Goal: Task Accomplishment & Management: Use online tool/utility

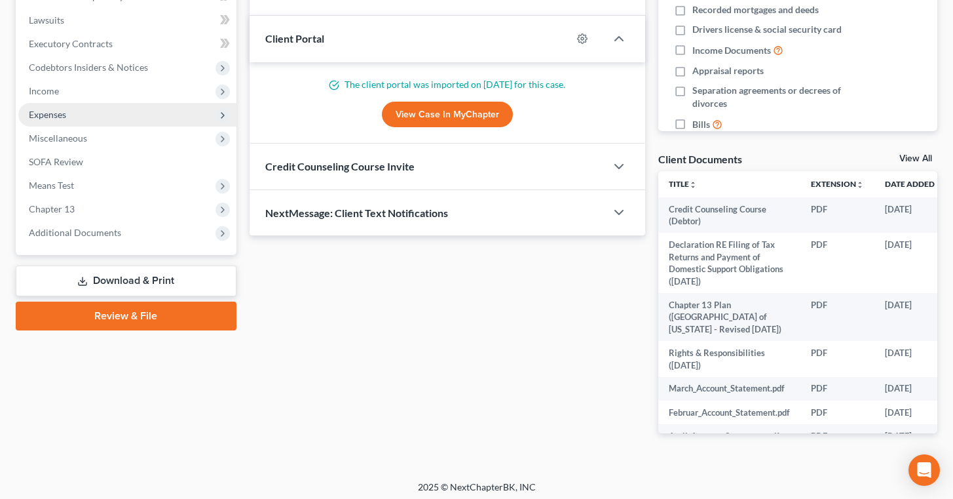
scroll to position [343, 0]
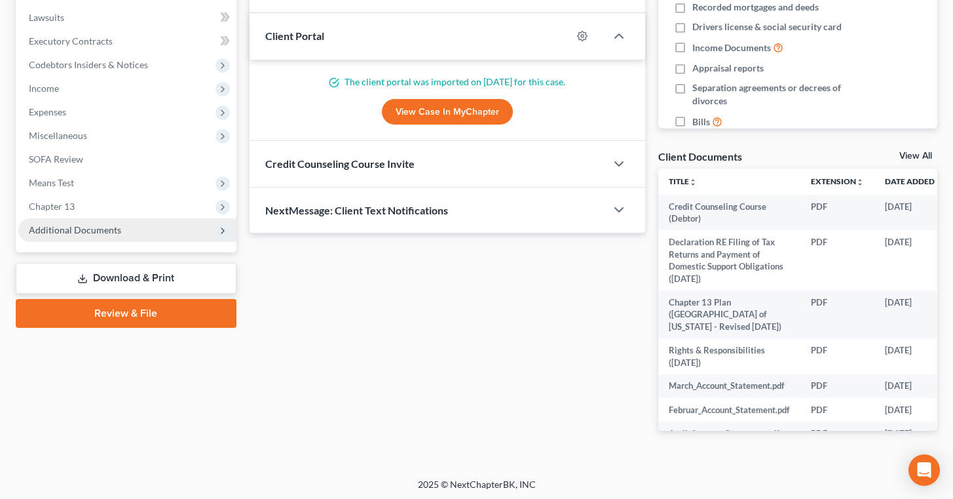
click at [127, 225] on span "Additional Documents" at bounding box center [127, 230] width 218 height 24
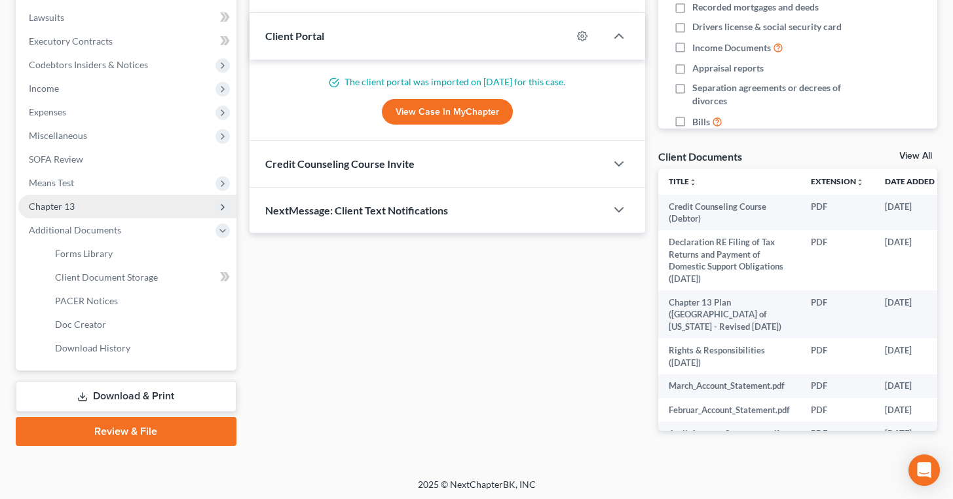
click at [98, 204] on span "Chapter 13" at bounding box center [127, 207] width 218 height 24
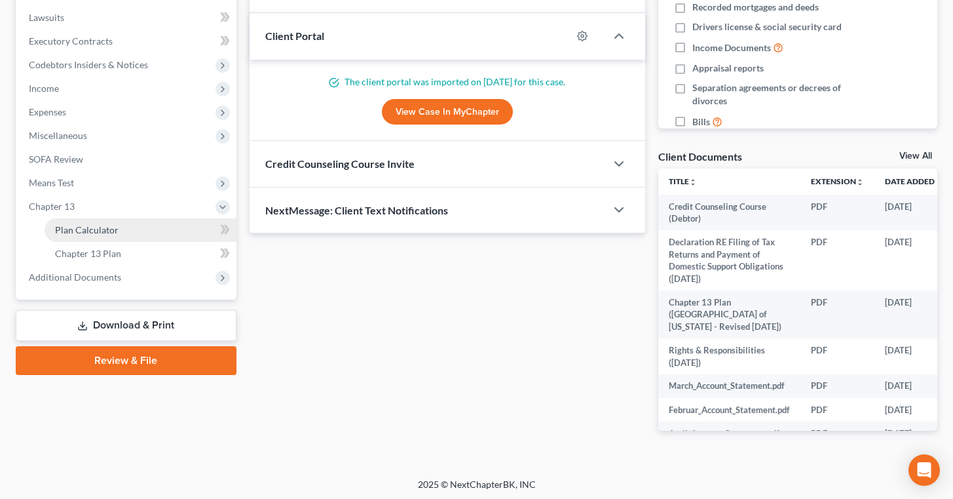
click at [122, 232] on link "Plan Calculator" at bounding box center [141, 230] width 192 height 24
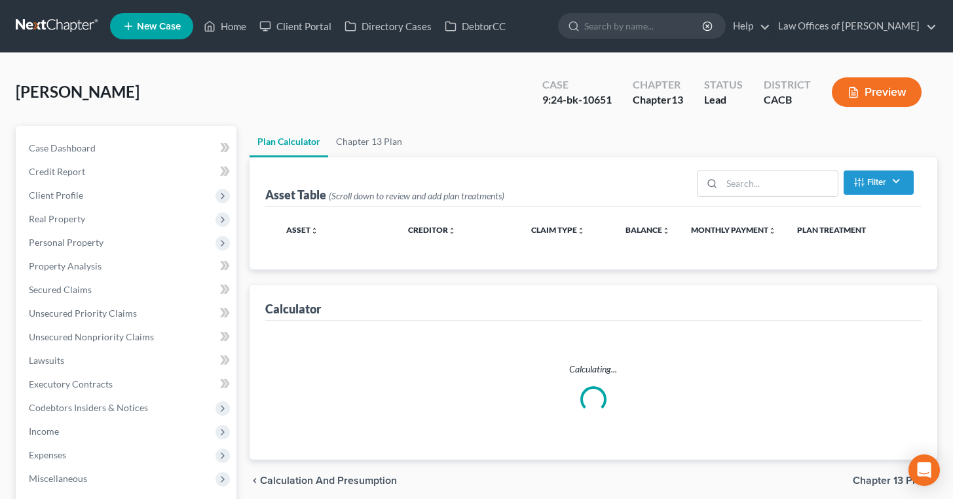
select select "59"
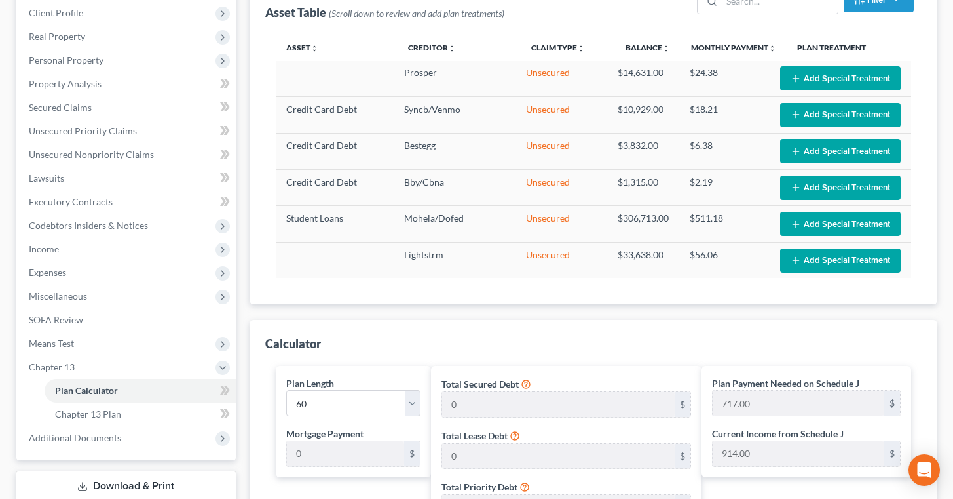
scroll to position [206, 0]
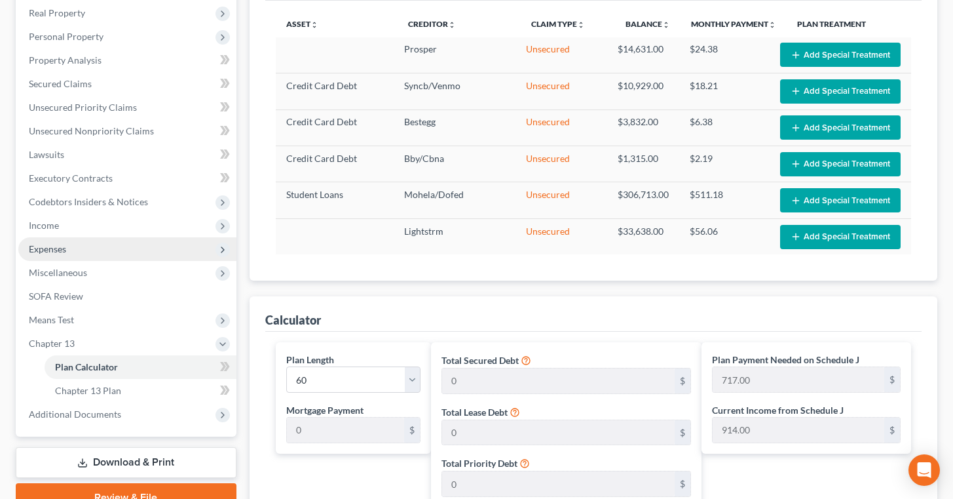
click at [67, 249] on span "Expenses" at bounding box center [127, 249] width 218 height 24
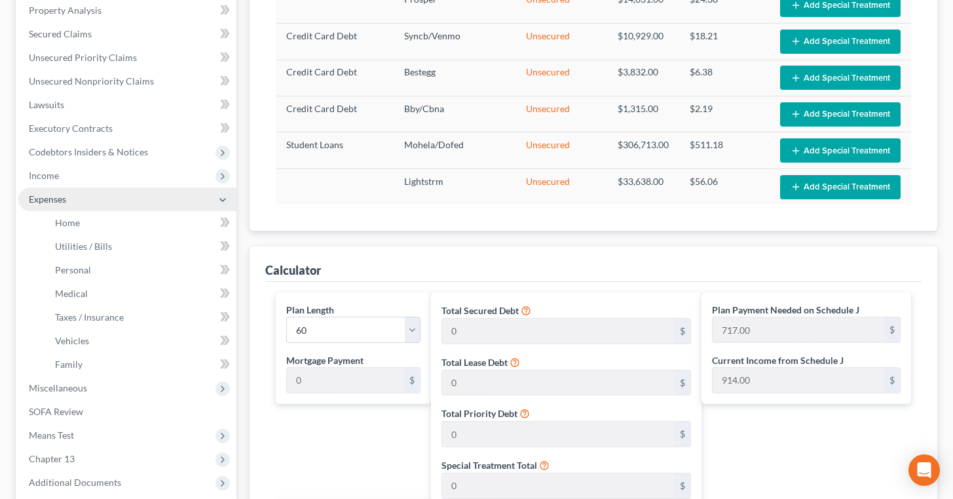
scroll to position [255, 0]
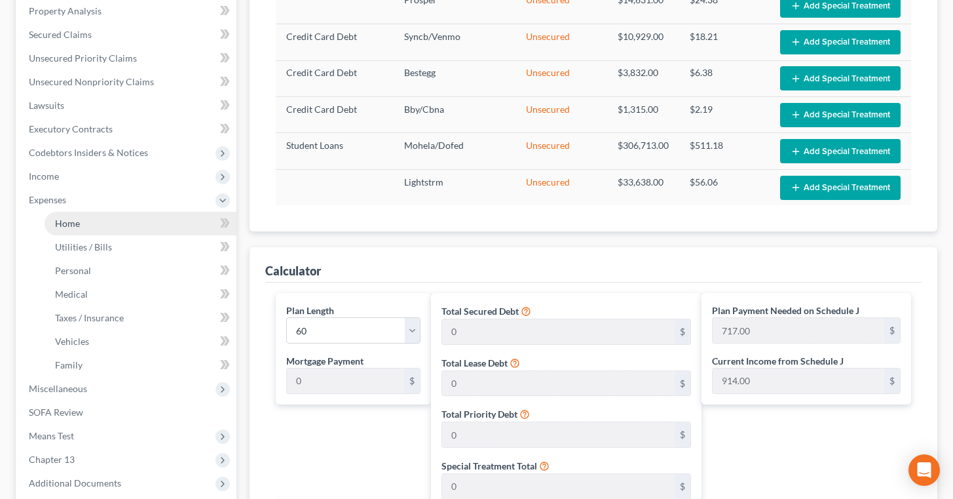
click at [100, 220] on link "Home" at bounding box center [141, 224] width 192 height 24
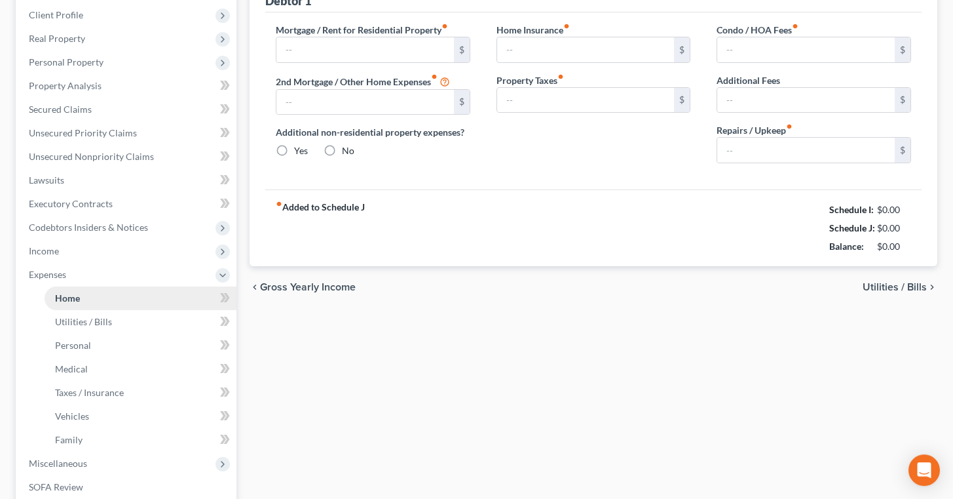
type input "2,500.00"
type input "0.00"
radio input "true"
type input "0.00"
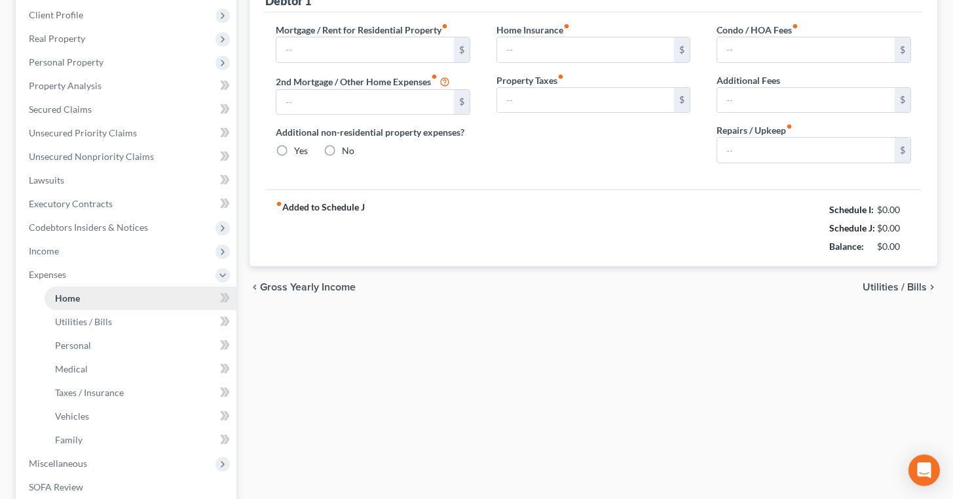
type input "0.00"
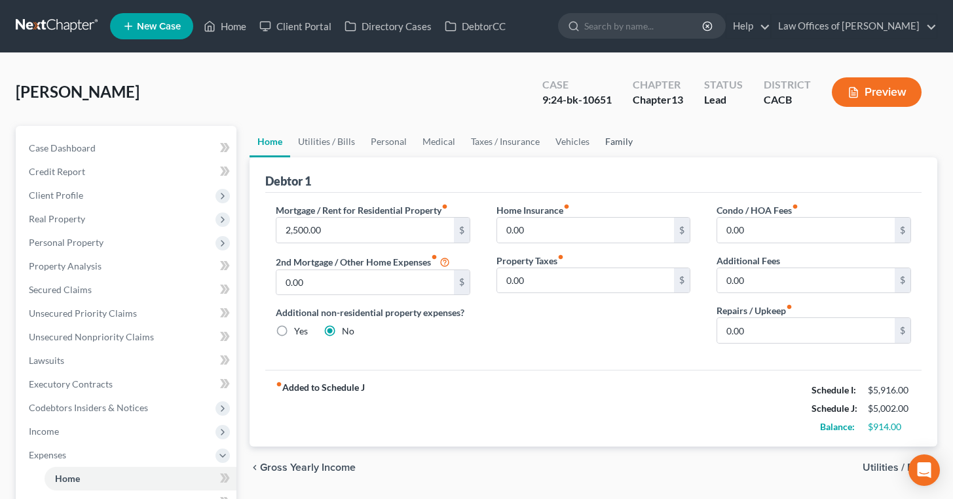
click at [611, 147] on link "Family" at bounding box center [618, 141] width 43 height 31
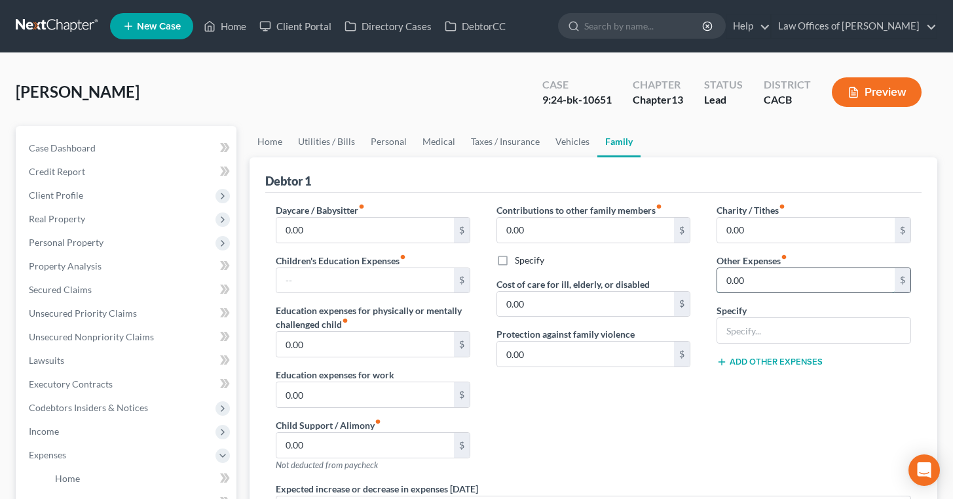
click at [877, 278] on input "0.00" at bounding box center [806, 280] width 178 height 25
type input "661"
click at [802, 337] on input "text" at bounding box center [813, 330] width 193 height 25
type input "Daughter's School Tuition"
click at [839, 379] on div "Charity / Tithes fiber_manual_record 0.00 $ Other Expenses fiber_manual_record …" at bounding box center [814, 342] width 221 height 278
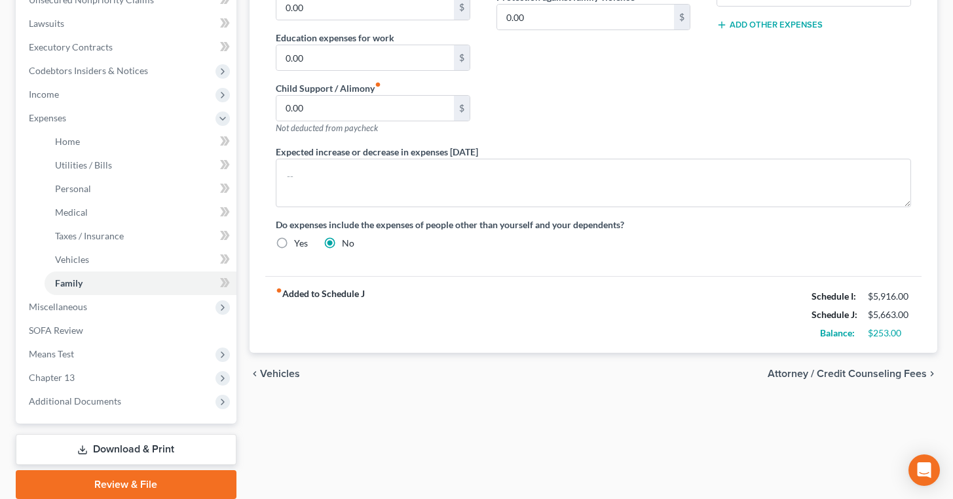
scroll to position [356, 0]
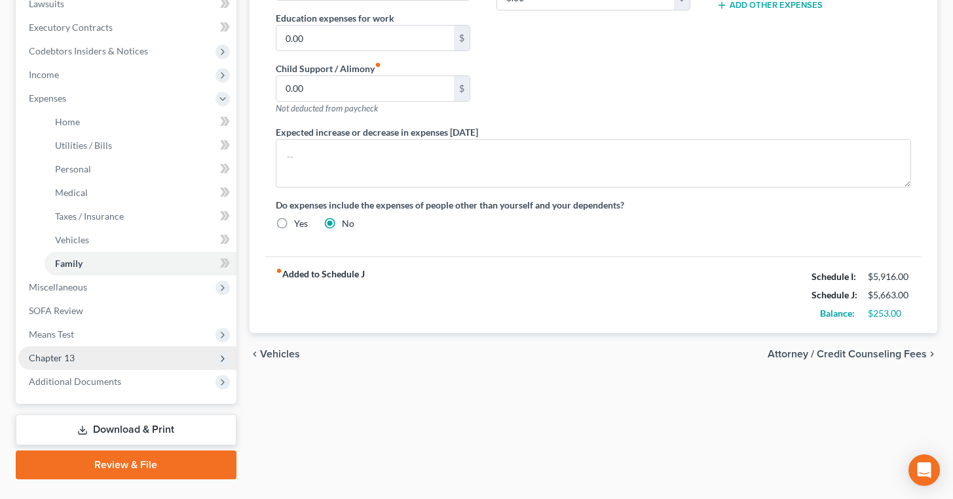
click at [98, 350] on span "Chapter 13" at bounding box center [127, 358] width 218 height 24
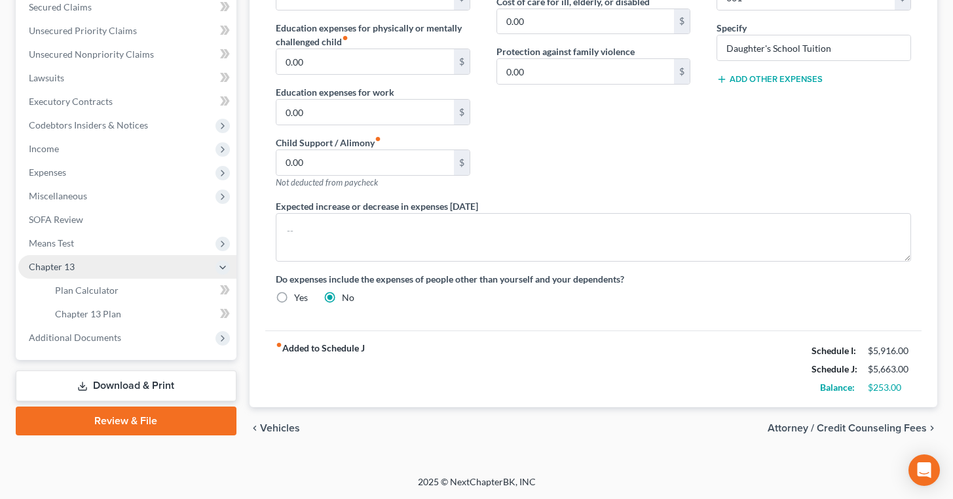
scroll to position [282, 0]
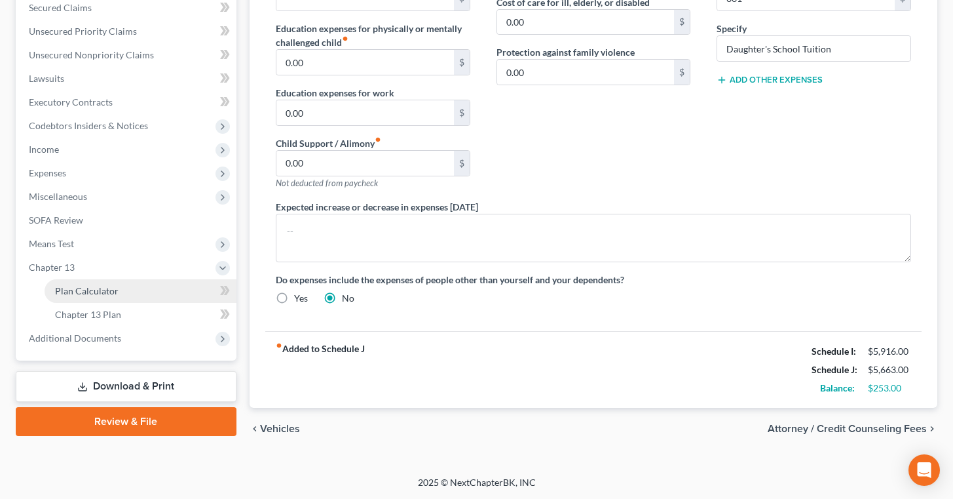
click at [133, 284] on link "Plan Calculator" at bounding box center [141, 291] width 192 height 24
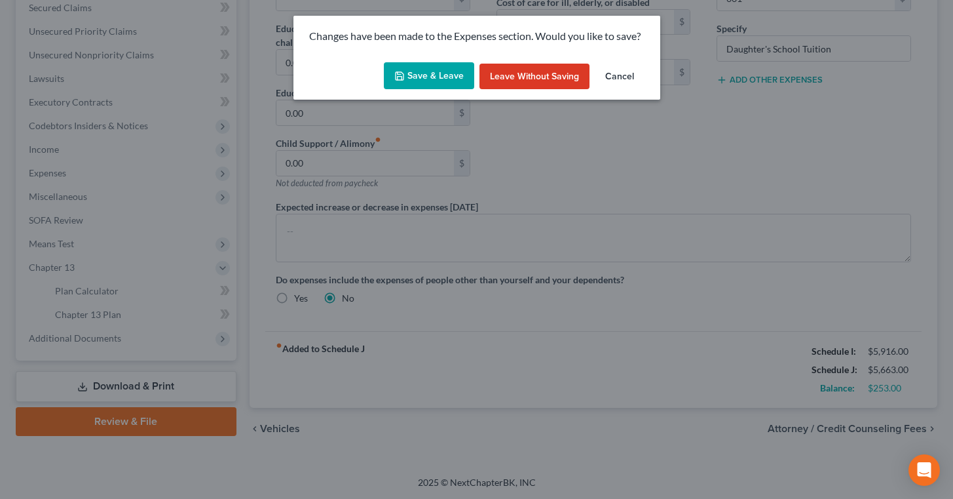
click at [434, 67] on button "Save & Leave" at bounding box center [429, 76] width 90 height 28
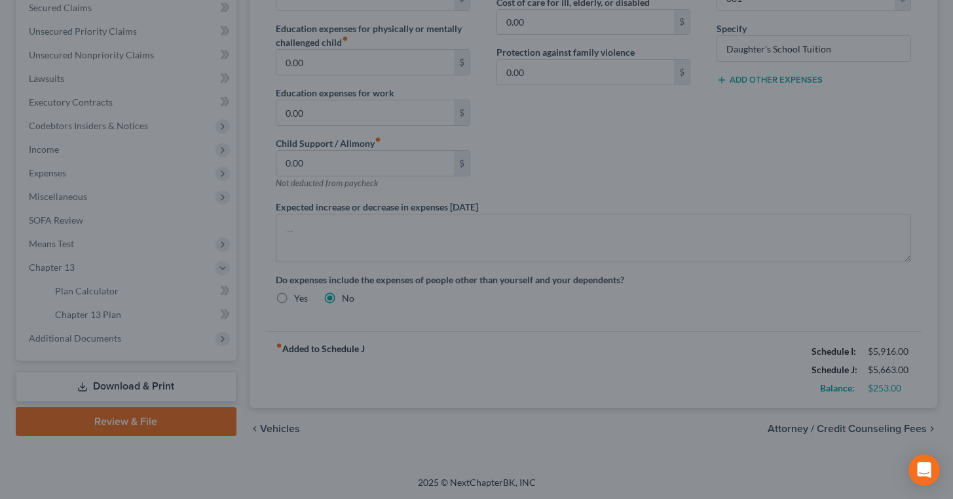
type input "661.00"
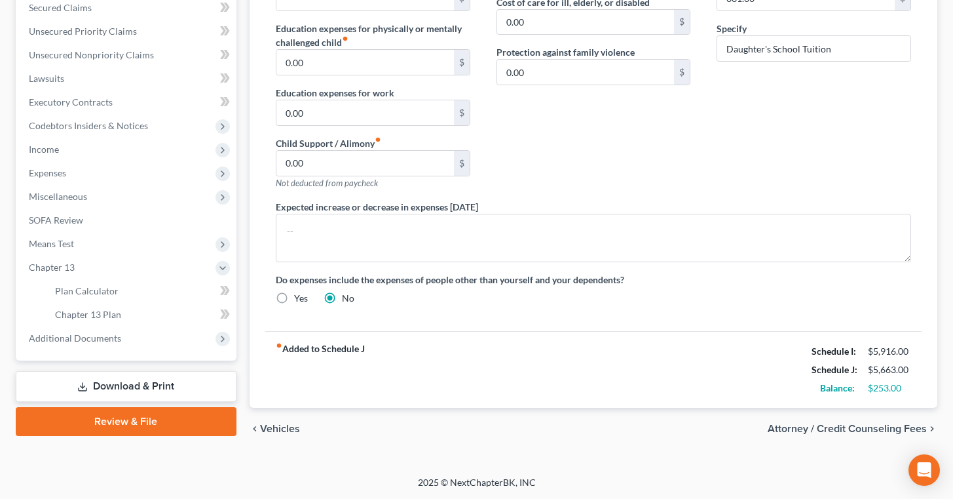
scroll to position [267, 0]
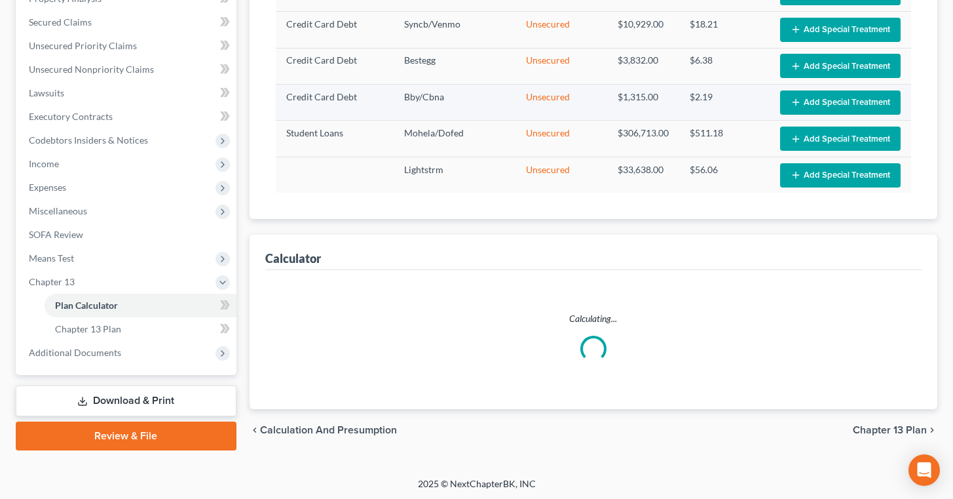
select select "59"
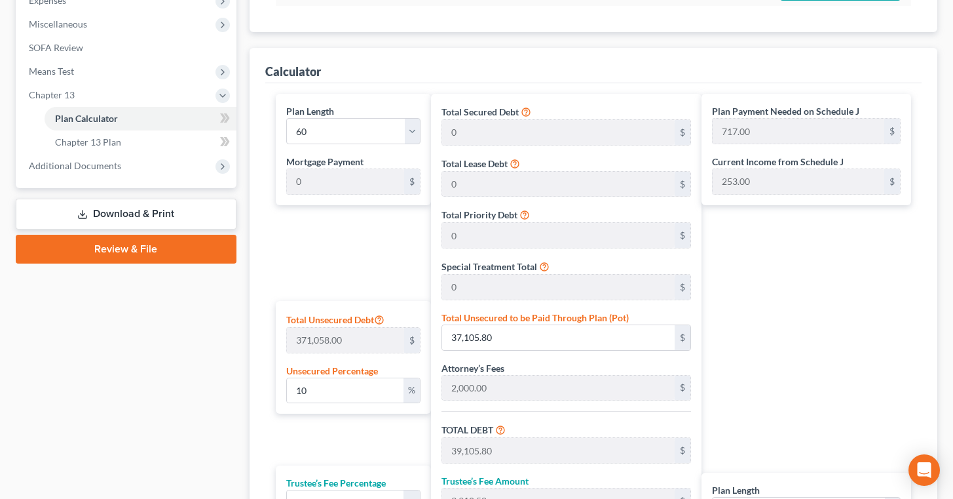
scroll to position [457, 0]
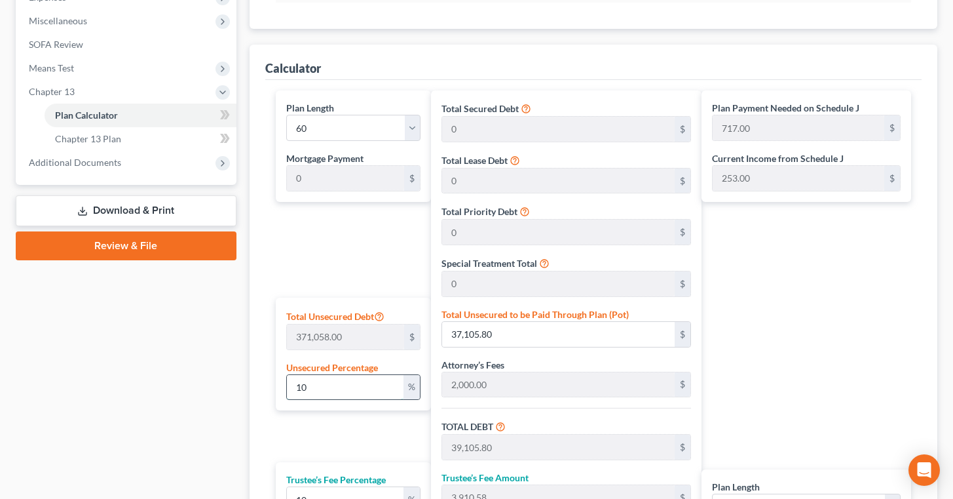
click at [337, 382] on input "10" at bounding box center [345, 387] width 117 height 25
type input "1"
type input "3,710.58"
type input "5,710.58"
type input "571.05"
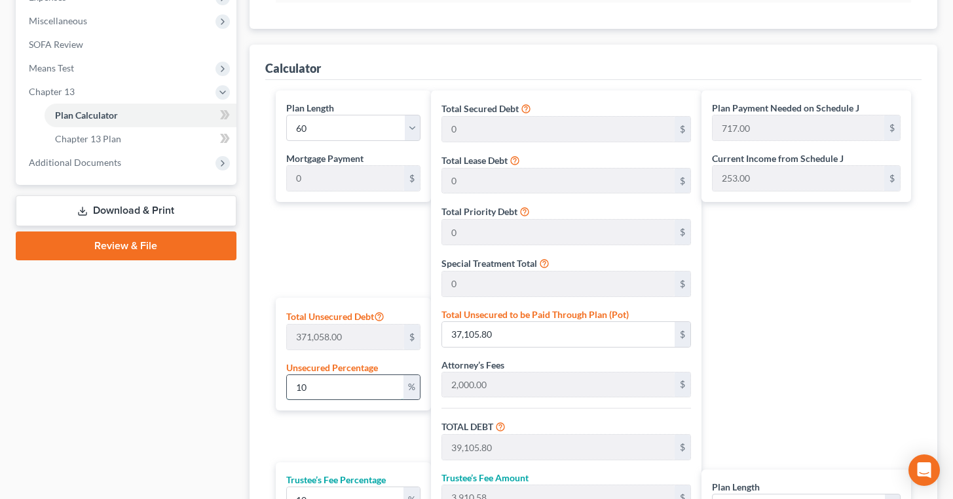
type input "6,281.63"
type input "105.00"
type input "2,000.00"
type input "200.00"
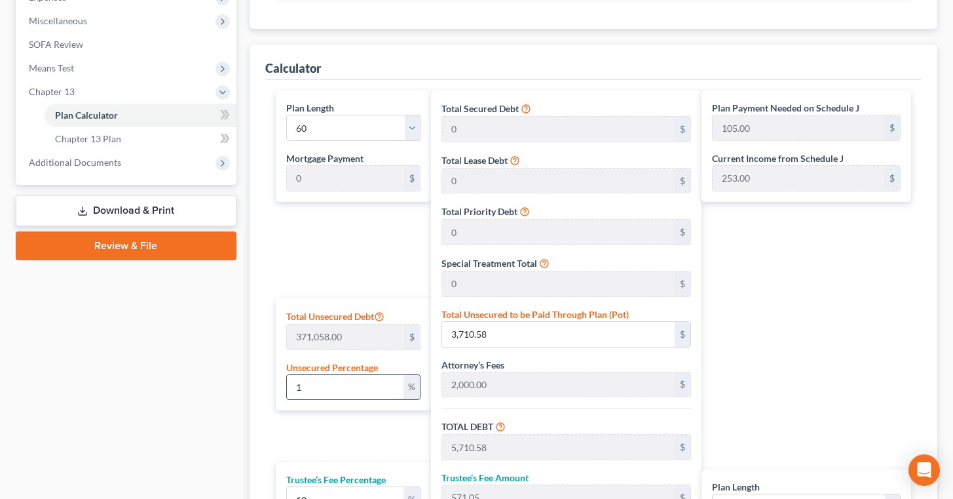
type input "2,200.00"
type input "37.00"
click at [327, 293] on div "Plan Length 1 2 3 4 5 6 7 8 9 10 11 12 13 14 15 16 17 18 19 20 21 22 23 24 25 2…" at bounding box center [350, 356] width 162 height 532
click at [323, 380] on input "text" at bounding box center [345, 387] width 117 height 25
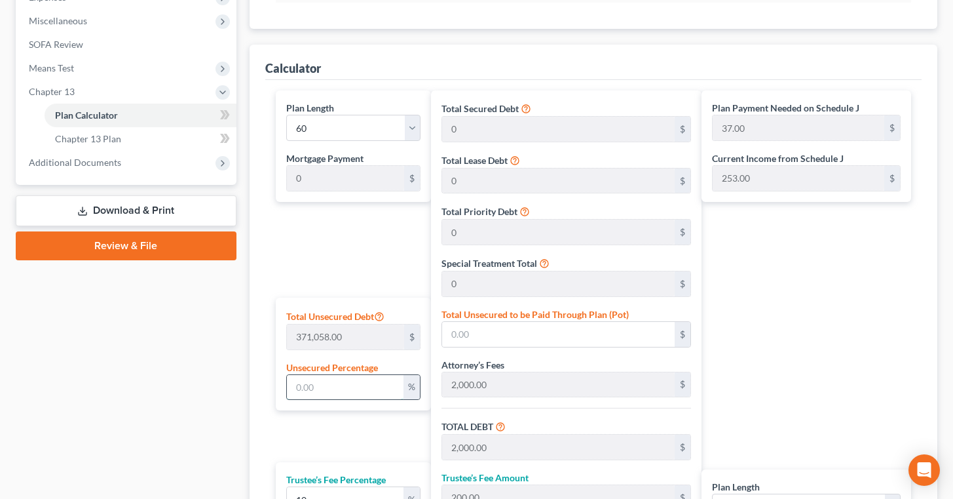
type input "5"
type input "18,552.90"
type input "20,552.90"
type input "2,055.29"
type input "22,608.19"
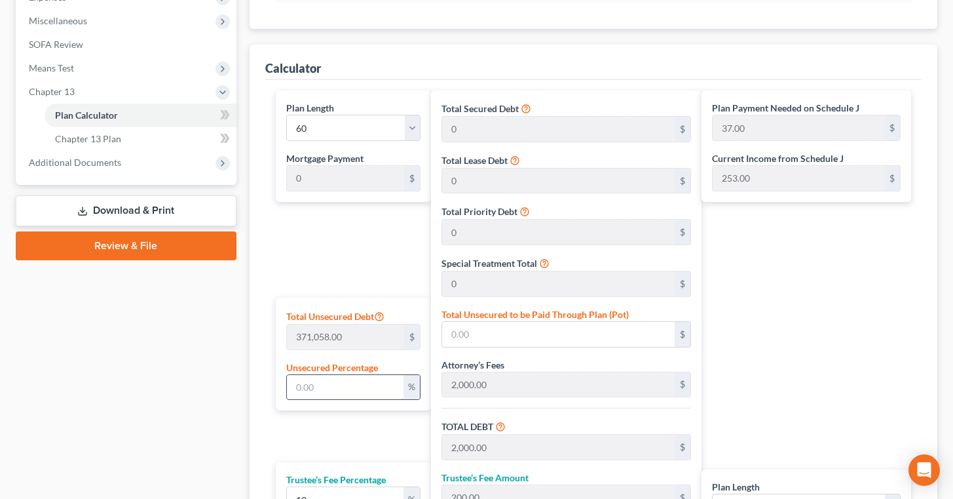
type input "377.00"
type input "5"
click at [339, 254] on div "Plan Length 1 2 3 4 5 6 7 8 9 10 11 12 13 14 15 16 17 18 19 20 21 22 23 24 25 2…" at bounding box center [350, 356] width 162 height 532
click at [311, 388] on input "5" at bounding box center [345, 387] width 117 height 25
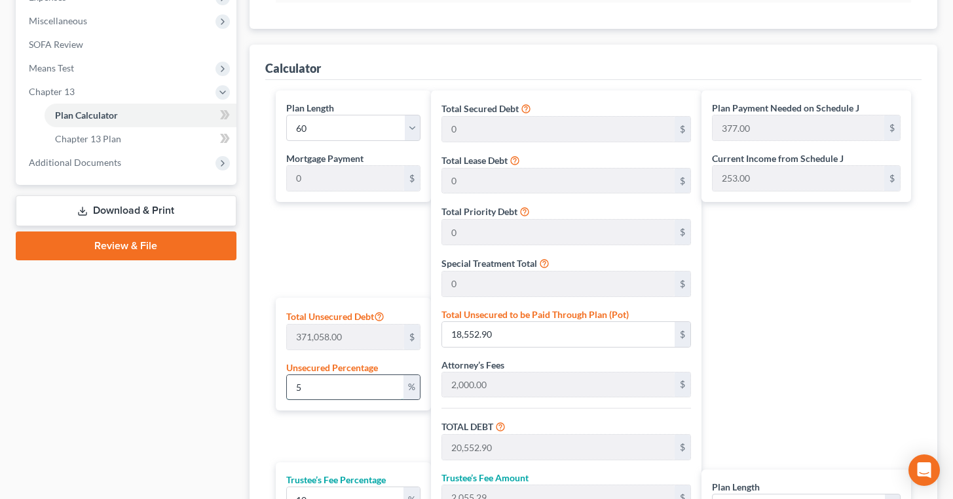
click at [312, 388] on input "5" at bounding box center [345, 387] width 117 height 25
type input "2,000.00"
type input "200.00"
type input "2,200.00"
type input "37.00"
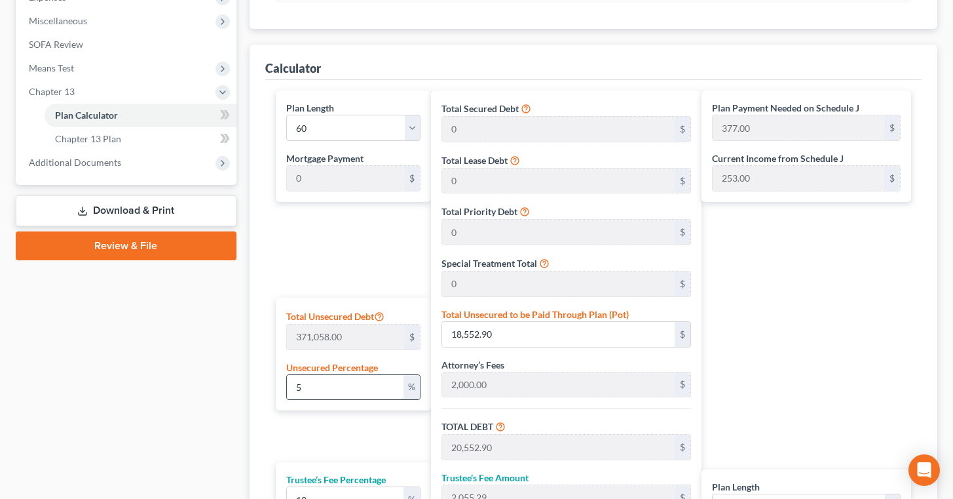
type input "37.00"
type input "4"
type input "14,842.32"
type input "16,842.32"
type input "1,684.23"
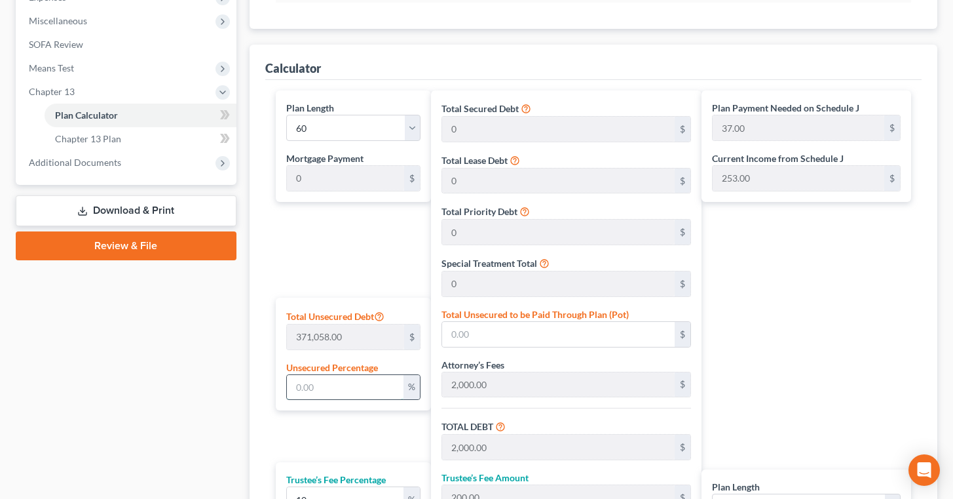
type input "18,526.55"
type input "309.00"
type input "4"
click at [332, 258] on div "Plan Length 1 2 3 4 5 6 7 8 9 10 11 12 13 14 15 16 17 18 19 20 21 22 23 24 25 2…" at bounding box center [350, 356] width 162 height 532
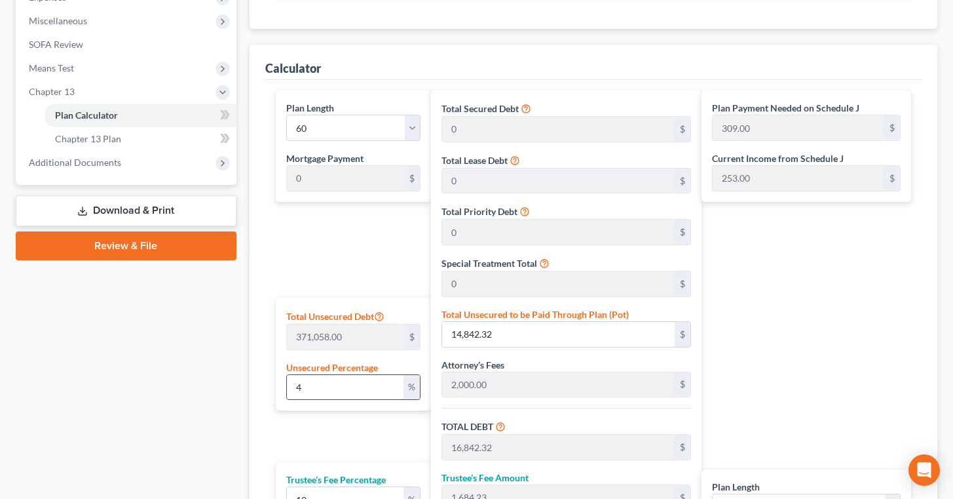
click at [312, 384] on input "4" at bounding box center [345, 387] width 117 height 25
type input "2,000.00"
type input "200.00"
type input "2,200.00"
type input "37.00"
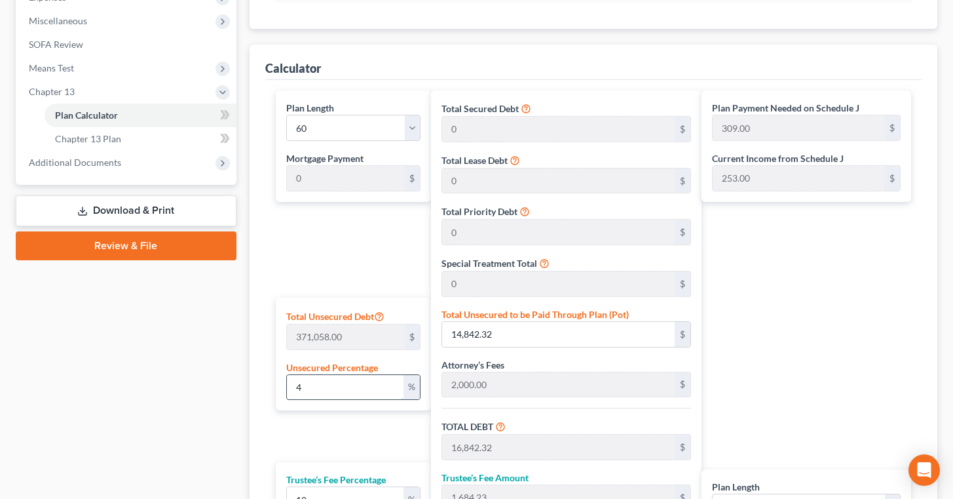
type input "37.00"
type input "1"
type input "3,710.58"
type input "5,710.58"
type input "571.05"
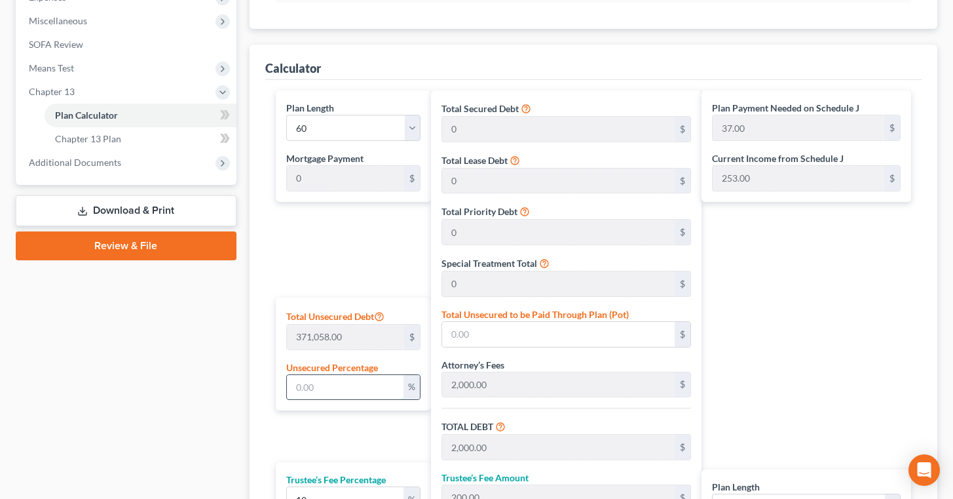
type input "6,281.63"
type input "105.00"
type input "1"
click at [359, 254] on div "Plan Length 1 2 3 4 5 6 7 8 9 10 11 12 13 14 15 16 17 18 19 20 21 22 23 24 25 2…" at bounding box center [350, 356] width 162 height 532
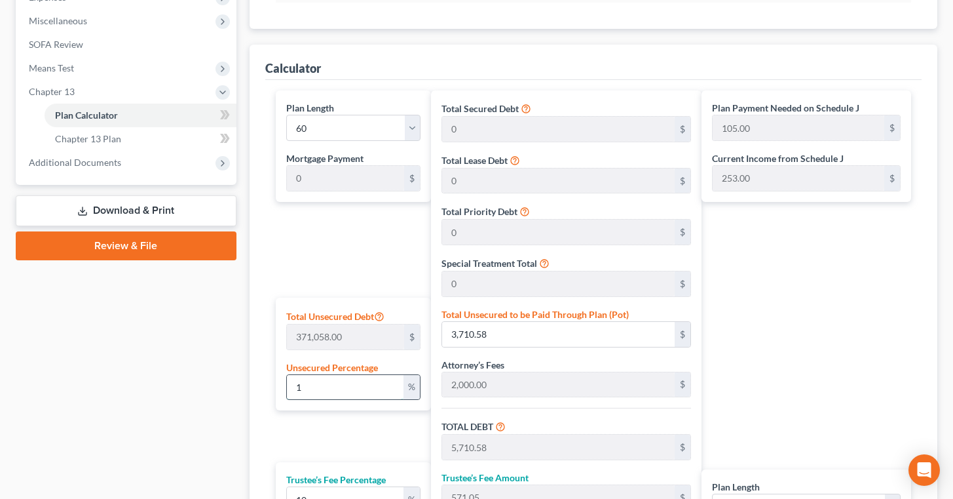
click at [308, 386] on input "1" at bounding box center [345, 387] width 117 height 25
type input "2,000.00"
type input "200.00"
type input "2,200.00"
type input "37.00"
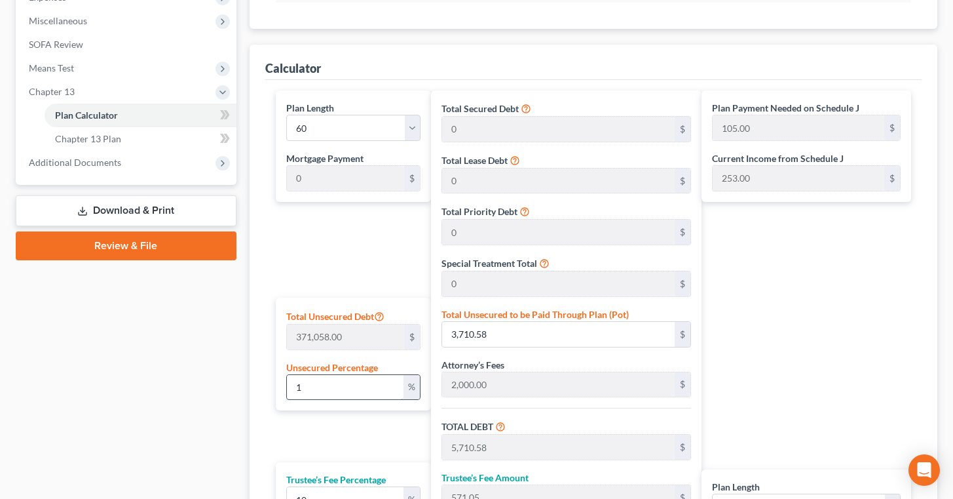
type input "37.00"
type input "3"
type input "11,131.74"
type input "13,131.74"
type input "1,313.17"
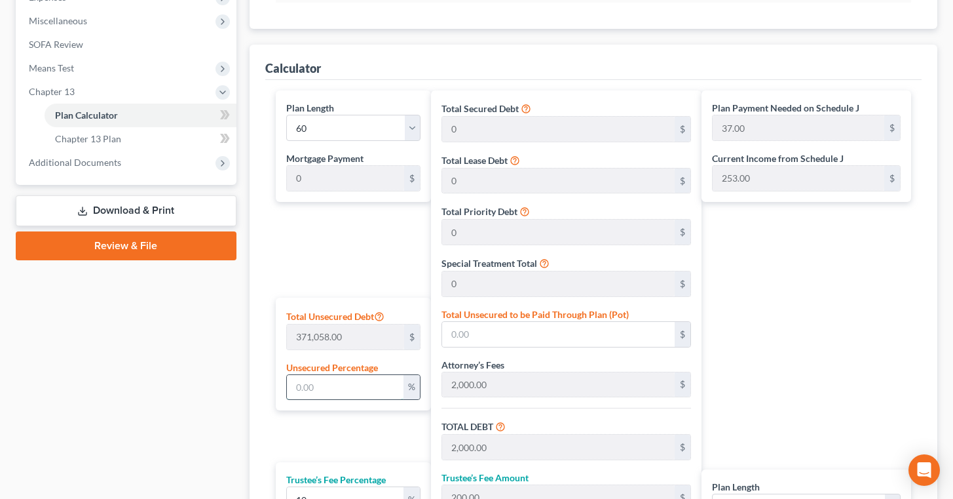
type input "14,444.91"
type input "241.00"
type input "2,000.00"
type input "200.00"
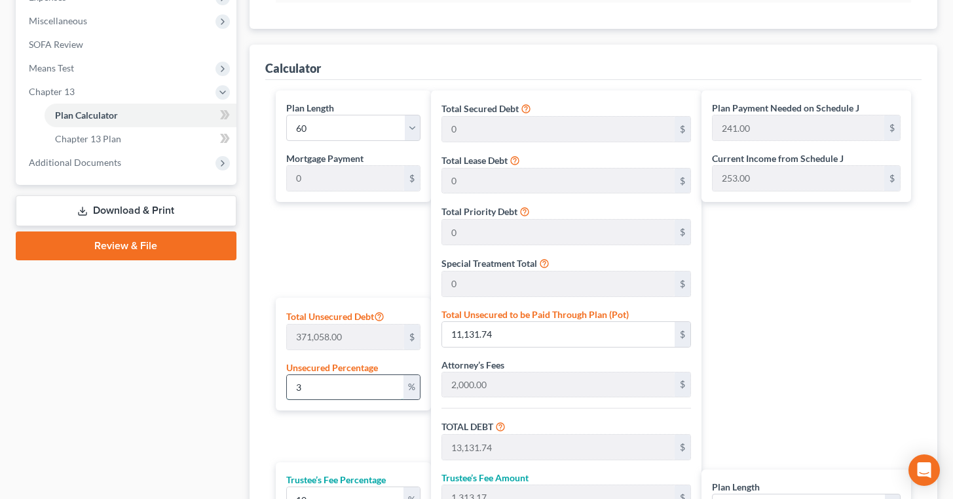
type input "2,200.00"
type input "37.00"
type input "4"
type input "14,842.32"
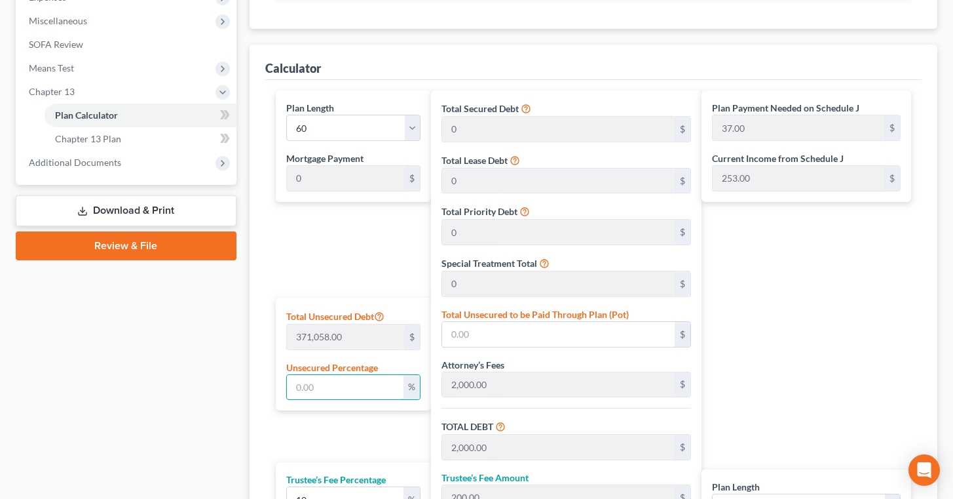
type input "16,842.32"
type input "1,684.23"
type input "18,526.55"
type input "309.00"
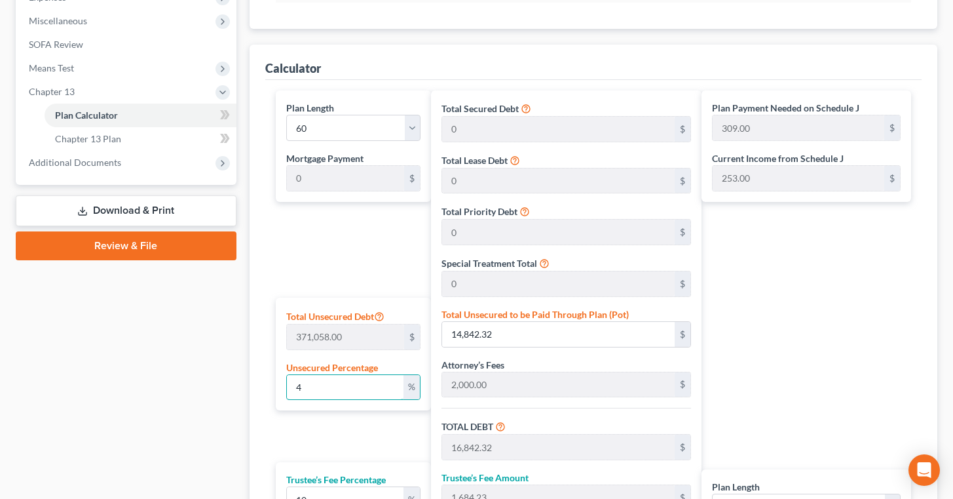
type input "4"
click at [339, 278] on div "Plan Length 1 2 3 4 5 6 7 8 9 10 11 12 13 14 15 16 17 18 19 20 21 22 23 24 25 2…" at bounding box center [350, 356] width 162 height 532
click at [312, 390] on input "4" at bounding box center [345, 387] width 117 height 25
type input "2,000.00"
type input "200.00"
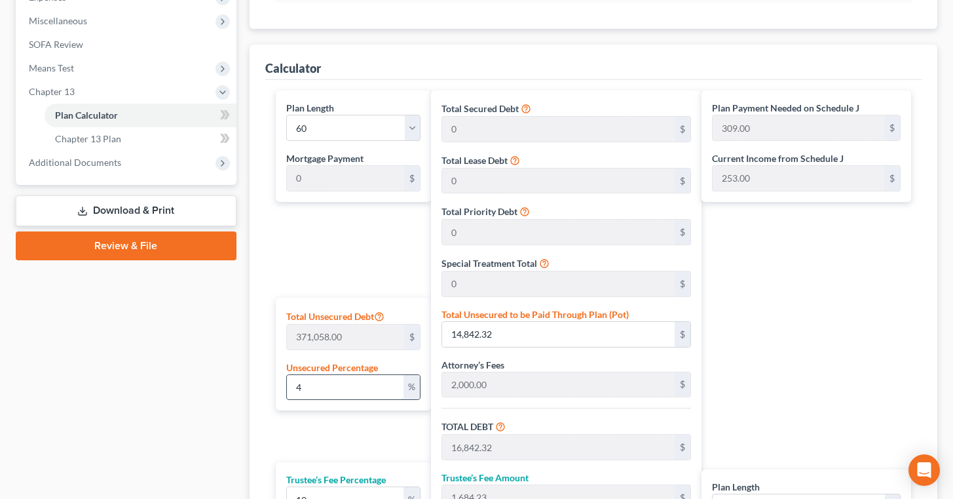
type input "2,200.00"
type input "37.00"
type input "3"
type input "11,131.74"
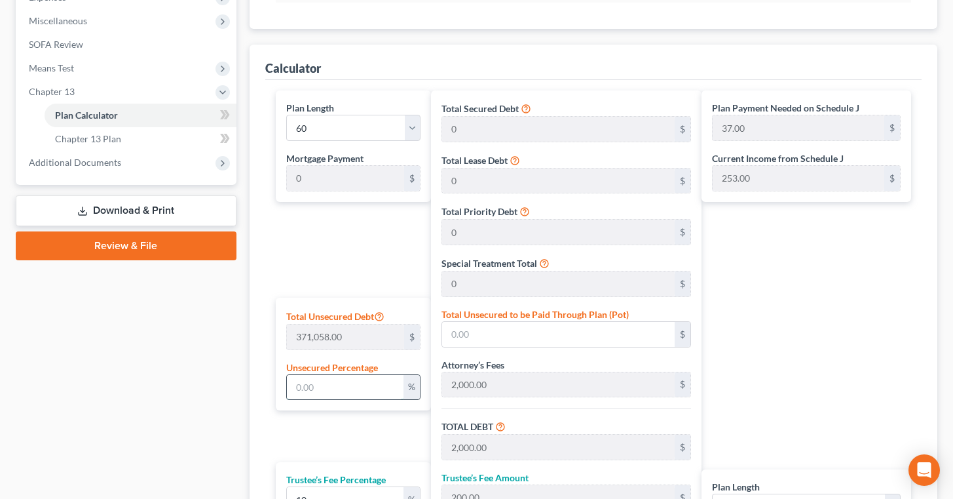
type input "13,131.74"
type input "1,313.17"
type input "14,444.91"
type input "241.00"
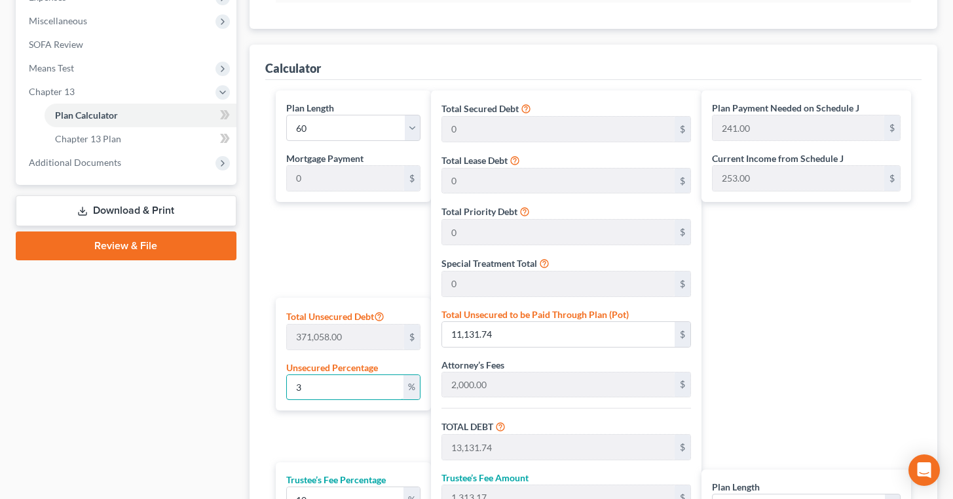
type input "3"
click at [334, 261] on div "Plan Length 1 2 3 4 5 6 7 8 9 10 11 12 13 14 15 16 17 18 19 20 21 22 23 24 25 2…" at bounding box center [350, 356] width 162 height 532
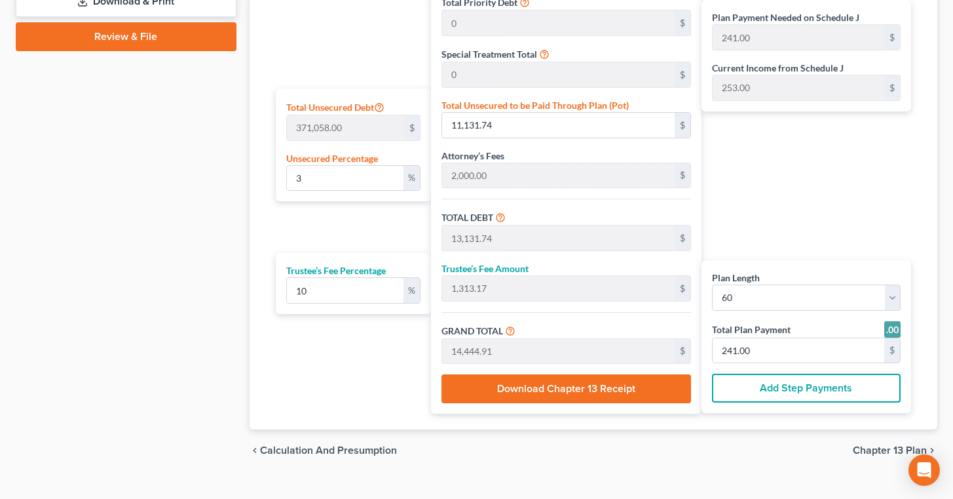
scroll to position [668, 0]
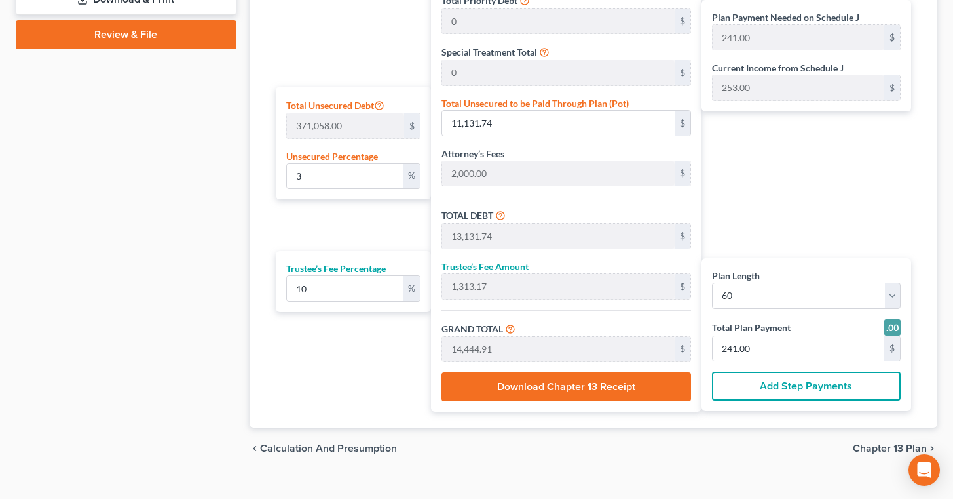
click at [813, 195] on div "Plan Payment Needed on Schedule J 241.00 $ Current Income from Schedule J 253.0…" at bounding box center [810, 145] width 216 height 532
click at [712, 282] on select "1 2 3 4 5 6 7 8 9 10 11 12 13 14 15 16 17 18 19 20 21 22 23 24 25 26 27 28 29 3…" at bounding box center [806, 295] width 189 height 26
select select "12"
click option "13" at bounding box center [0, 0] width 0 height 0
select select "12"
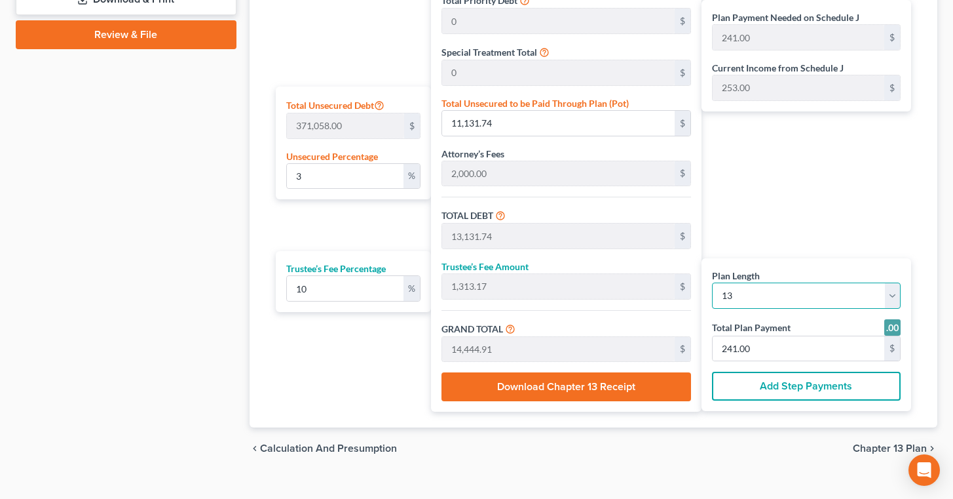
type input "1,111.00"
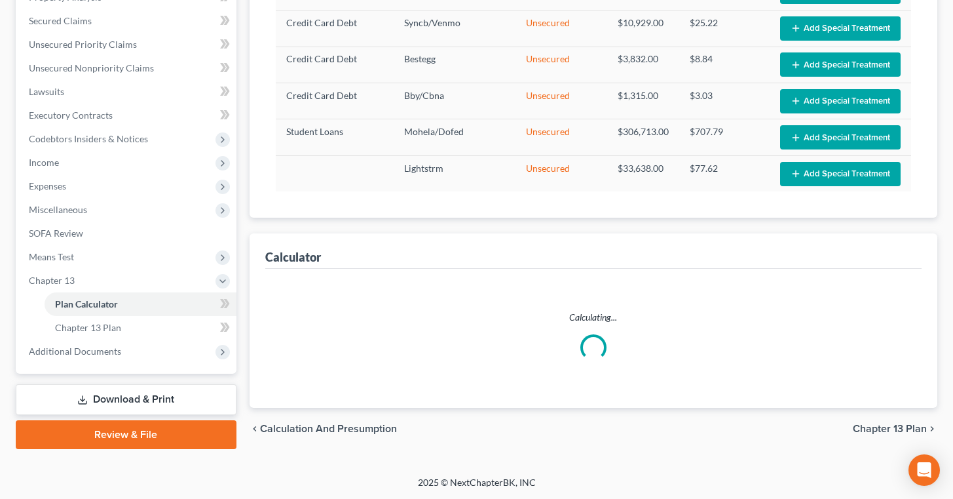
select select "12"
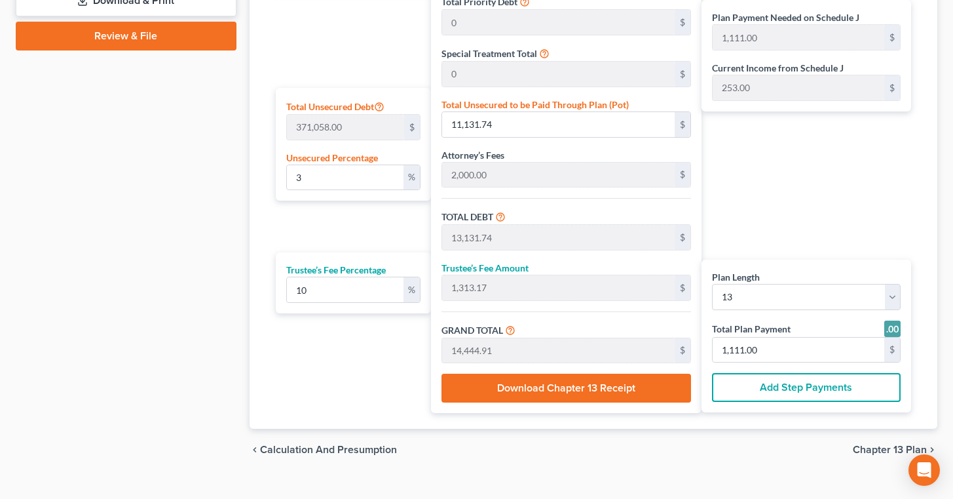
scroll to position [668, 0]
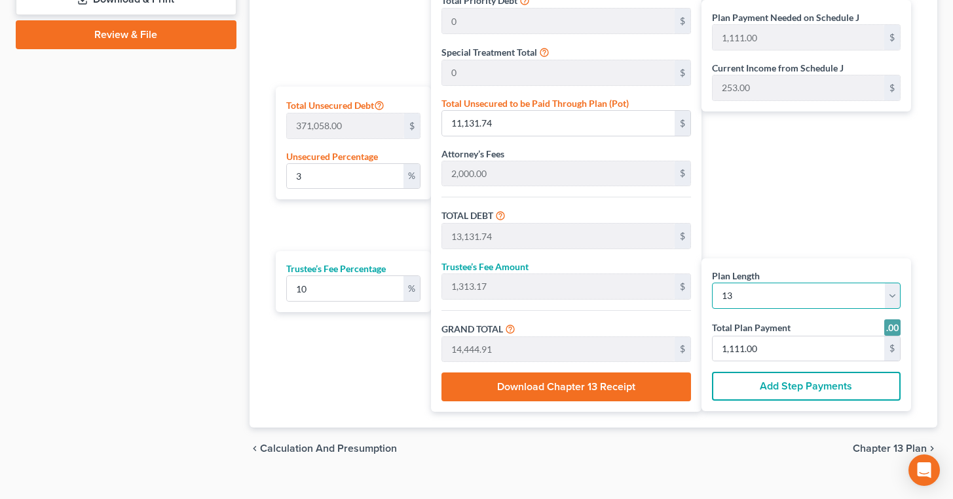
click at [712, 282] on select "1 2 3 4 5 6 7 8 9 10 11 12 13 14 15 16 17 18 19 20 21 22 23 24 25 26 27 28 29 3…" at bounding box center [806, 295] width 189 height 26
select select "59"
click option "60" at bounding box center [0, 0] width 0 height 0
select select "59"
type input "241.00"
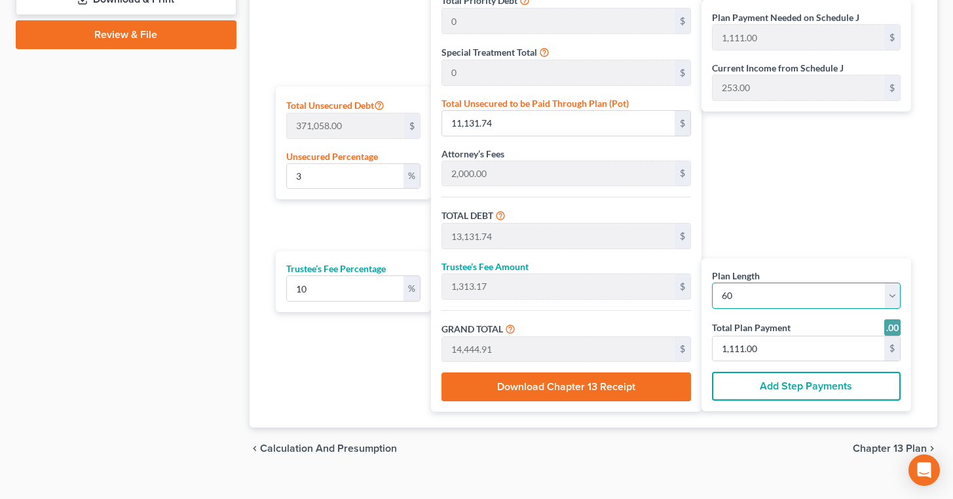
type input "241.00"
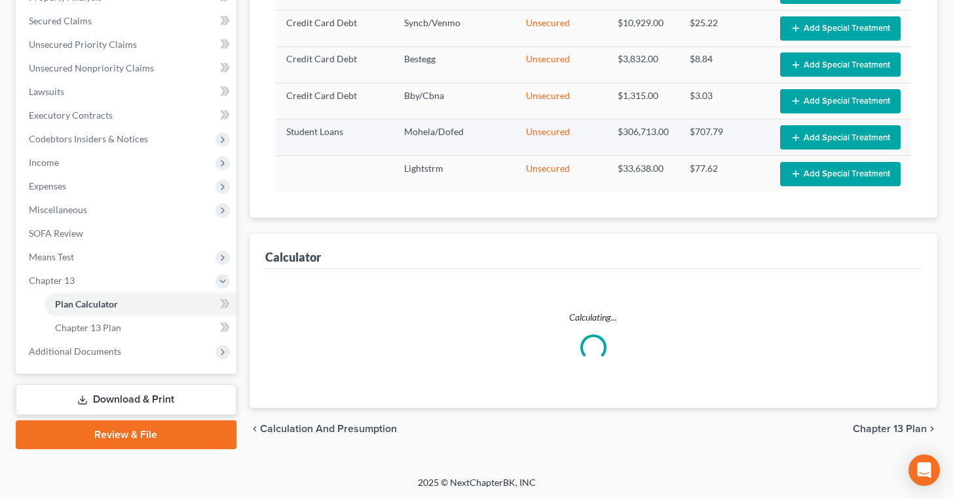
select select "59"
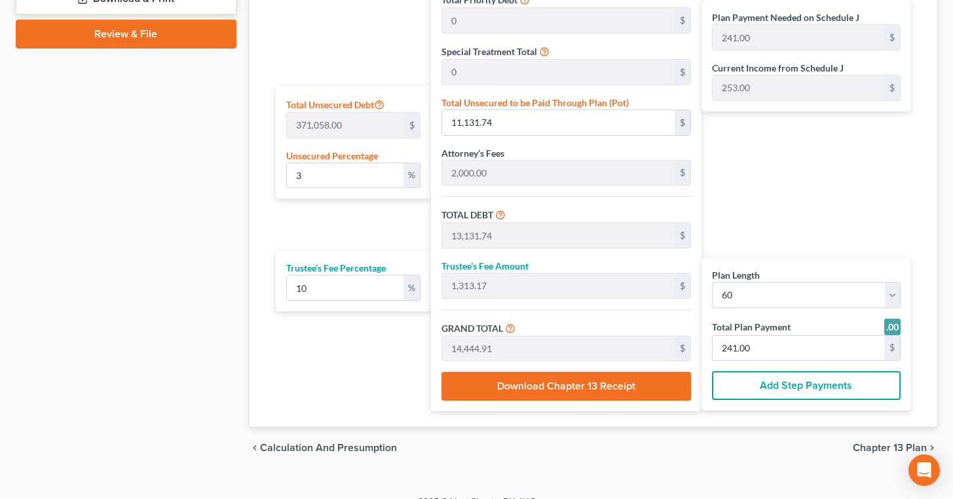
scroll to position [689, 0]
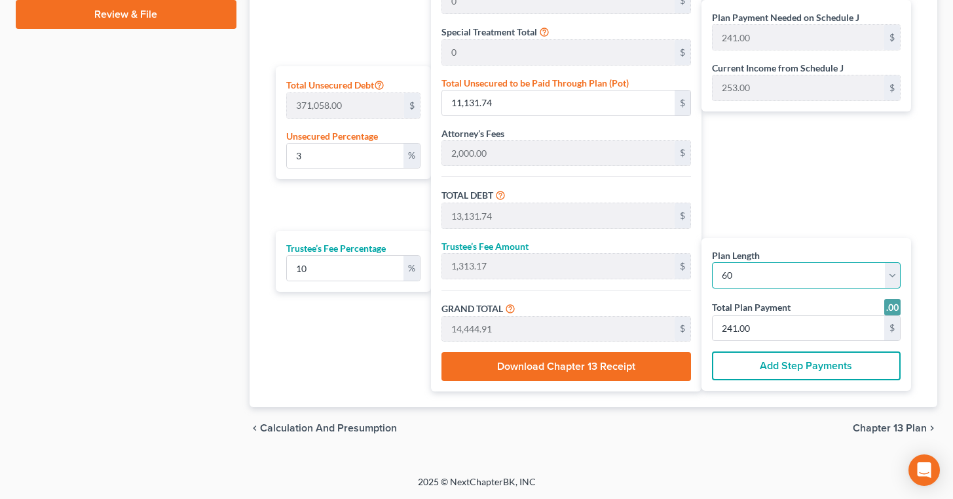
click at [712, 262] on select "1 2 3 4 5 6 7 8 9 10 11 12 13 14 15 16 17 18 19 20 21 22 23 24 25 26 27 28 29 3…" at bounding box center [806, 275] width 189 height 26
select select "46"
click option "47" at bounding box center [0, 0] width 0 height 0
select select "46"
type input "307.00"
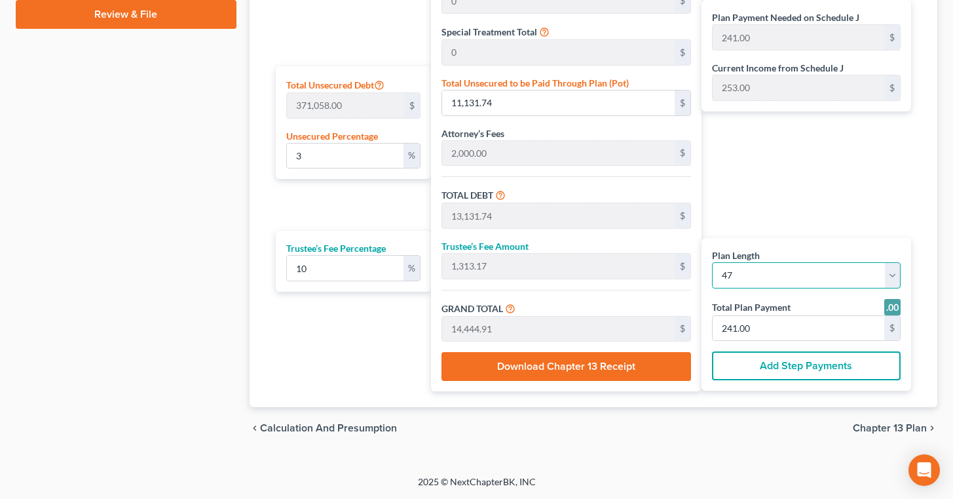
type input "307.00"
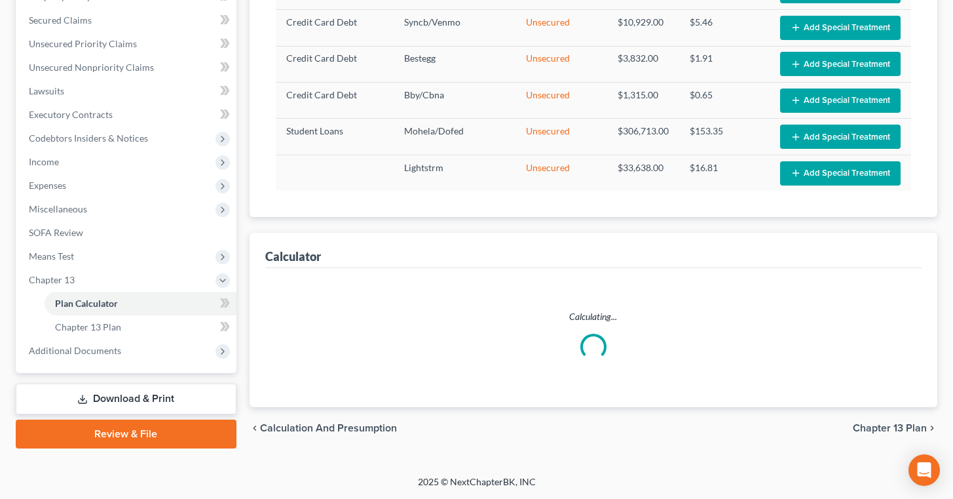
scroll to position [269, 0]
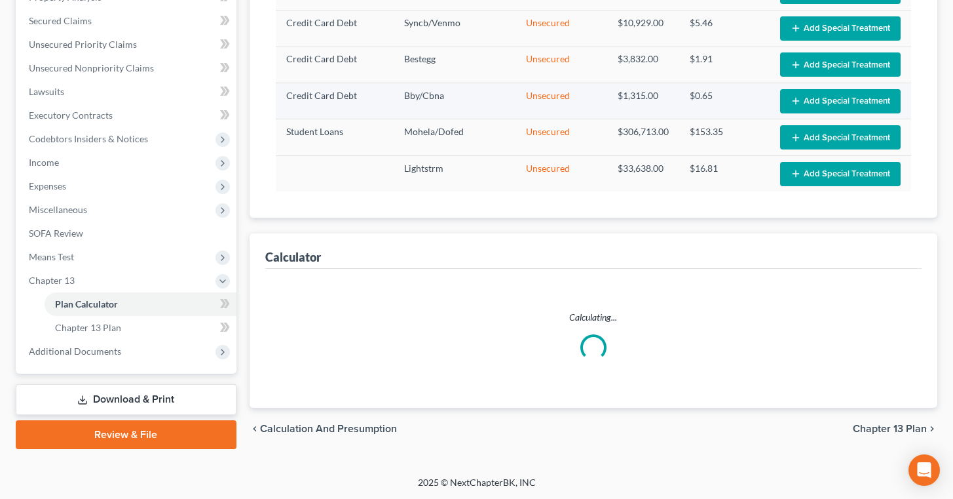
select select "46"
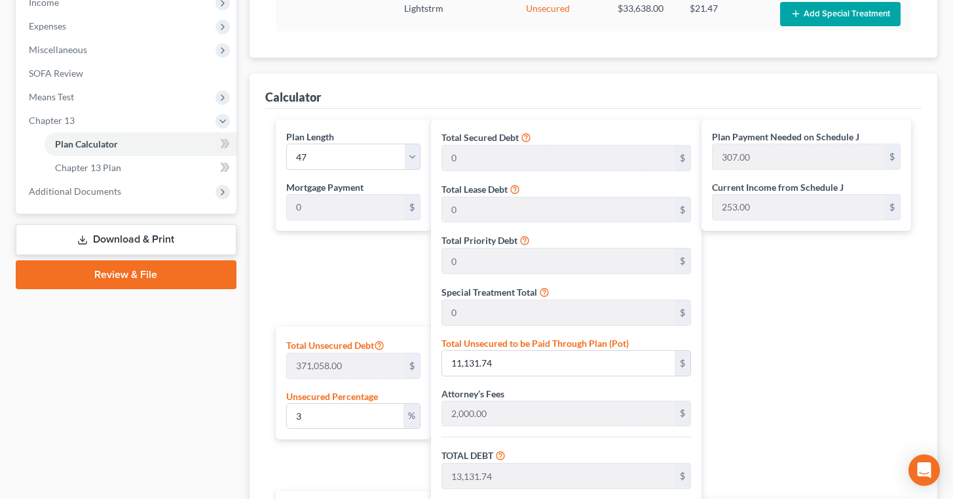
scroll to position [433, 0]
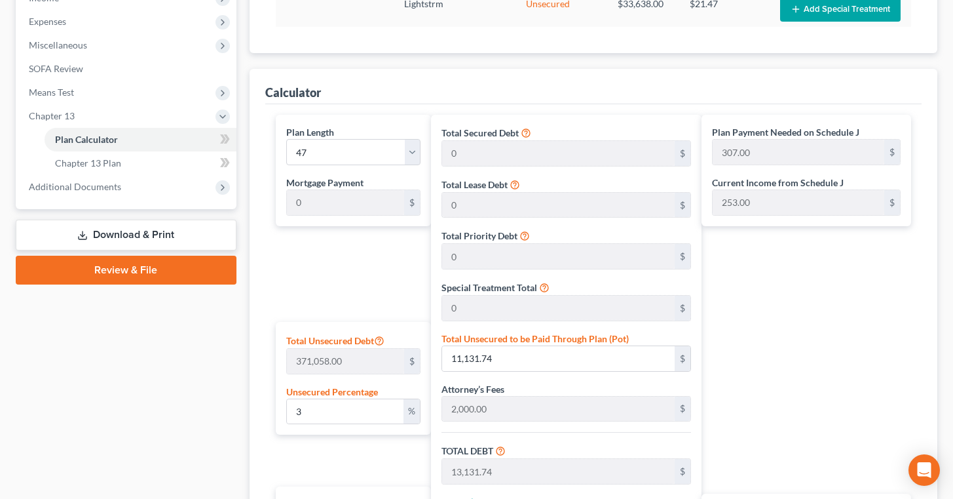
click at [790, 385] on div "Plan Payment Needed on Schedule J 307.00 $ Current Income from Schedule J 253.0…" at bounding box center [810, 381] width 216 height 532
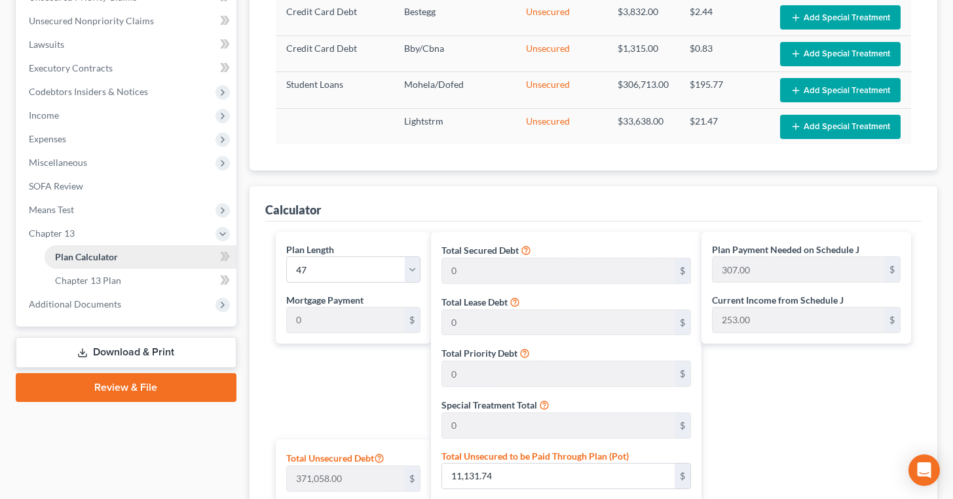
scroll to position [319, 0]
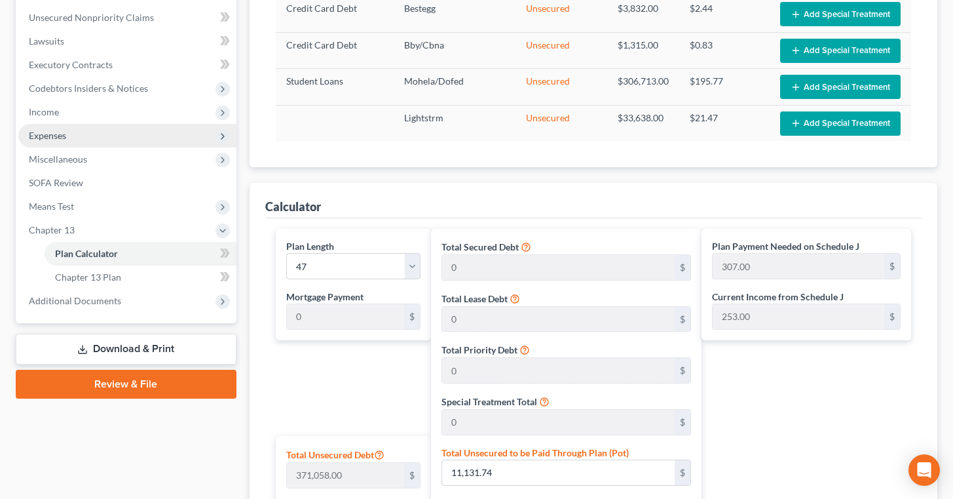
click at [91, 134] on span "Expenses" at bounding box center [127, 136] width 218 height 24
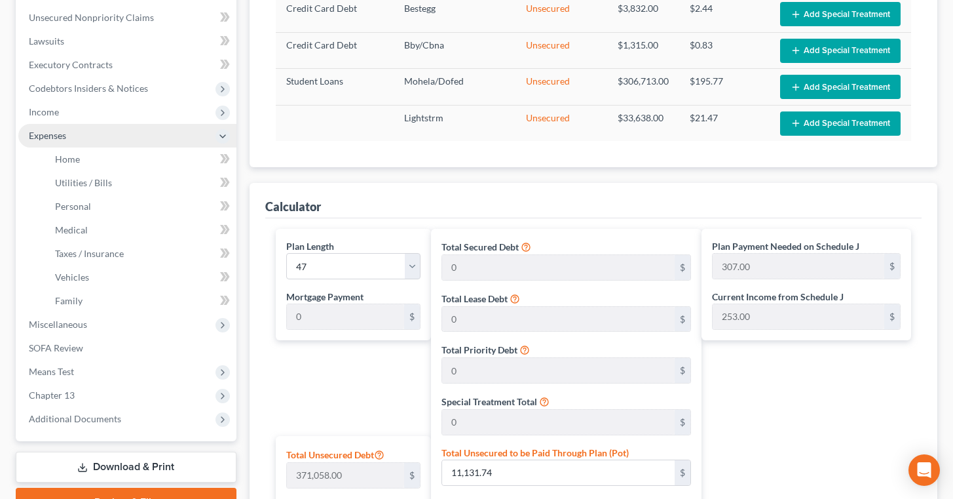
click at [91, 132] on span "Expenses" at bounding box center [127, 136] width 218 height 24
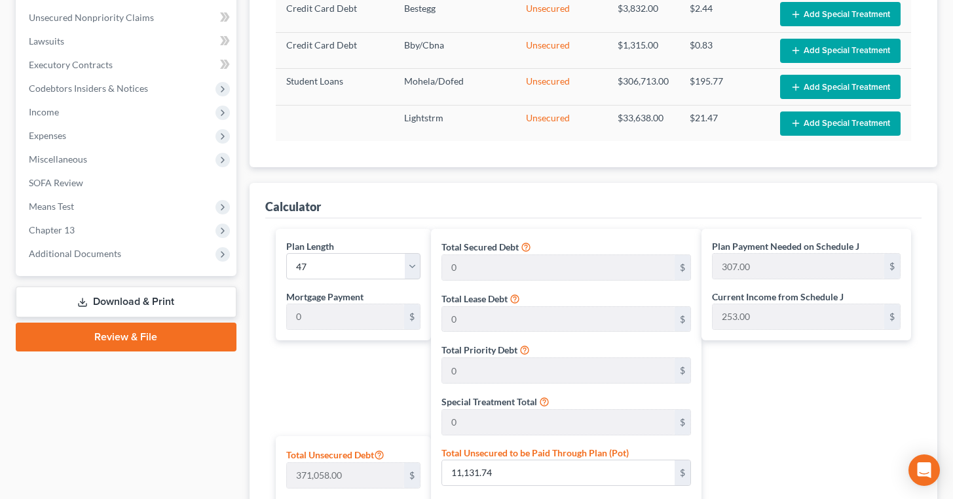
click at [781, 403] on div "Plan Payment Needed on Schedule J 307.00 $ Current Income from Schedule J 253.0…" at bounding box center [810, 495] width 216 height 532
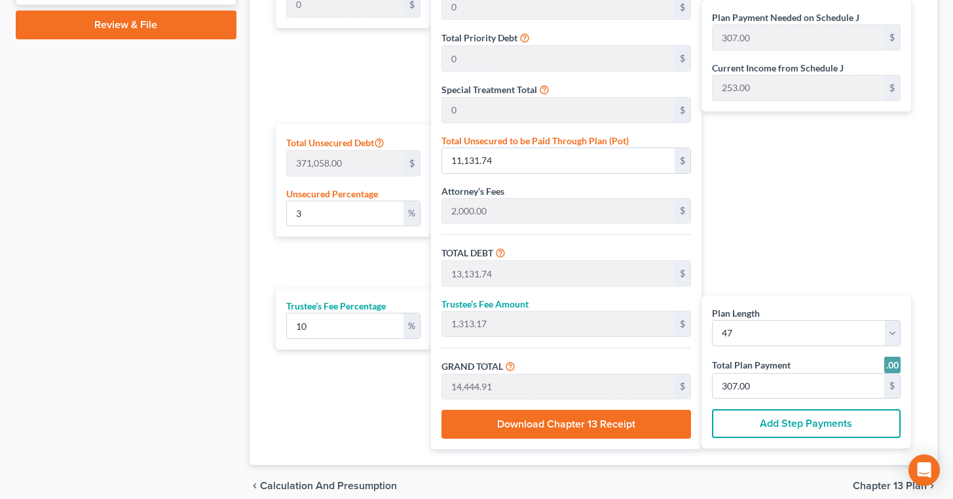
scroll to position [636, 0]
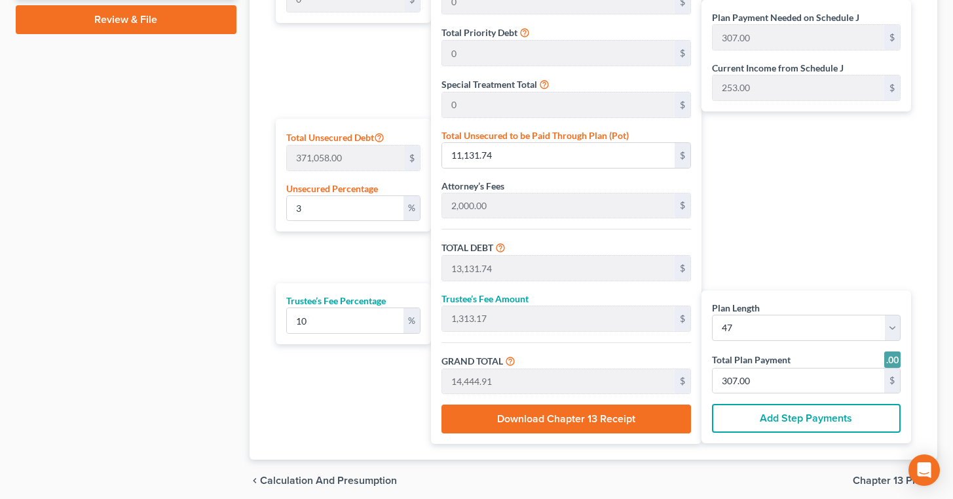
click at [821, 419] on button "Add Step Payments" at bounding box center [806, 418] width 189 height 29
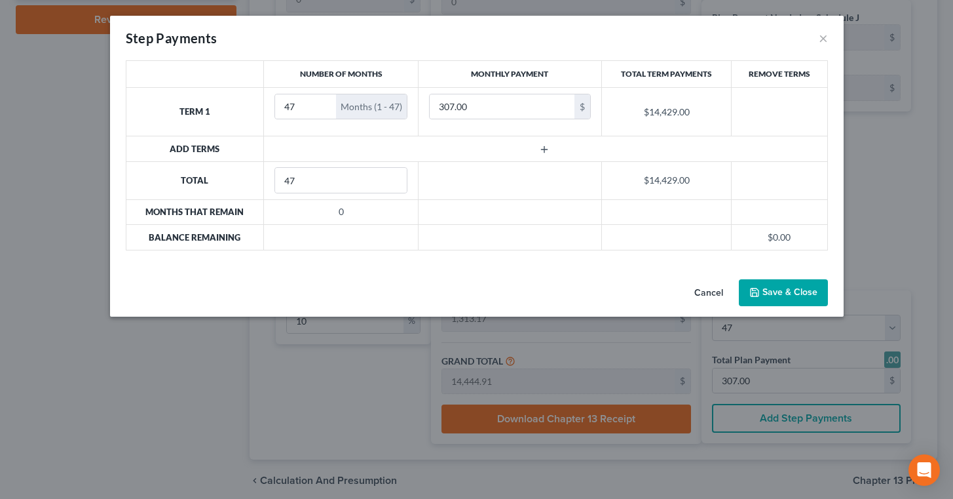
click at [719, 289] on button "Cancel" at bounding box center [709, 293] width 50 height 26
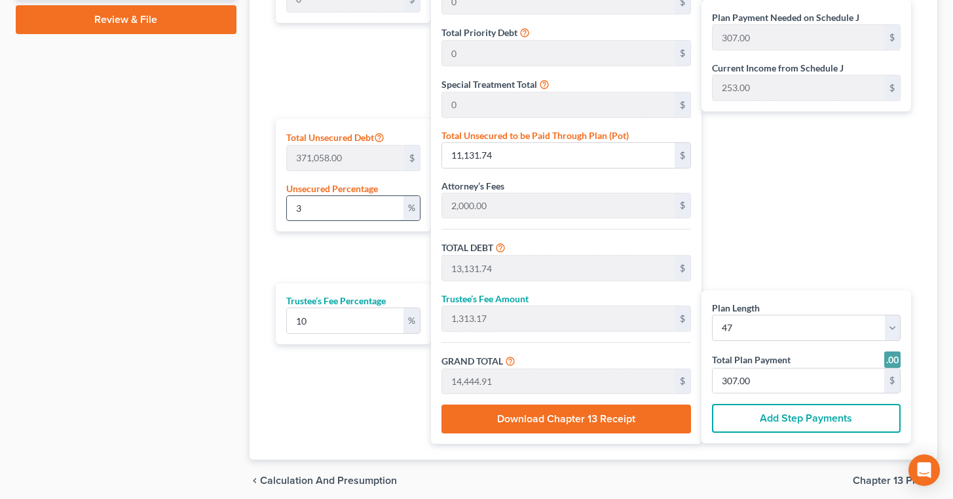
click at [320, 214] on input "3" at bounding box center [345, 208] width 117 height 25
type input "2,000.00"
type input "200.00"
type input "2,200.00"
type input "47.00"
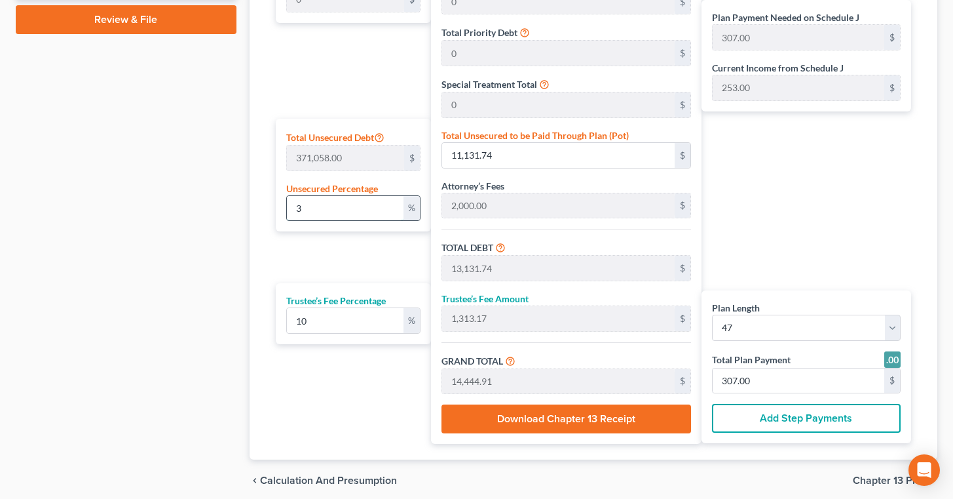
type input "47.00"
type input "1"
type input "3,710.58"
type input "5,710.58"
type input "571.05"
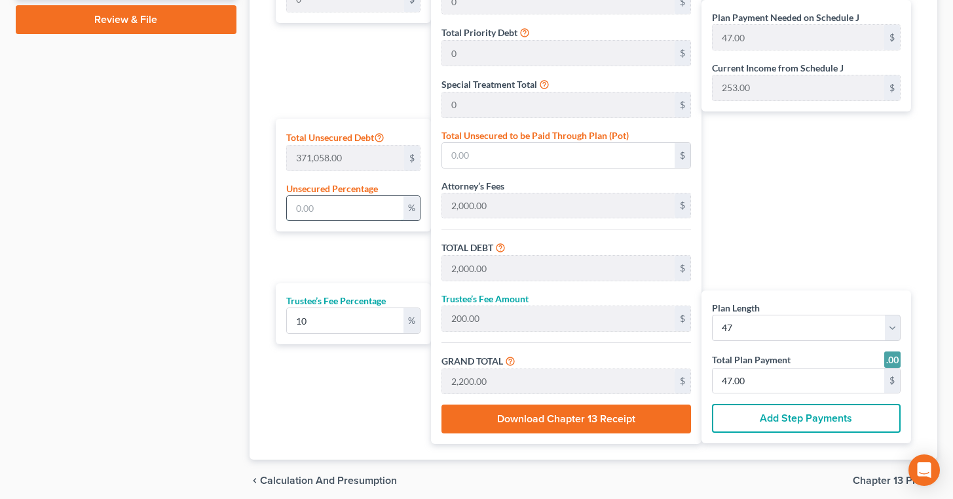
type input "6,281.63"
type input "134.00"
type input "10"
type input "37,105.80"
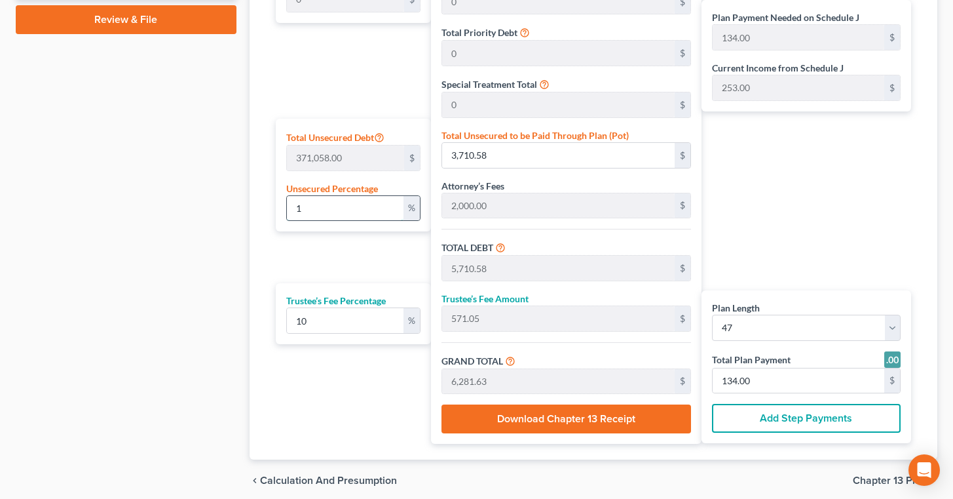
type input "39,105.80"
type input "3,910.58"
type input "43,016.38"
type input "915.00"
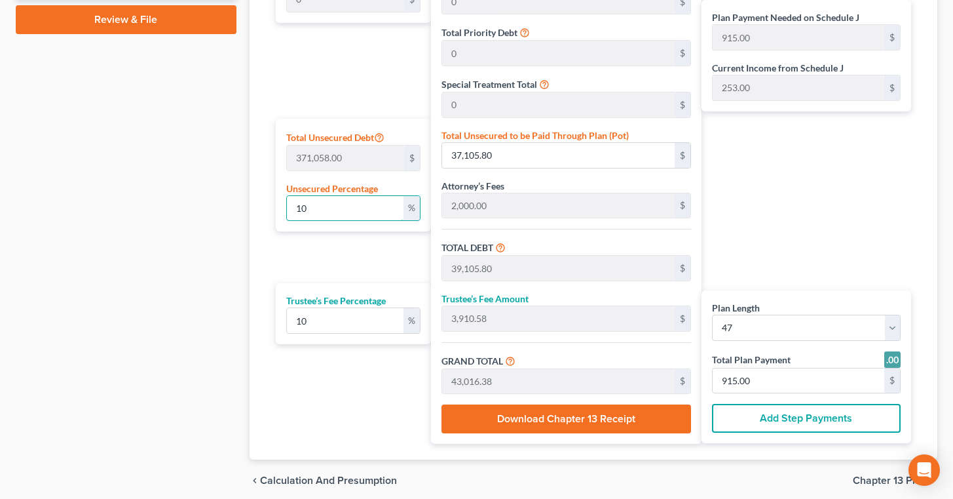
type input "10"
click at [334, 375] on div "Plan Length 1 2 3 4 5 6 7 8 9 10 11 12 13 14 15 16 17 18 19 20 21 22 23 24 25 2…" at bounding box center [350, 178] width 162 height 532
click at [844, 193] on div "Plan Payment Needed on Schedule J 915.00 $ Current Income from Schedule J 253.0…" at bounding box center [810, 178] width 216 height 532
click at [712, 314] on select "1 2 3 4 5 6 7 8 9 10 11 12 13 14 15 16 17 18 19 20 21 22 23 24 25 26 27 28 29 3…" at bounding box center [806, 327] width 189 height 26
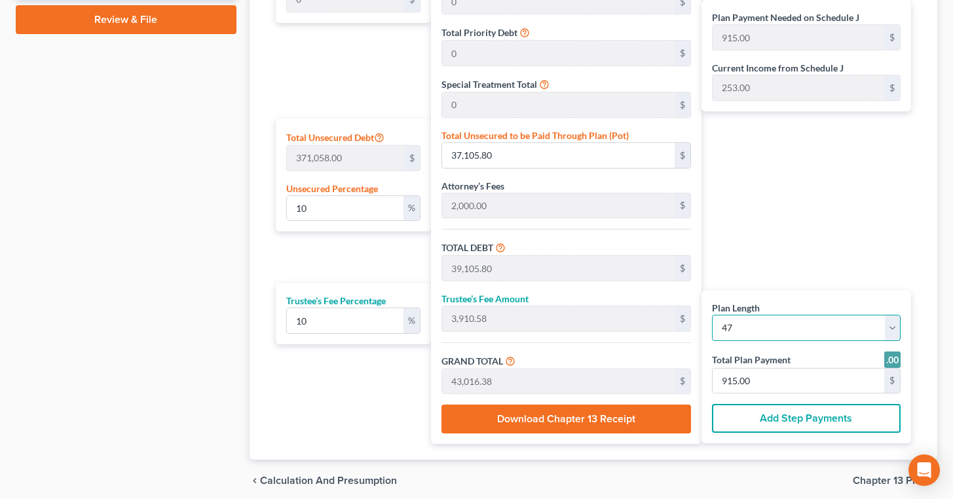
select select "59"
click option "60" at bounding box center [0, 0] width 0 height 0
select select "59"
type input "717.00"
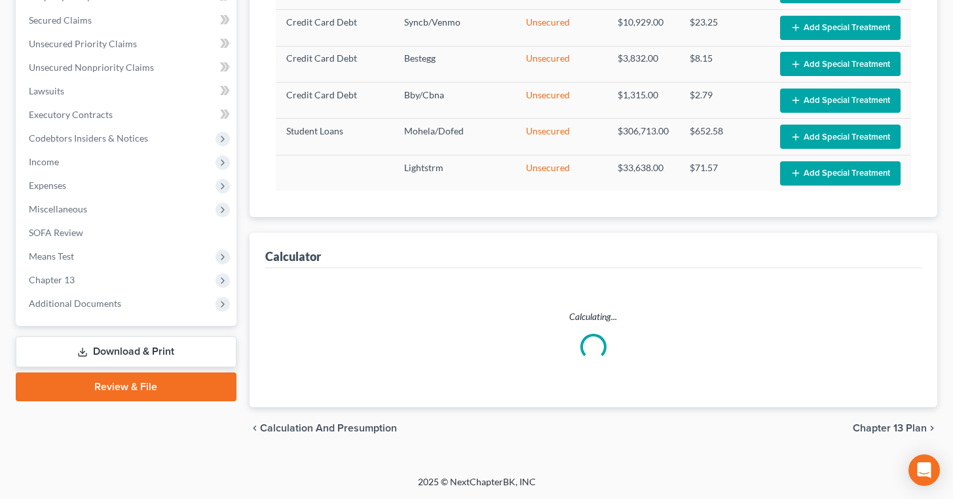
scroll to position [269, 0]
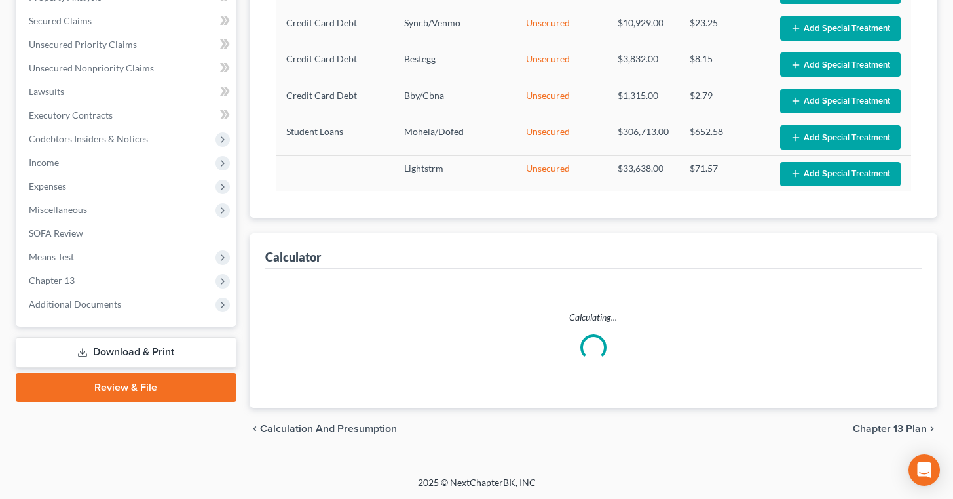
select select "59"
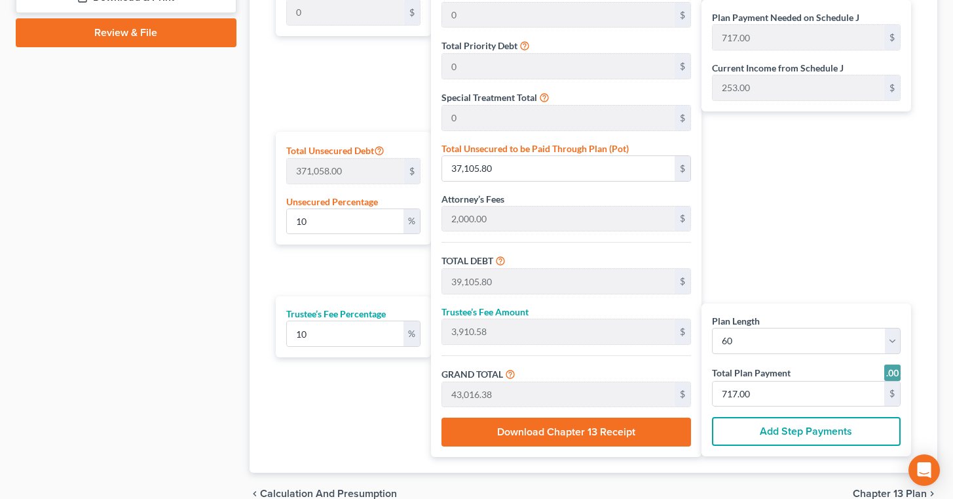
scroll to position [689, 0]
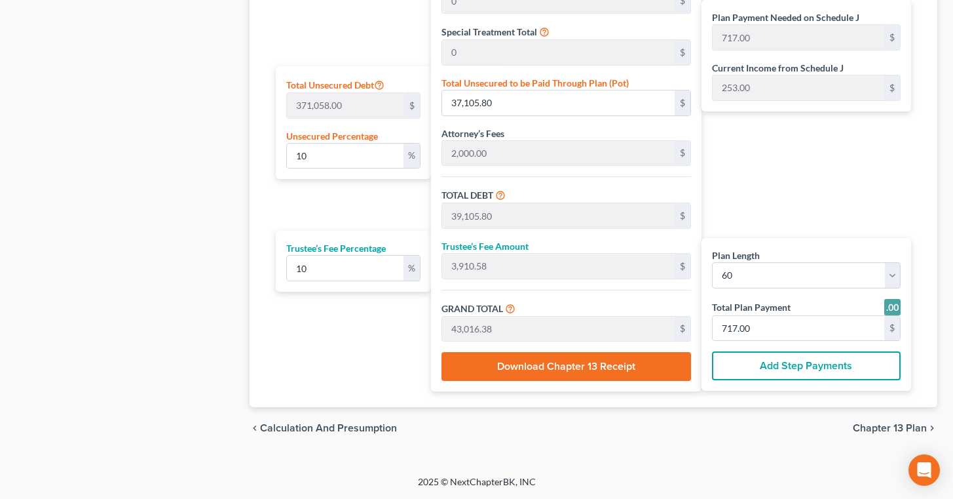
click at [803, 368] on button "Add Step Payments" at bounding box center [806, 365] width 189 height 29
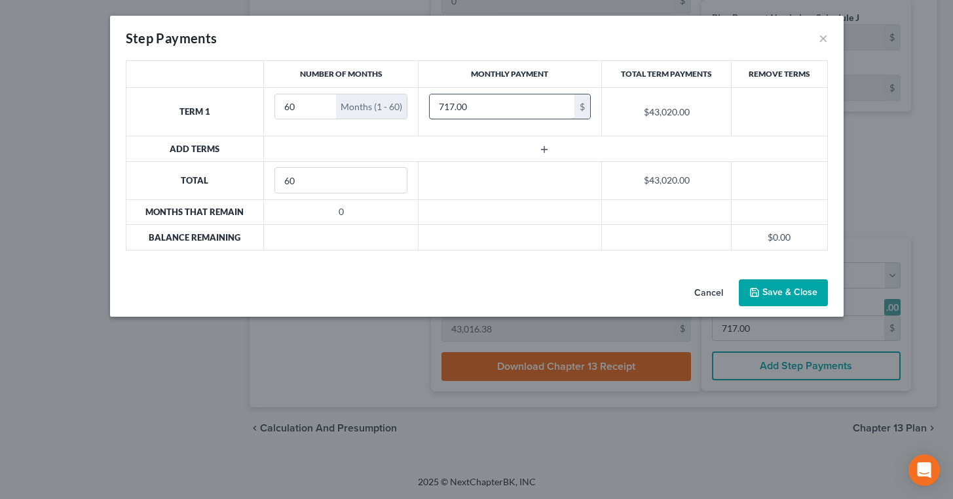
click at [501, 101] on input "717.00" at bounding box center [502, 106] width 145 height 25
type input "328"
click at [320, 106] on input "61" at bounding box center [305, 106] width 61 height 25
click at [317, 104] on input "62" at bounding box center [305, 106] width 61 height 25
click at [318, 112] on input "61" at bounding box center [305, 106] width 61 height 25
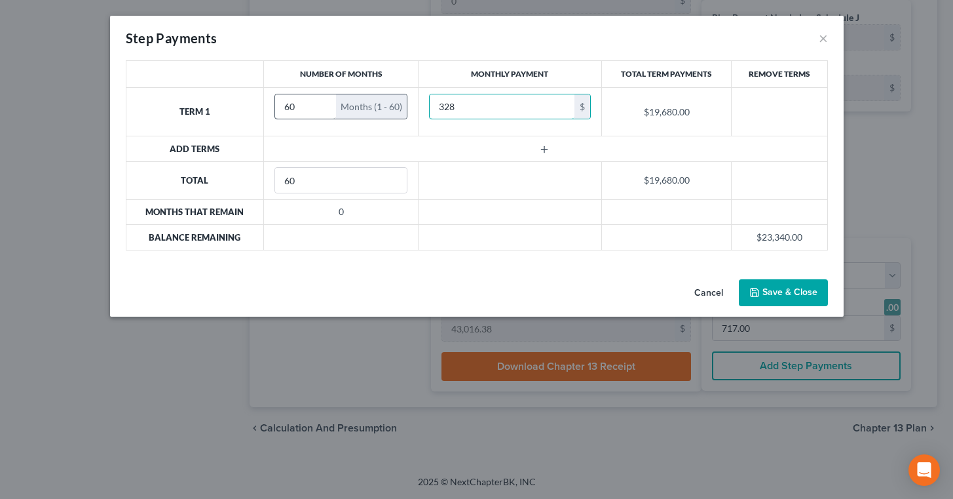
click at [318, 112] on input "60" at bounding box center [305, 106] width 61 height 25
type input "0"
click at [318, 112] on input "0" at bounding box center [310, 106] width 71 height 25
type input "328"
click at [295, 107] on input "0" at bounding box center [310, 106] width 71 height 25
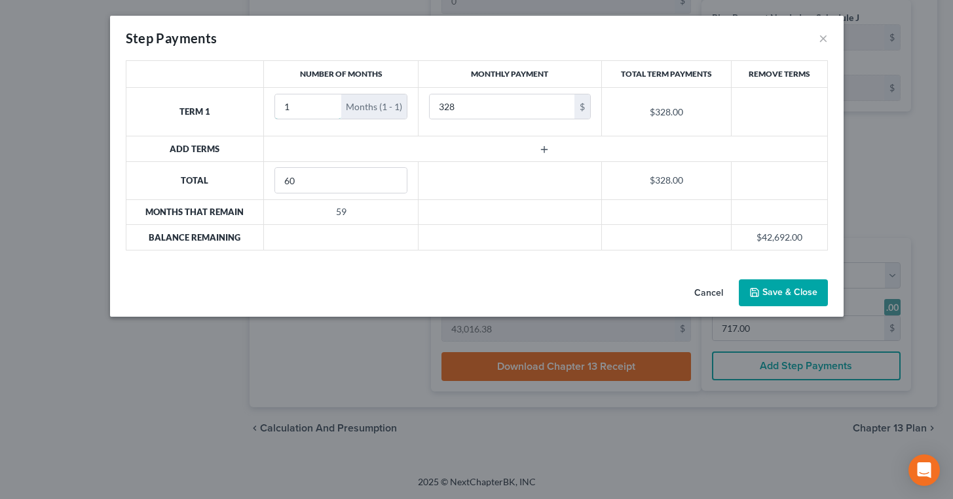
type input "1"
click at [540, 149] on icon "button" at bounding box center [544, 149] width 10 height 10
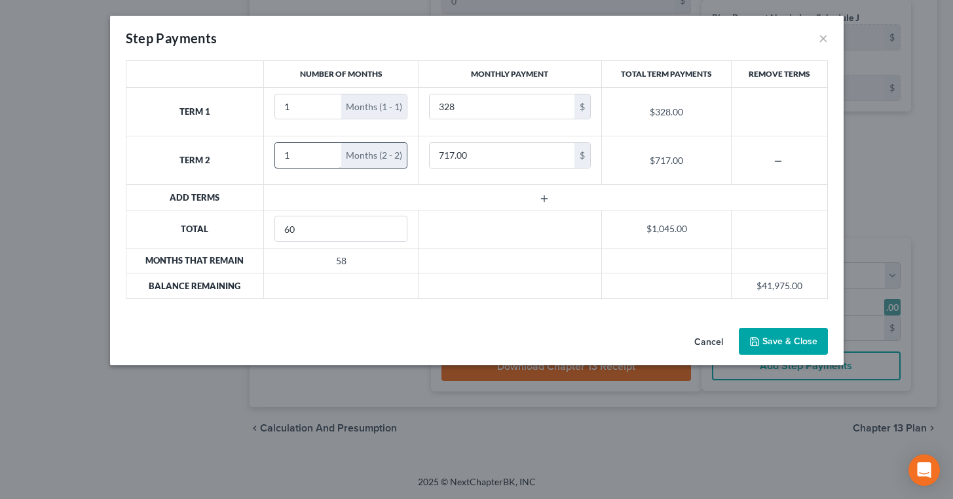
click at [328, 154] on input "1" at bounding box center [308, 155] width 66 height 25
click at [323, 154] on input "2" at bounding box center [308, 155] width 66 height 25
click at [323, 154] on input "3" at bounding box center [308, 155] width 66 height 25
click at [323, 154] on input "4" at bounding box center [308, 155] width 66 height 25
click at [323, 154] on input "5" at bounding box center [308, 155] width 66 height 25
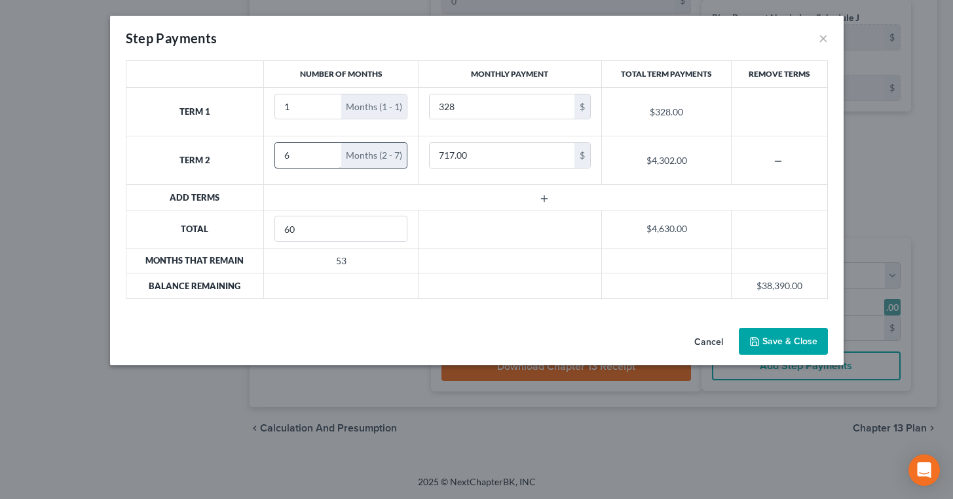
click at [323, 154] on input "6" at bounding box center [308, 155] width 66 height 25
click at [323, 154] on input "7" at bounding box center [308, 155] width 66 height 25
click at [323, 154] on input "8" at bounding box center [308, 155] width 66 height 25
click at [323, 154] on input "9" at bounding box center [308, 155] width 66 height 25
click at [323, 154] on input "10" at bounding box center [305, 155] width 61 height 25
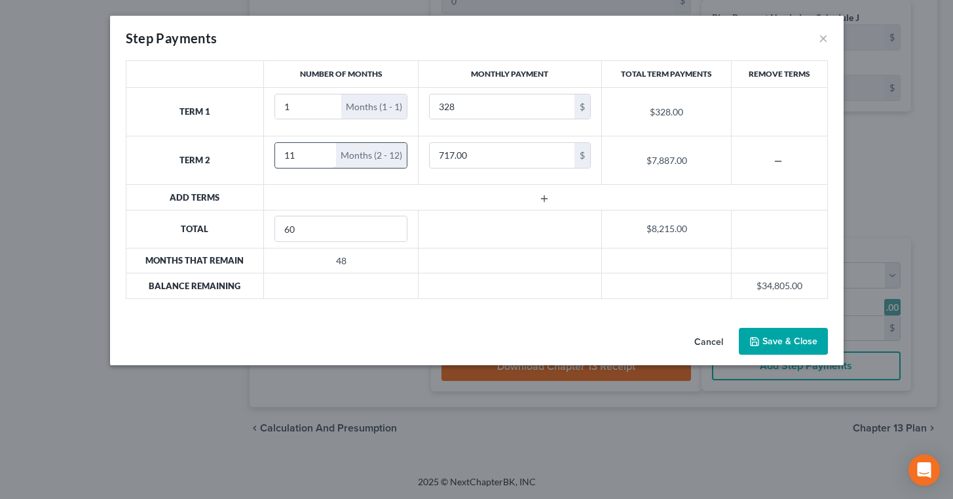
type input "11"
click at [323, 154] on input "11" at bounding box center [305, 155] width 61 height 25
click at [540, 197] on icon "button" at bounding box center [544, 198] width 10 height 10
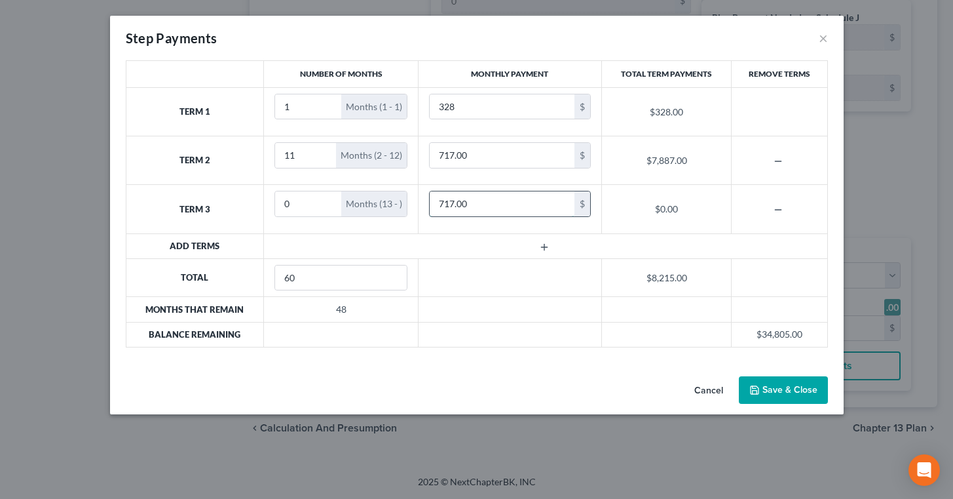
click at [467, 204] on input "717.00" at bounding box center [502, 203] width 145 height 25
type input "0.00"
click at [387, 275] on input "63" at bounding box center [341, 277] width 132 height 25
click at [389, 281] on input "62" at bounding box center [341, 277] width 132 height 25
click at [389, 281] on input "61" at bounding box center [341, 277] width 132 height 25
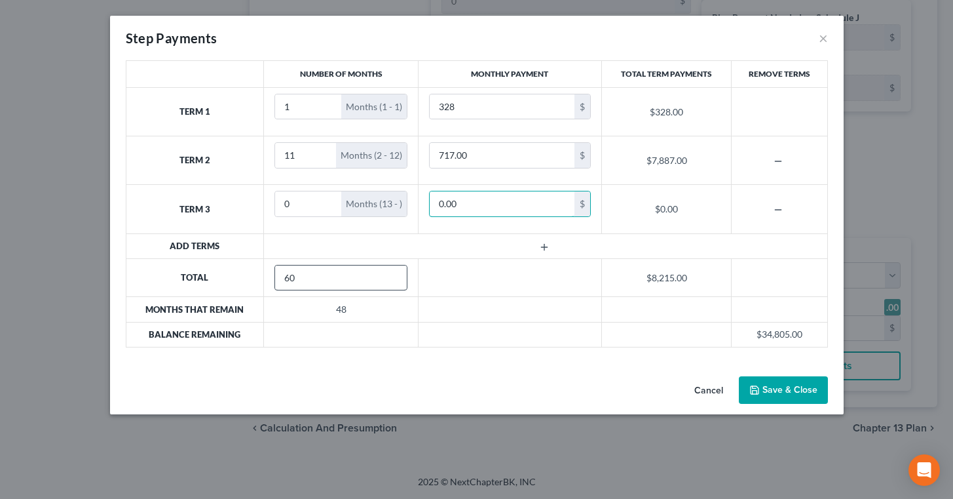
click at [389, 281] on input "60" at bounding box center [341, 277] width 132 height 25
click at [389, 281] on input "59" at bounding box center [341, 277] width 132 height 25
click at [389, 281] on input "58" at bounding box center [341, 277] width 132 height 25
click at [389, 281] on input "57" at bounding box center [341, 277] width 132 height 25
click at [389, 281] on input "56" at bounding box center [341, 277] width 132 height 25
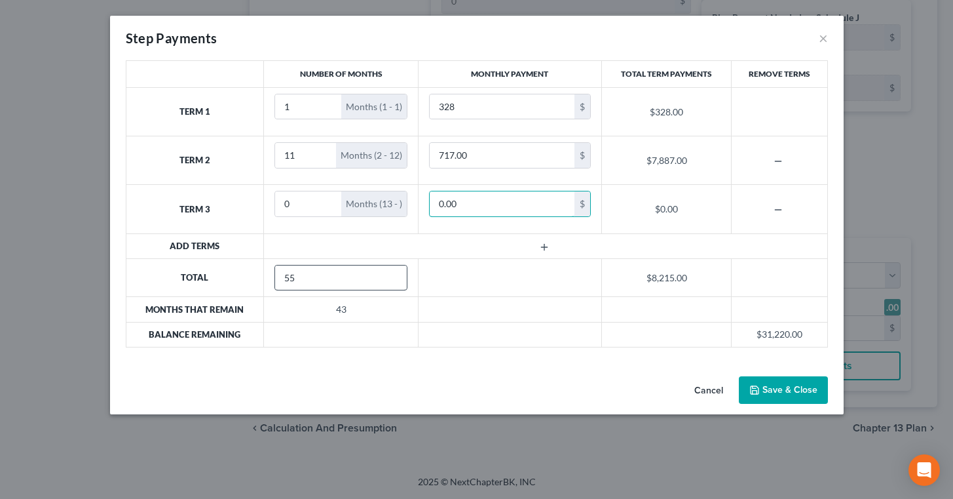
click at [389, 281] on input "55" at bounding box center [341, 277] width 132 height 25
click at [389, 281] on input "54" at bounding box center [341, 277] width 132 height 25
click at [389, 281] on input "53" at bounding box center [341, 277] width 132 height 25
click at [389, 281] on input "52" at bounding box center [341, 277] width 132 height 25
click at [389, 281] on input "51" at bounding box center [341, 277] width 132 height 25
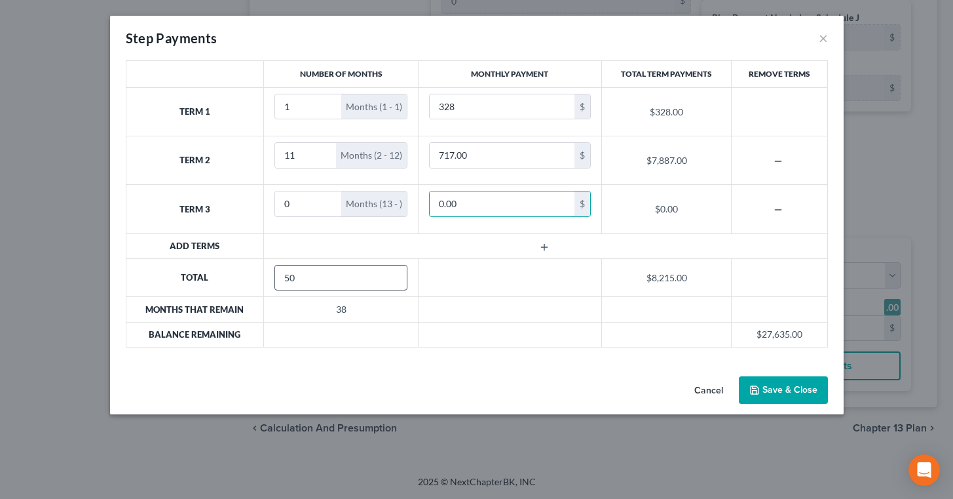
click at [389, 281] on input "50" at bounding box center [341, 277] width 132 height 25
click at [389, 281] on input "49" at bounding box center [341, 277] width 132 height 25
click at [389, 281] on input "48" at bounding box center [341, 277] width 132 height 25
type input "47"
click at [389, 281] on input "47" at bounding box center [341, 277] width 132 height 25
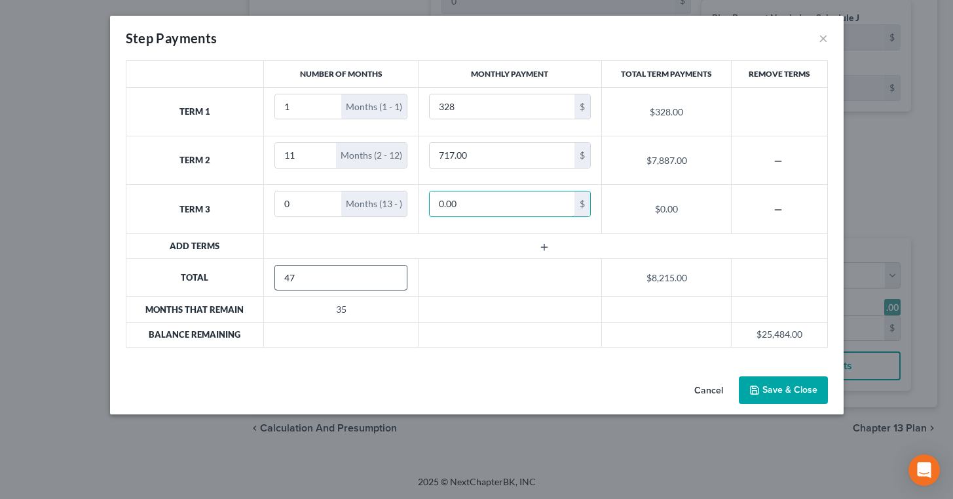
type input "0.00"
click at [349, 280] on input "47" at bounding box center [341, 277] width 132 height 25
click at [292, 202] on input "0" at bounding box center [308, 203] width 66 height 25
type input "1"
type input "45"
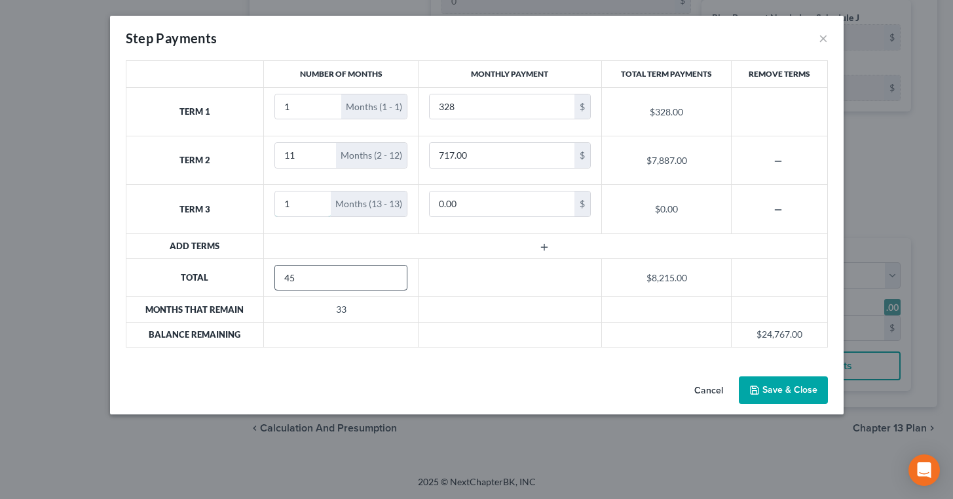
click at [388, 284] on input "45" at bounding box center [341, 277] width 132 height 25
type input "1"
click at [388, 284] on input "45" at bounding box center [341, 277] width 132 height 25
click at [387, 282] on input "44" at bounding box center [341, 277] width 132 height 25
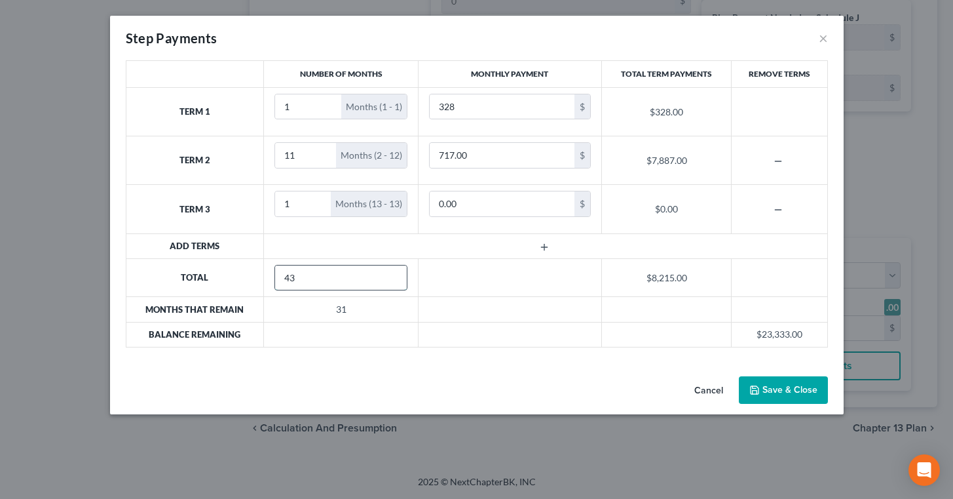
click at [387, 282] on input "43" at bounding box center [341, 277] width 132 height 25
click at [387, 282] on input "6" at bounding box center [341, 277] width 132 height 25
click at [387, 282] on input "5" at bounding box center [341, 277] width 132 height 25
click at [387, 282] on input "4" at bounding box center [341, 277] width 132 height 25
click at [387, 282] on input "3" at bounding box center [341, 277] width 132 height 25
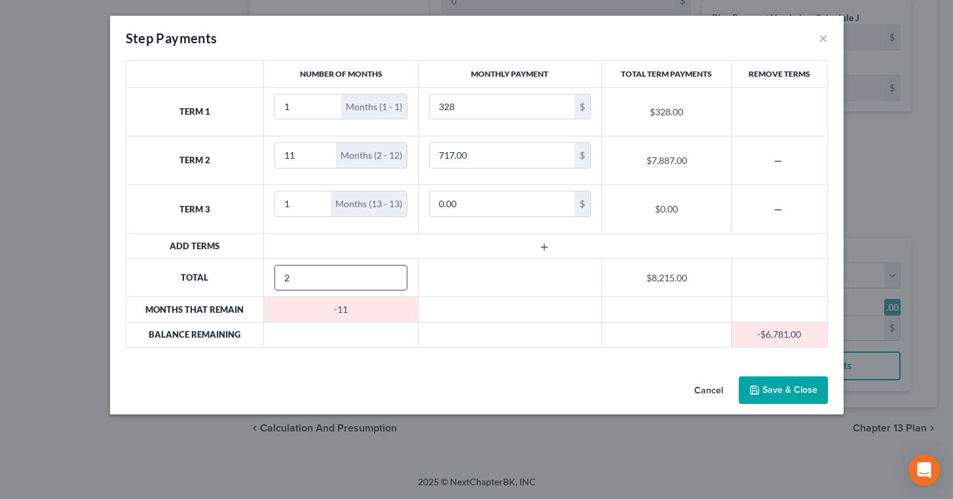
click at [386, 280] on input "2" at bounding box center [341, 277] width 132 height 25
click at [387, 280] on input "1" at bounding box center [341, 277] width 132 height 25
click at [387, 274] on input "2" at bounding box center [341, 277] width 132 height 25
click at [387, 274] on input "3" at bounding box center [341, 277] width 132 height 25
click at [387, 274] on input "4" at bounding box center [341, 277] width 132 height 25
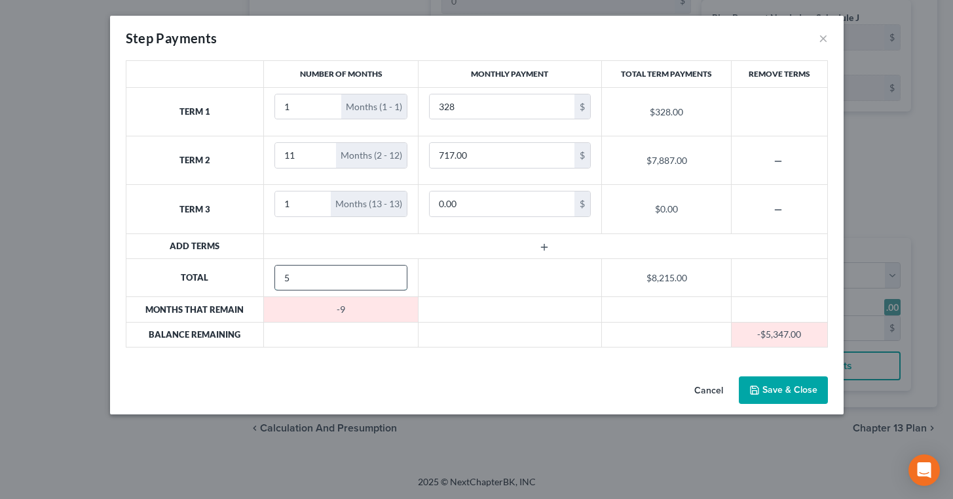
click at [387, 274] on input "5" at bounding box center [341, 277] width 132 height 25
click at [387, 274] on input "6" at bounding box center [341, 277] width 132 height 25
click at [387, 274] on input "7" at bounding box center [341, 277] width 132 height 25
click at [387, 274] on input "8" at bounding box center [341, 277] width 132 height 25
click at [387, 274] on input "9" at bounding box center [341, 277] width 132 height 25
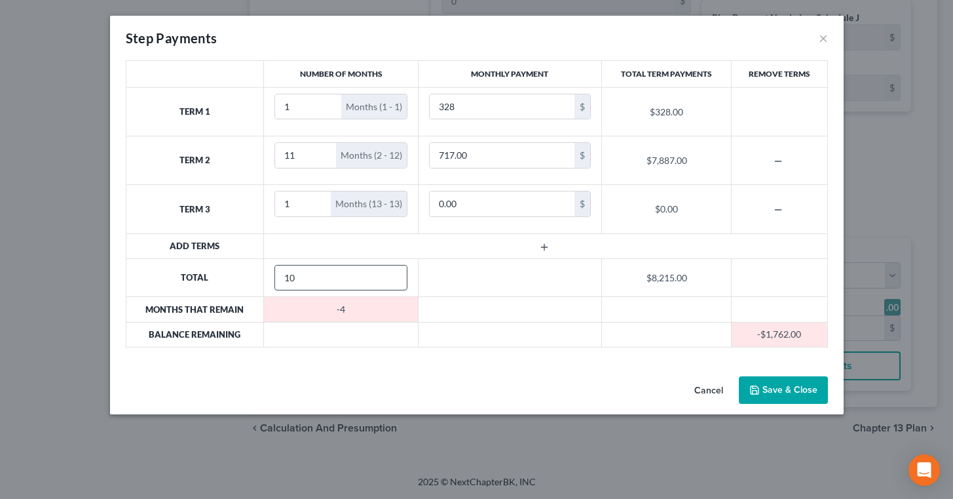
click at [387, 274] on input "10" at bounding box center [341, 277] width 132 height 25
click at [387, 274] on input "11" at bounding box center [341, 277] width 132 height 25
click at [387, 274] on input "12" at bounding box center [341, 277] width 132 height 25
click at [387, 274] on input "13" at bounding box center [341, 277] width 132 height 25
click at [387, 274] on input "14" at bounding box center [341, 277] width 132 height 25
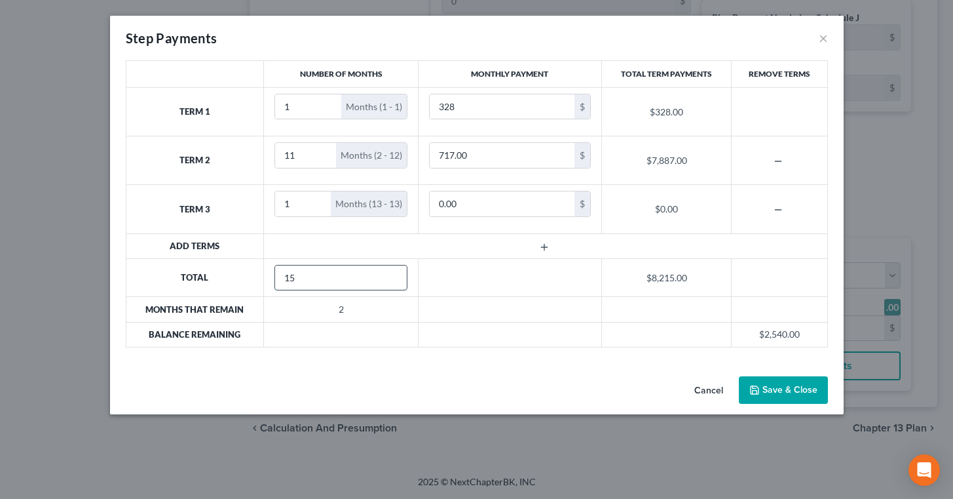
click at [388, 276] on input "15" at bounding box center [341, 277] width 132 height 25
click at [388, 276] on input "16" at bounding box center [341, 277] width 132 height 25
click at [388, 276] on input "17" at bounding box center [341, 277] width 132 height 25
click at [388, 276] on input "18" at bounding box center [341, 277] width 132 height 25
click at [388, 276] on input "19" at bounding box center [341, 277] width 132 height 25
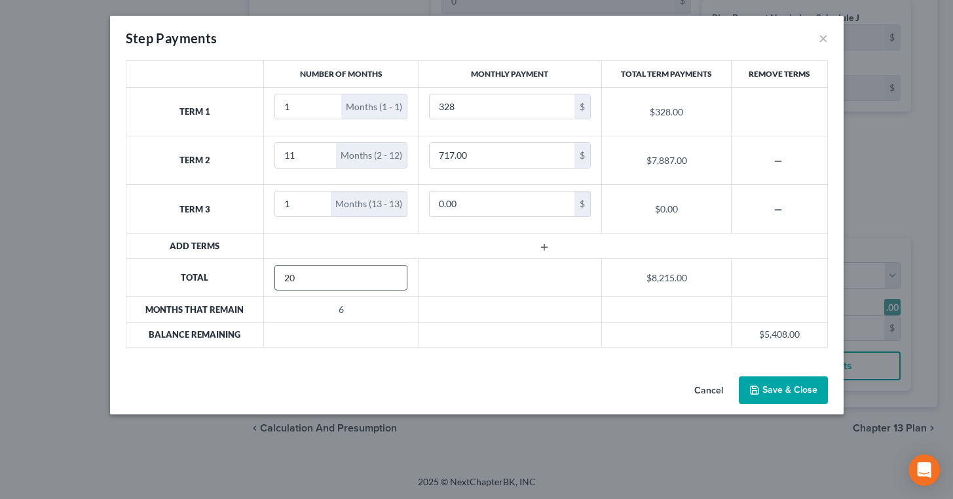
click at [388, 276] on input "20" at bounding box center [341, 277] width 132 height 25
click at [388, 276] on input "21" at bounding box center [341, 277] width 132 height 25
click at [388, 276] on input "22" at bounding box center [341, 277] width 132 height 25
click at [388, 276] on input "23" at bounding box center [341, 277] width 132 height 25
click at [388, 276] on input "24" at bounding box center [341, 277] width 132 height 25
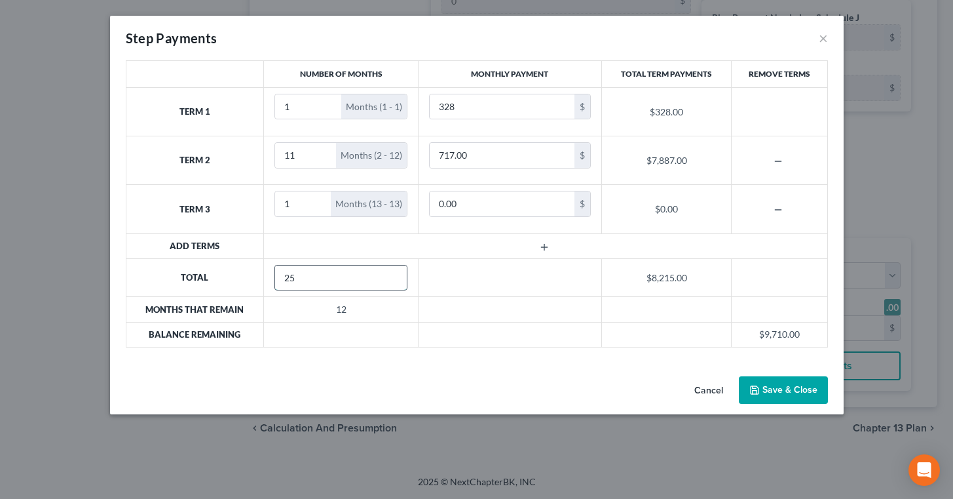
click at [388, 276] on input "25" at bounding box center [341, 277] width 132 height 25
click at [388, 276] on input "26" at bounding box center [341, 277] width 132 height 25
click at [388, 276] on input "27" at bounding box center [341, 277] width 132 height 25
click at [388, 276] on input "28" at bounding box center [341, 277] width 132 height 25
click at [388, 276] on input "29" at bounding box center [341, 277] width 132 height 25
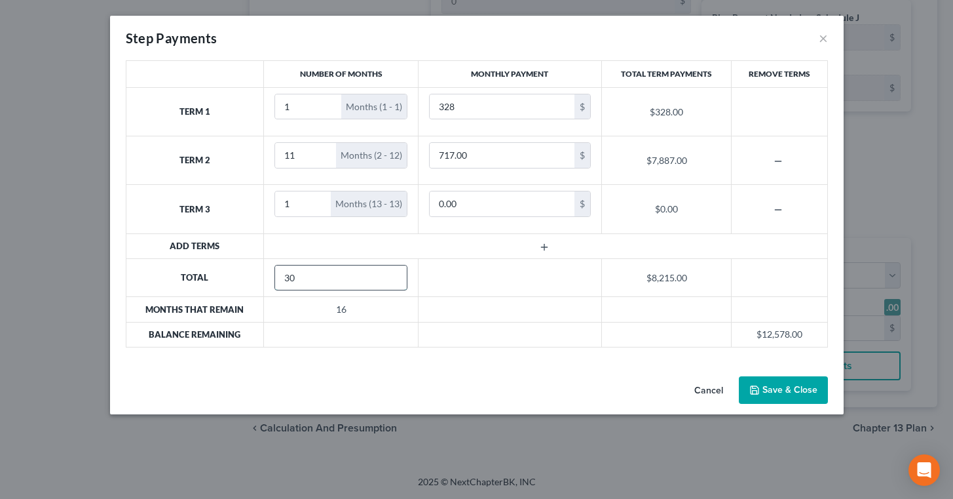
click at [388, 276] on input "30" at bounding box center [341, 277] width 132 height 25
click at [388, 276] on input "31" at bounding box center [341, 277] width 132 height 25
click at [388, 276] on input "32" at bounding box center [341, 277] width 132 height 25
click at [388, 276] on input "33" at bounding box center [341, 277] width 132 height 25
click at [388, 276] on input "34" at bounding box center [341, 277] width 132 height 25
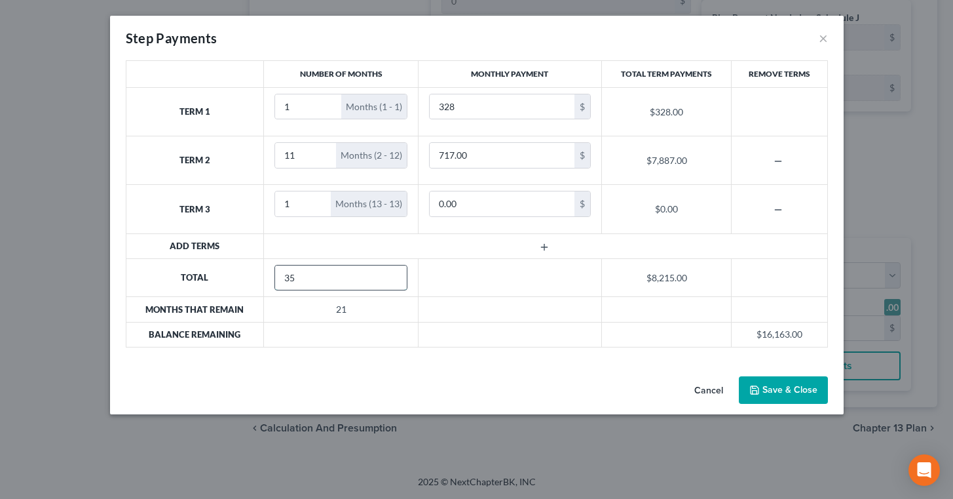
click at [388, 276] on input "35" at bounding box center [341, 277] width 132 height 25
click at [388, 276] on input "36" at bounding box center [341, 277] width 132 height 25
click at [388, 276] on input "37" at bounding box center [341, 277] width 132 height 25
click at [388, 276] on input "38" at bounding box center [341, 277] width 132 height 25
click at [388, 276] on input "39" at bounding box center [341, 277] width 132 height 25
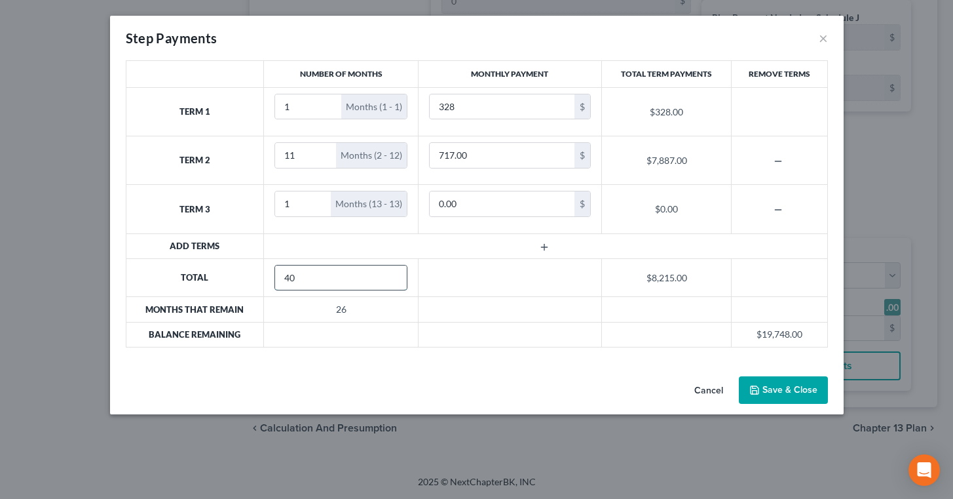
click at [388, 276] on input "40" at bounding box center [341, 277] width 132 height 25
click at [388, 276] on input "41" at bounding box center [341, 277] width 132 height 25
click at [388, 276] on input "42" at bounding box center [341, 277] width 132 height 25
click at [388, 276] on input "43" at bounding box center [341, 277] width 132 height 25
click at [388, 276] on input "44" at bounding box center [341, 277] width 132 height 25
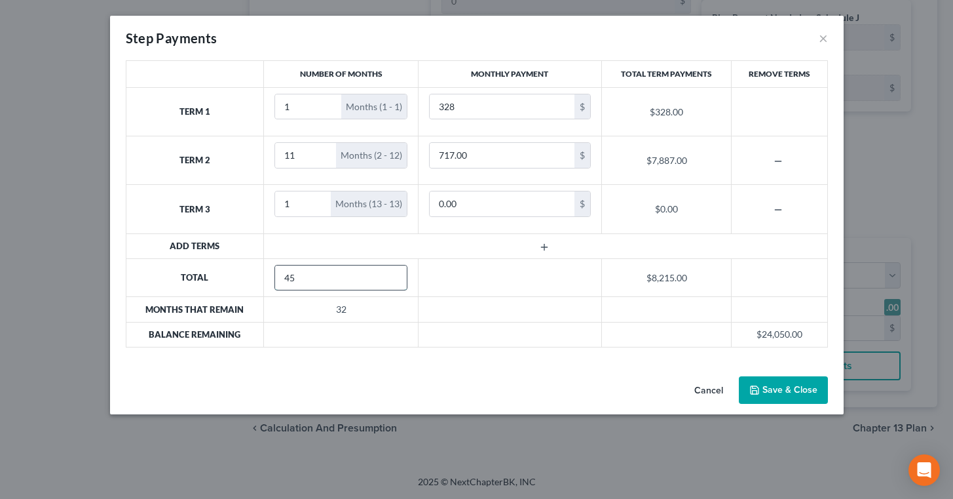
click at [388, 276] on input "45" at bounding box center [341, 277] width 132 height 25
click at [388, 276] on input "46" at bounding box center [341, 277] width 132 height 25
type input "47"
click at [388, 276] on input "47" at bounding box center [341, 277] width 132 height 25
click at [544, 245] on line "button" at bounding box center [544, 247] width 0 height 6
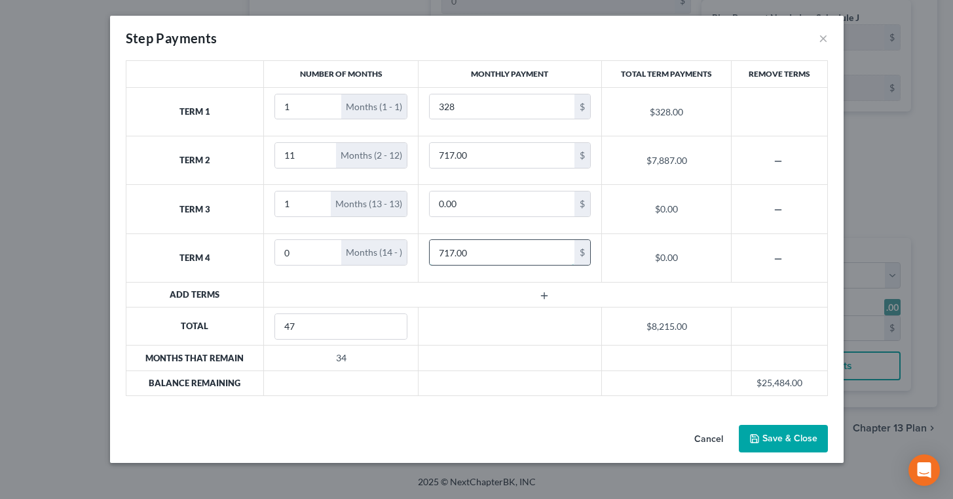
click at [466, 255] on input "717.00" at bounding box center [502, 252] width 145 height 25
type input "307"
click at [322, 252] on input "1" at bounding box center [303, 252] width 56 height 25
click at [312, 252] on input "2" at bounding box center [303, 252] width 56 height 25
click at [312, 252] on input "3" at bounding box center [303, 252] width 56 height 25
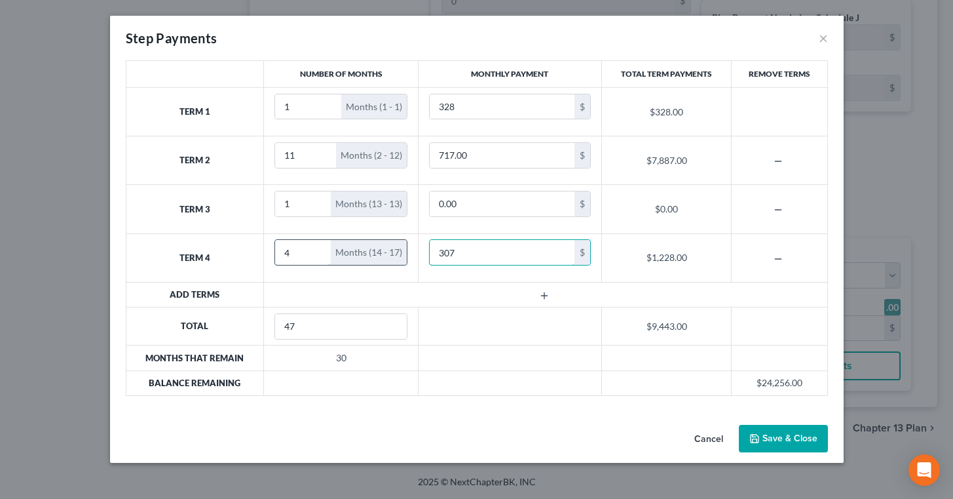
click at [312, 252] on input "4" at bounding box center [303, 252] width 56 height 25
click at [312, 252] on input "5" at bounding box center [303, 252] width 56 height 25
click at [312, 252] on input "6" at bounding box center [303, 252] width 56 height 25
click at [312, 252] on input "7" at bounding box center [303, 252] width 56 height 25
click at [312, 252] on input "8" at bounding box center [303, 252] width 56 height 25
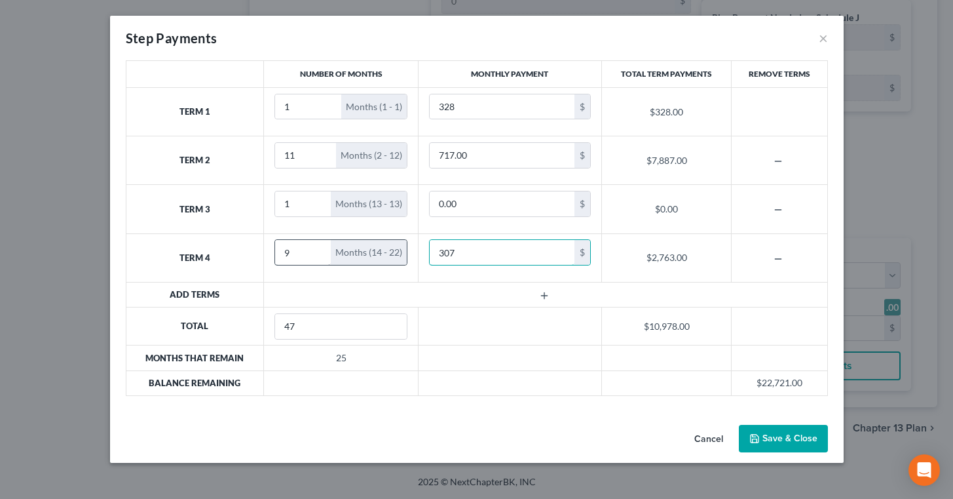
click at [312, 252] on input "9" at bounding box center [303, 252] width 56 height 25
click at [312, 252] on input "10" at bounding box center [303, 252] width 56 height 25
click at [312, 252] on input "11" at bounding box center [303, 252] width 56 height 25
click at [312, 252] on input "12" at bounding box center [303, 252] width 56 height 25
click at [312, 252] on input "13" at bounding box center [303, 252] width 56 height 25
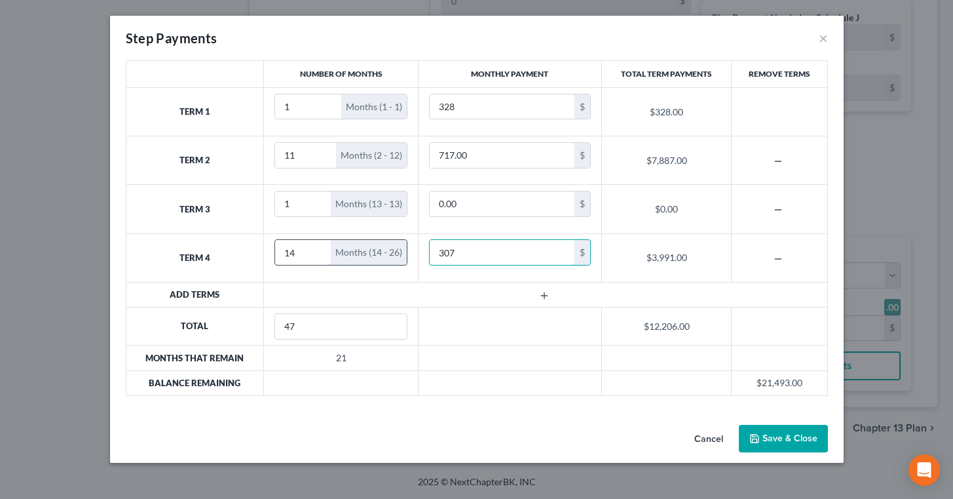
click at [312, 252] on input "14" at bounding box center [303, 252] width 56 height 25
click at [312, 252] on input "15" at bounding box center [303, 252] width 56 height 25
click at [312, 252] on input "16" at bounding box center [303, 252] width 56 height 25
click at [312, 252] on input "17" at bounding box center [303, 252] width 56 height 25
click at [312, 252] on input "18" at bounding box center [303, 252] width 56 height 25
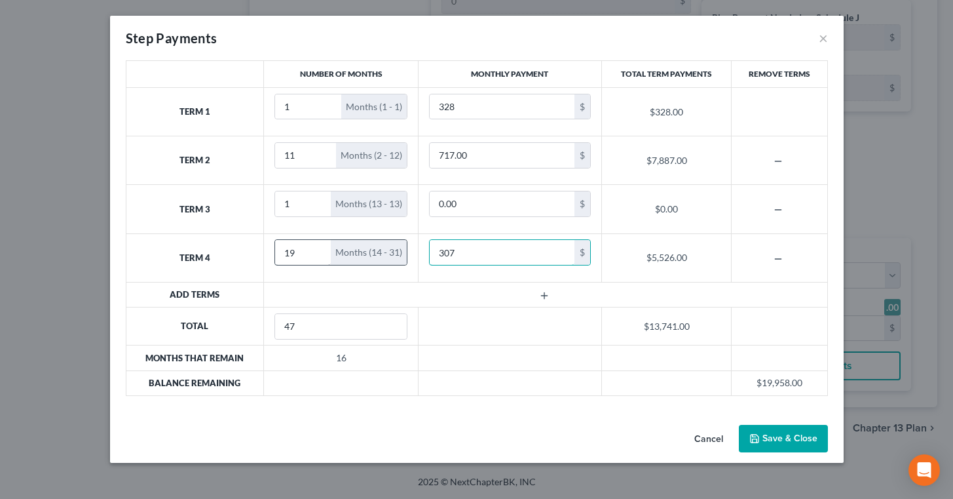
click at [312, 252] on input "19" at bounding box center [303, 252] width 56 height 25
click at [312, 252] on input "20" at bounding box center [303, 252] width 56 height 25
click at [312, 252] on input "21" at bounding box center [303, 252] width 56 height 25
click at [312, 252] on input "22" at bounding box center [303, 252] width 56 height 25
click at [312, 252] on input "23" at bounding box center [303, 252] width 56 height 25
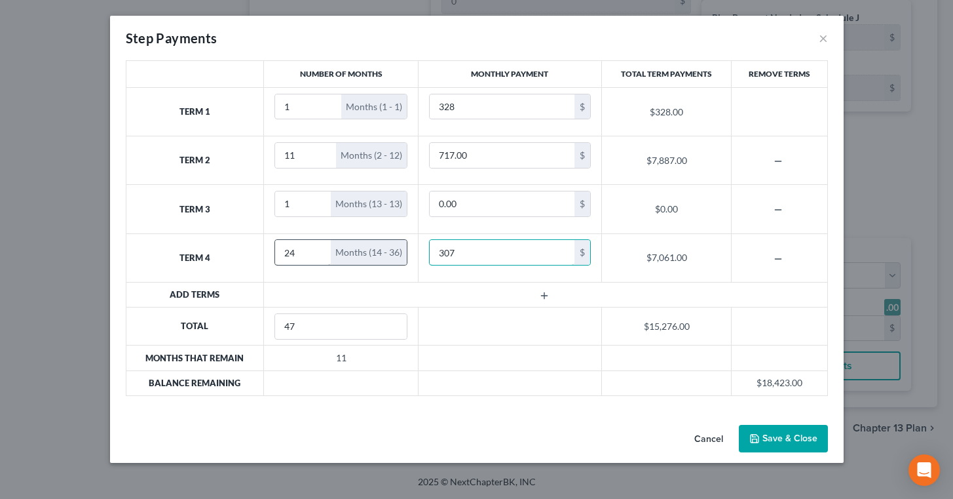
click at [312, 252] on input "24" at bounding box center [303, 252] width 56 height 25
click at [312, 252] on input "25" at bounding box center [303, 252] width 56 height 25
click at [312, 252] on input "26" at bounding box center [303, 252] width 56 height 25
click at [312, 252] on input "27" at bounding box center [303, 252] width 56 height 25
click at [312, 252] on input "28" at bounding box center [303, 252] width 56 height 25
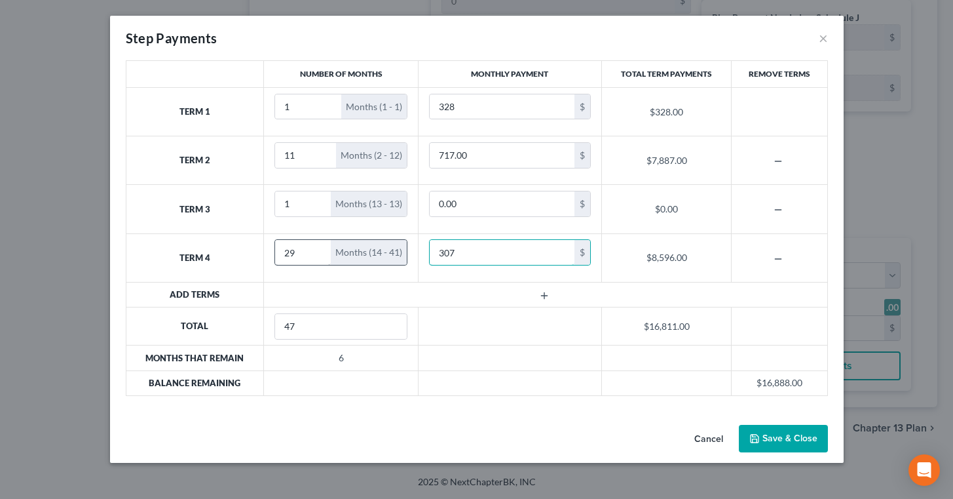
click at [312, 252] on input "29" at bounding box center [303, 252] width 56 height 25
click at [312, 252] on input "30" at bounding box center [303, 252] width 56 height 25
click at [312, 252] on input "31" at bounding box center [303, 252] width 56 height 25
click at [312, 252] on input "32" at bounding box center [303, 252] width 56 height 25
click at [312, 252] on input "33" at bounding box center [303, 252] width 56 height 25
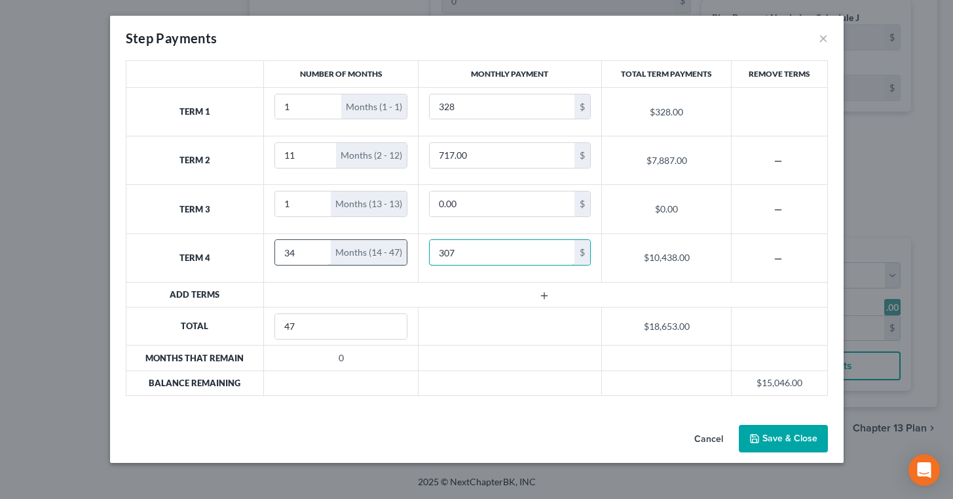
click at [312, 252] on input "34" at bounding box center [303, 252] width 56 height 25
click at [312, 252] on input "35" at bounding box center [303, 252] width 56 height 25
click at [312, 252] on input "36" at bounding box center [303, 252] width 56 height 25
click at [312, 251] on input "37" at bounding box center [303, 252] width 56 height 25
click at [312, 251] on input "38" at bounding box center [303, 252] width 56 height 25
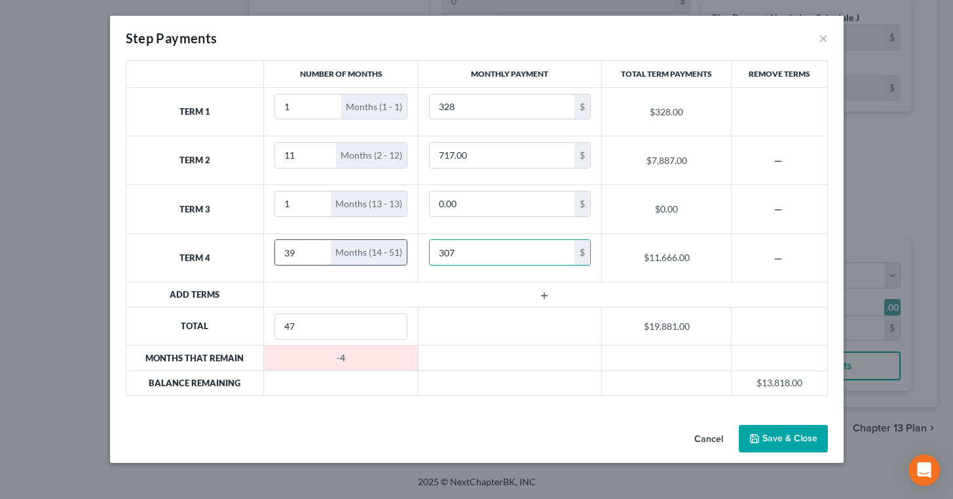
click at [312, 251] on input "39" at bounding box center [303, 252] width 56 height 25
click at [312, 251] on input "40" at bounding box center [303, 252] width 56 height 25
click at [312, 251] on input "41" at bounding box center [303, 252] width 56 height 25
click at [312, 251] on input "42" at bounding box center [303, 252] width 56 height 25
click at [312, 251] on input "43" at bounding box center [303, 252] width 56 height 25
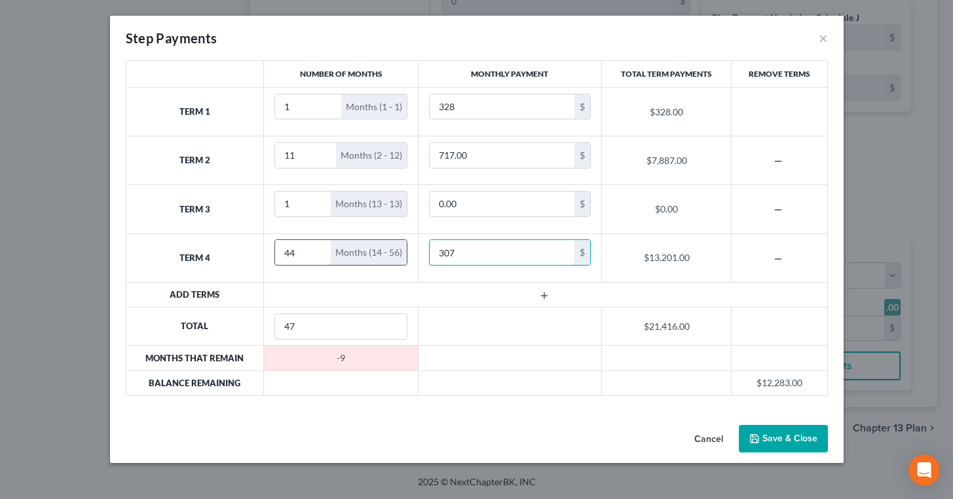
click at [312, 251] on input "44" at bounding box center [303, 252] width 56 height 25
click at [312, 251] on input "45" at bounding box center [303, 252] width 56 height 25
click at [312, 251] on input "46" at bounding box center [303, 252] width 56 height 25
click at [312, 251] on input "47" at bounding box center [303, 252] width 56 height 25
click at [312, 251] on input "48" at bounding box center [303, 252] width 56 height 25
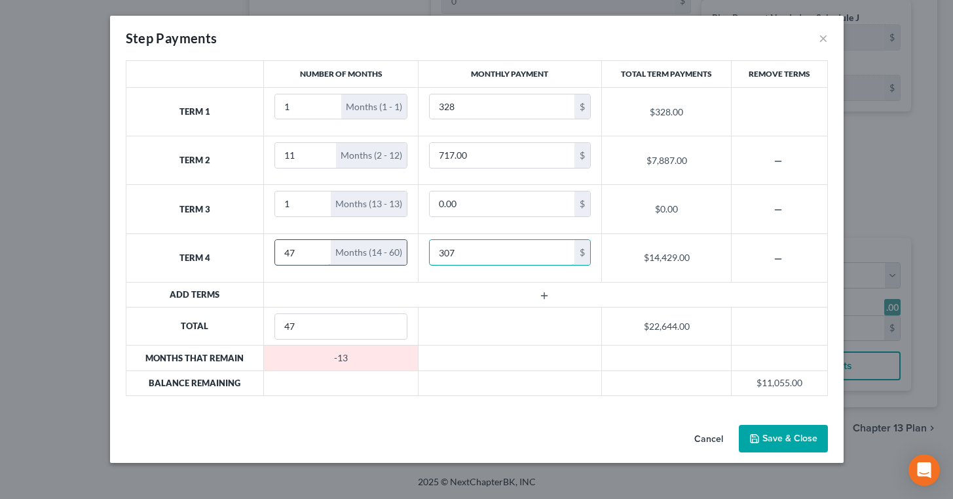
type input "47"
click at [313, 257] on input "47" at bounding box center [303, 252] width 56 height 25
type input "307"
click at [311, 290] on td at bounding box center [545, 294] width 563 height 25
click at [328, 295] on td at bounding box center [545, 294] width 563 height 25
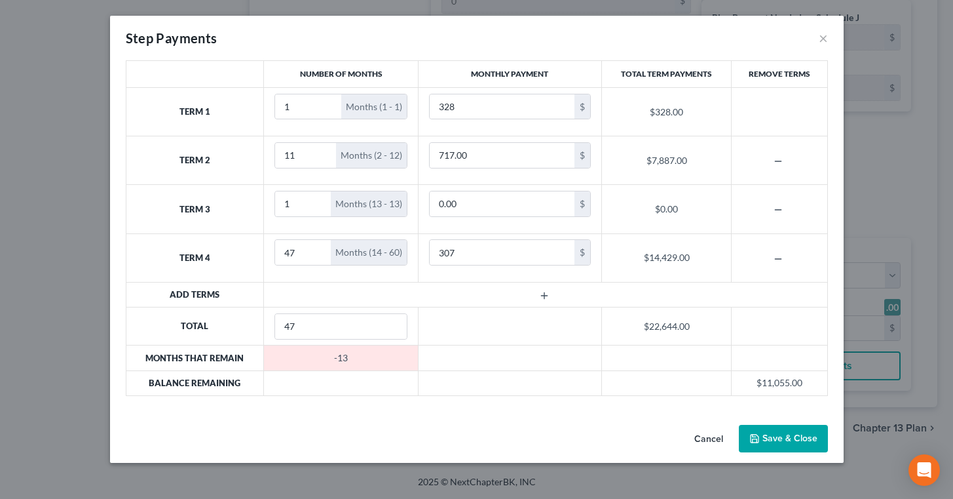
click at [347, 294] on td at bounding box center [545, 294] width 563 height 25
click at [316, 328] on input "47" at bounding box center [341, 326] width 132 height 25
click at [428, 414] on div "Number of Months Monthly Payment Total Term Payments Remove Terms Term 1 1 Mont…" at bounding box center [477, 239] width 734 height 359
click at [390, 324] on input "48" at bounding box center [341, 326] width 132 height 25
click at [390, 324] on input "49" at bounding box center [341, 326] width 132 height 25
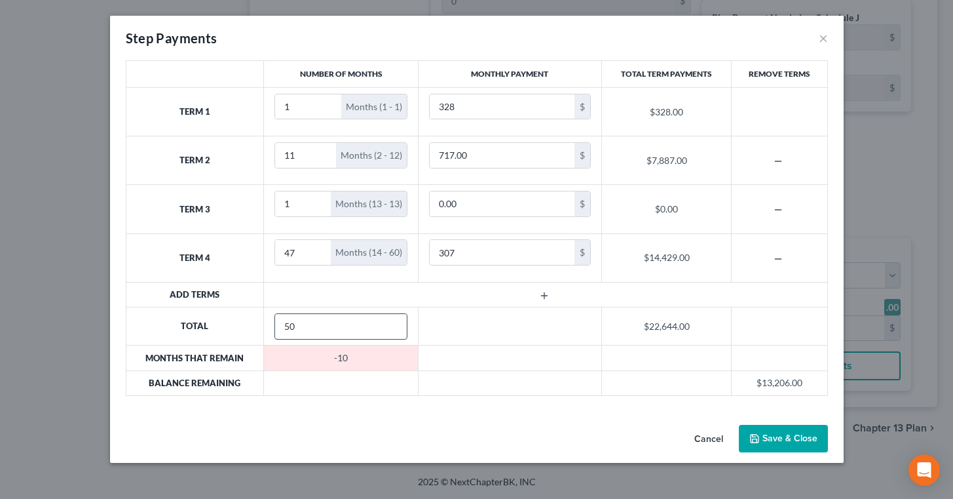
click at [390, 324] on input "50" at bounding box center [341, 326] width 132 height 25
click at [390, 324] on input "51" at bounding box center [341, 326] width 132 height 25
click at [390, 324] on input "52" at bounding box center [341, 326] width 132 height 25
click at [390, 324] on input "53" at bounding box center [341, 326] width 132 height 25
click at [390, 324] on input "55" at bounding box center [341, 326] width 132 height 25
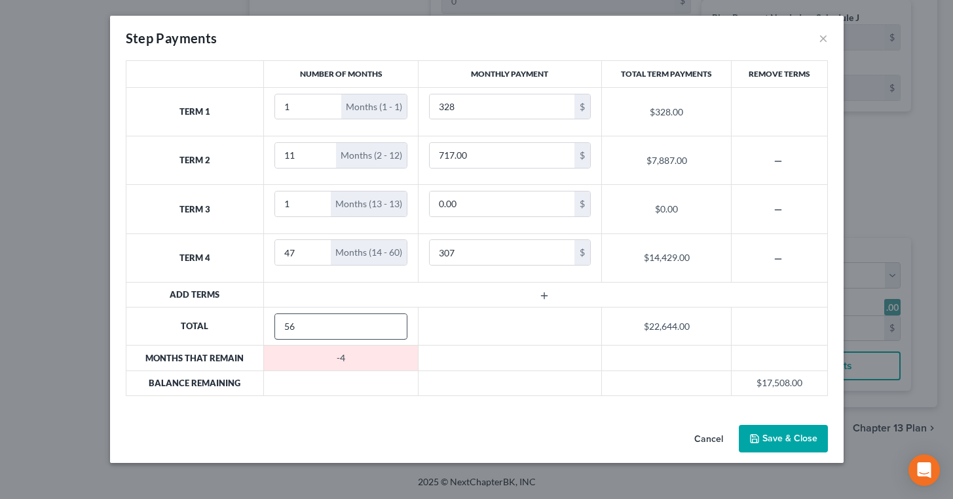
click at [390, 324] on input "56" at bounding box center [341, 326] width 132 height 25
click at [390, 324] on input "57" at bounding box center [341, 326] width 132 height 25
click at [390, 324] on input "58" at bounding box center [341, 326] width 132 height 25
click at [390, 324] on input "59" at bounding box center [341, 326] width 132 height 25
type input "60"
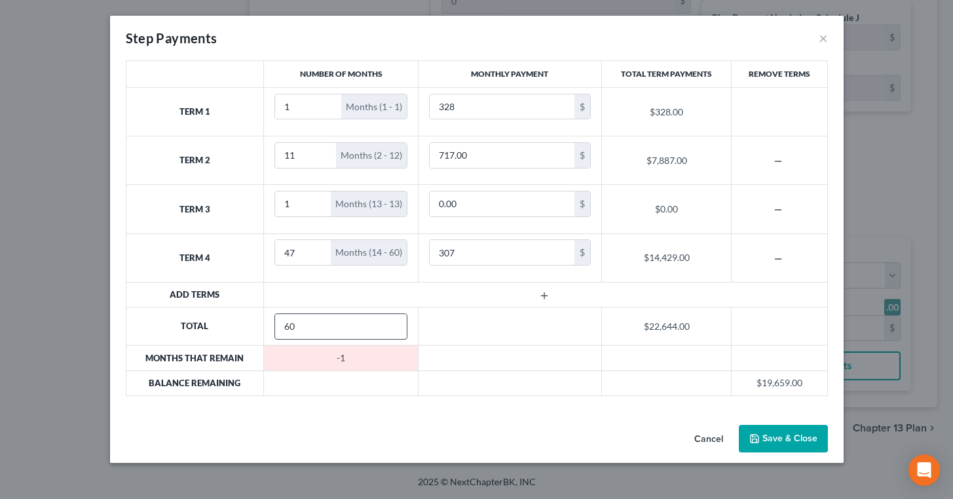
click at [390, 324] on input "60" at bounding box center [341, 326] width 132 height 25
click at [408, 435] on div "Cancel Save & Close" at bounding box center [477, 440] width 734 height 43
click at [388, 417] on div "Number of Months Monthly Payment Total Term Payments Remove Terms Term 1 1 Mont…" at bounding box center [477, 239] width 734 height 359
click at [791, 432] on button "Save & Close" at bounding box center [783, 439] width 89 height 28
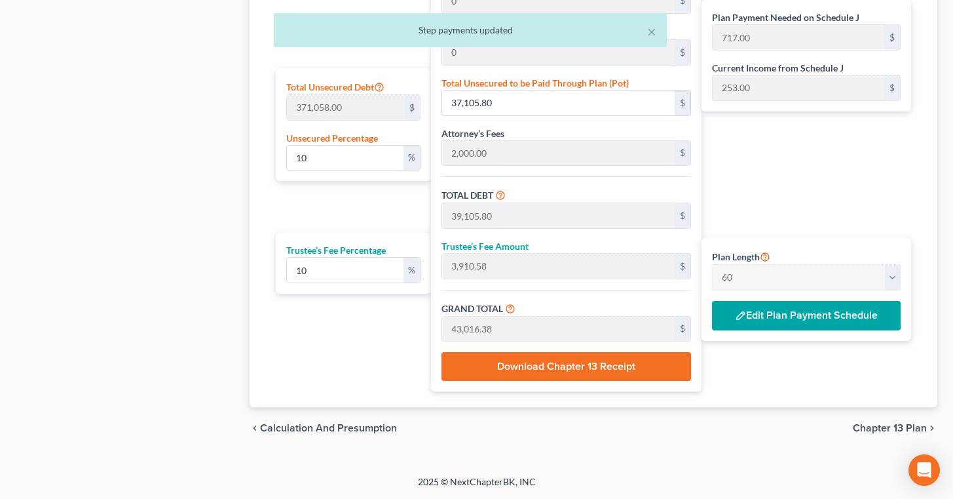
click at [778, 164] on div "Plan Payment Needed on Schedule J 717.00 $ Current Income from Schedule J 253.0…" at bounding box center [810, 125] width 216 height 532
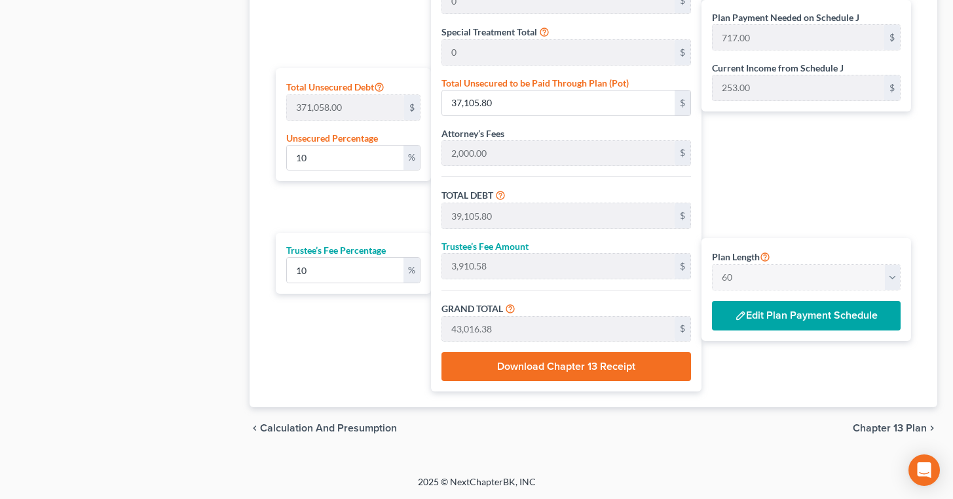
click at [316, 356] on div "Plan Length 1 2 3 4 5 6 7 8 9 10 11 12 13 14 15 16 17 18 19 20 21 22 23 24 25 2…" at bounding box center [350, 125] width 162 height 532
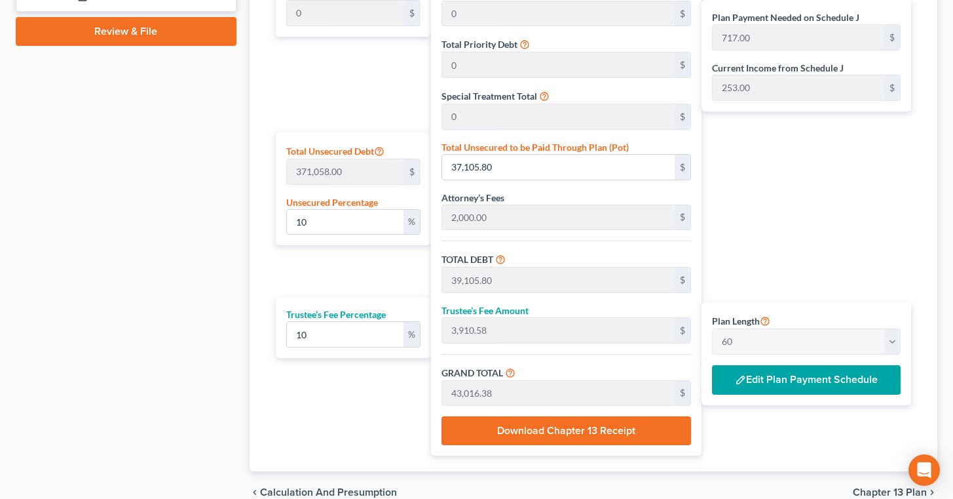
scroll to position [627, 0]
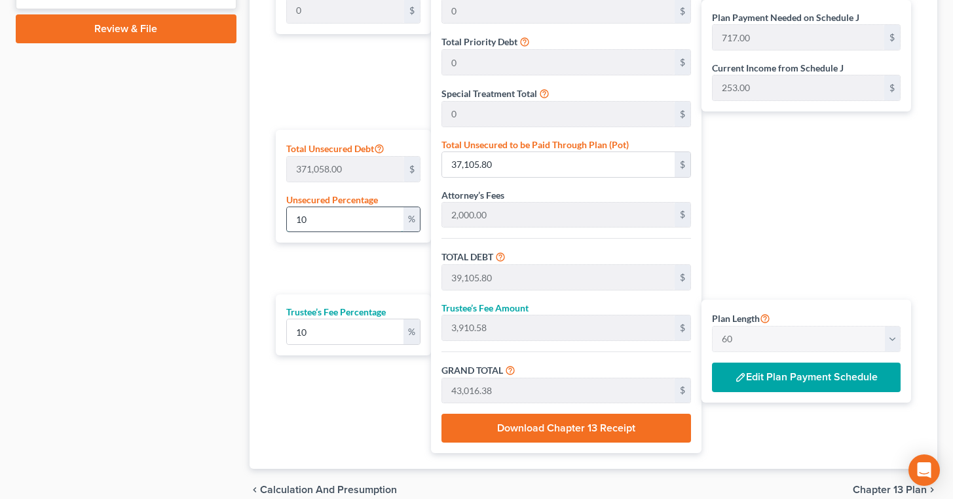
click at [317, 217] on input "10" at bounding box center [345, 219] width 117 height 25
type input "1"
type input "3,710.58"
type input "5,710.58"
type input "571.05"
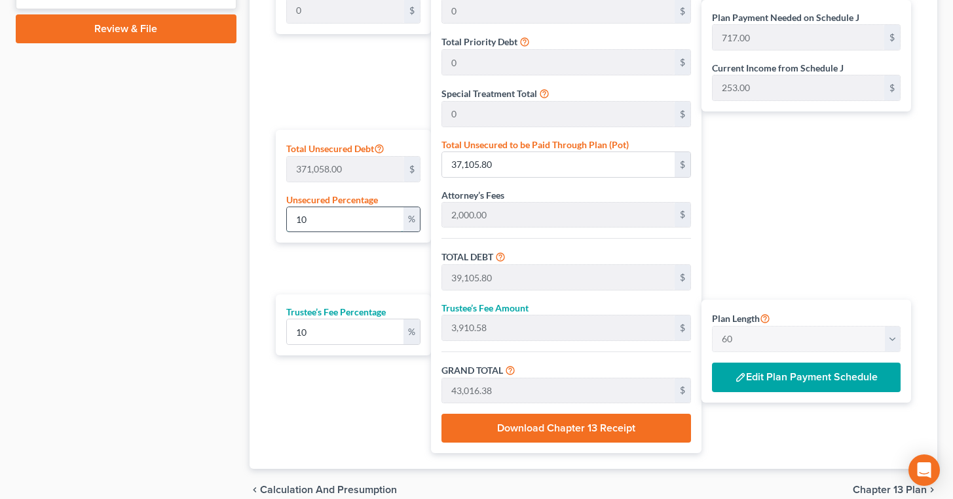
type input "6,281.63"
type input "105.00"
type input "2,000.00"
type input "200.00"
type input "2,200.00"
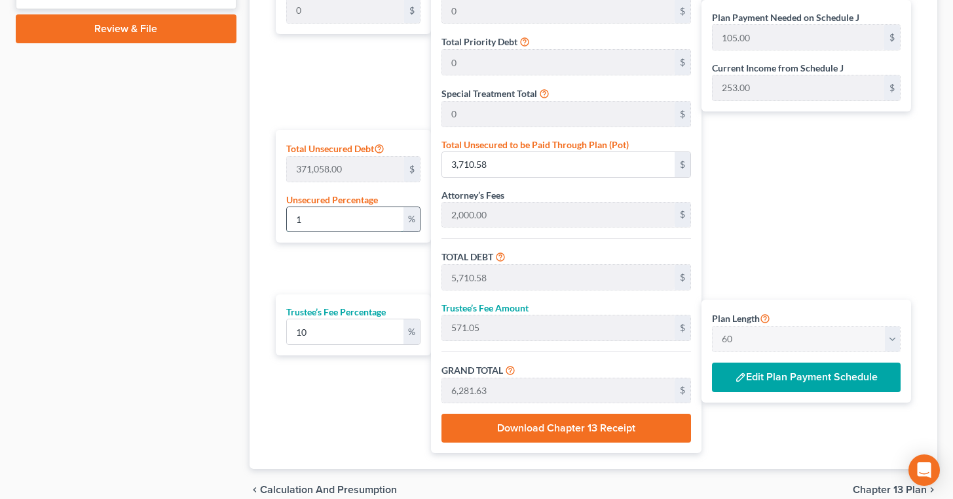
type input "37.00"
type input "3"
type input "11,131.74"
type input "13,131.74"
type input "1,313.17"
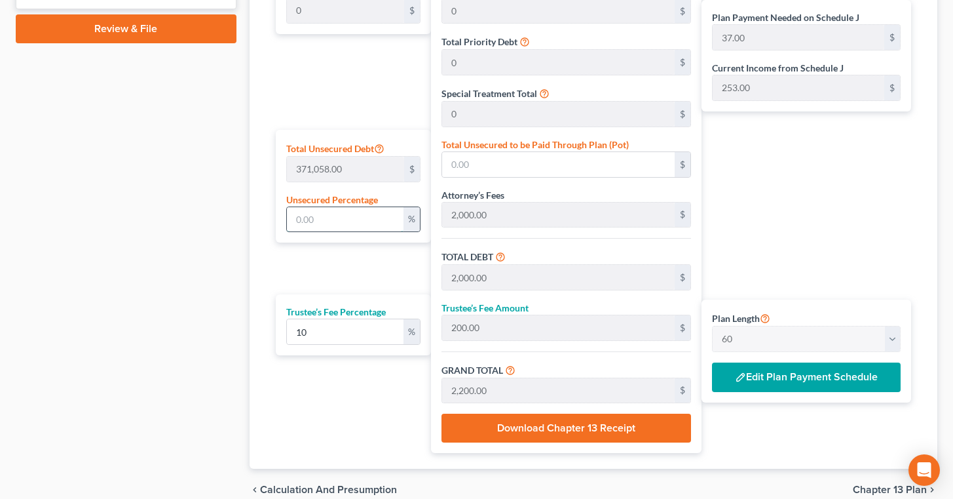
type input "14,444.91"
type input "241.00"
type input "3"
click at [326, 259] on div "Plan Length 1 2 3 4 5 6 7 8 9 10 11 12 13 14 15 16 17 18 19 20 21 22 23 24 25 2…" at bounding box center [350, 187] width 162 height 532
click at [792, 245] on div "Plan Payment Needed on Schedule J 241.00 $ Current Income from Schedule J 253.0…" at bounding box center [810, 187] width 216 height 532
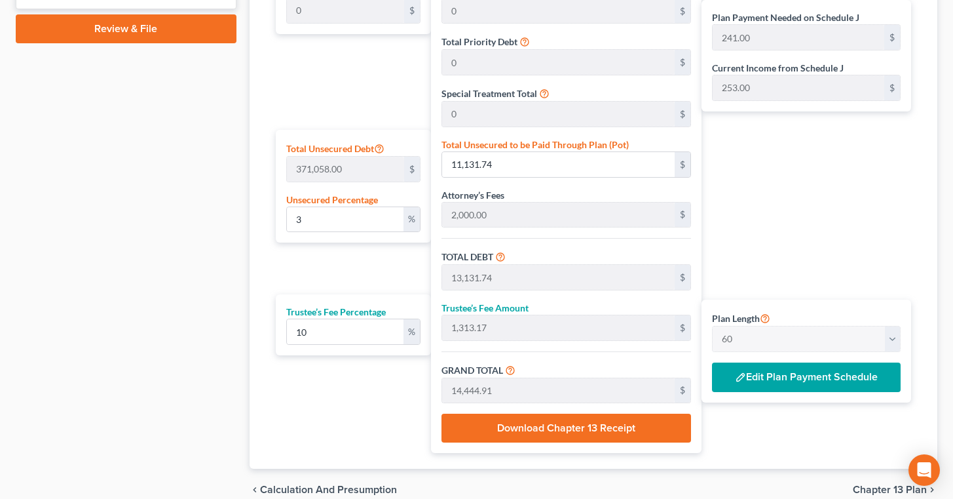
scroll to position [643, 0]
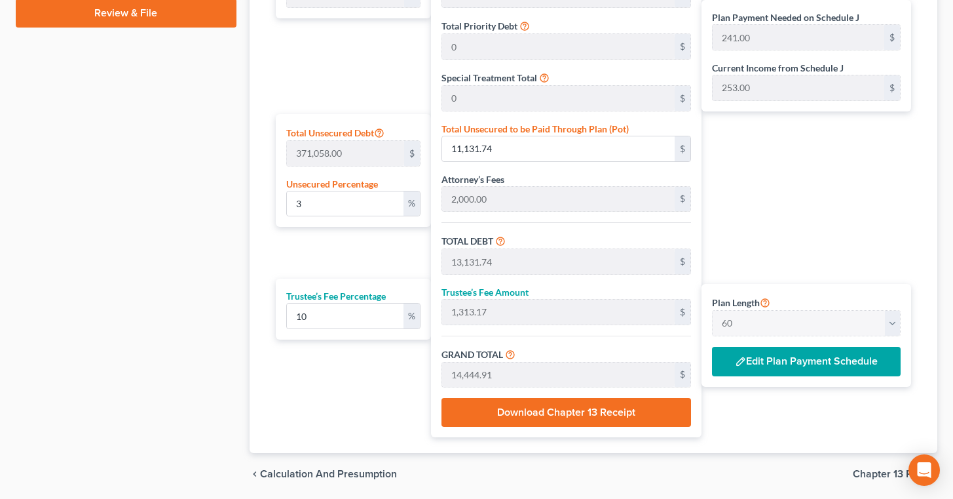
click at [803, 359] on button "Edit Plan Payment Schedule" at bounding box center [806, 362] width 189 height 30
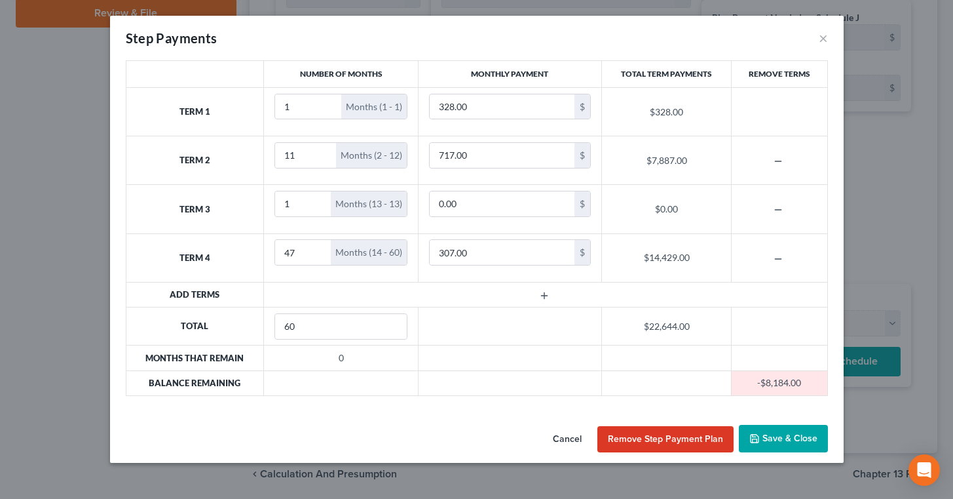
click at [474, 424] on div "Cancel Remove Step Payment Plan Save & Close" at bounding box center [477, 440] width 734 height 43
click at [335, 293] on td at bounding box center [545, 294] width 563 height 25
click at [540, 420] on div "Cancel Remove Step Payment Plan Save & Close" at bounding box center [477, 440] width 734 height 43
drag, startPoint x: 788, startPoint y: 438, endPoint x: 786, endPoint y: 432, distance: 6.8
click at [786, 432] on button "Save & Close" at bounding box center [783, 439] width 89 height 28
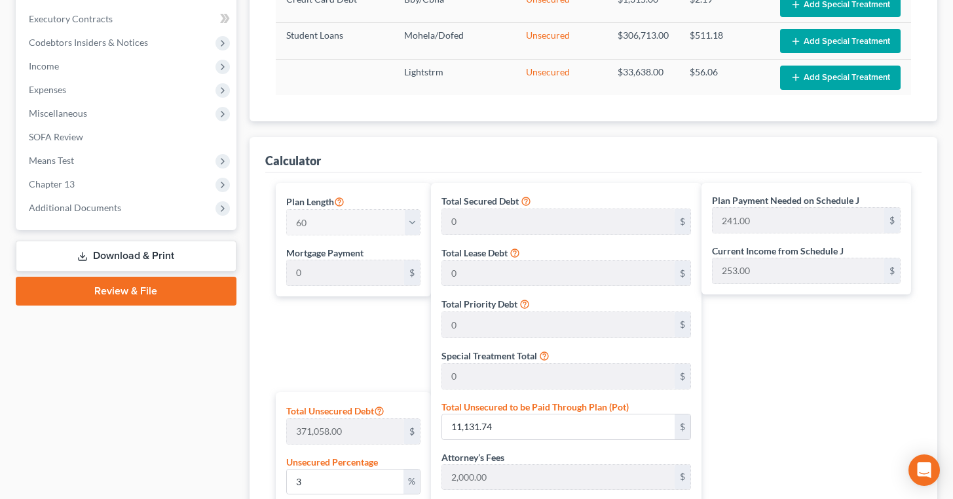
scroll to position [364, 0]
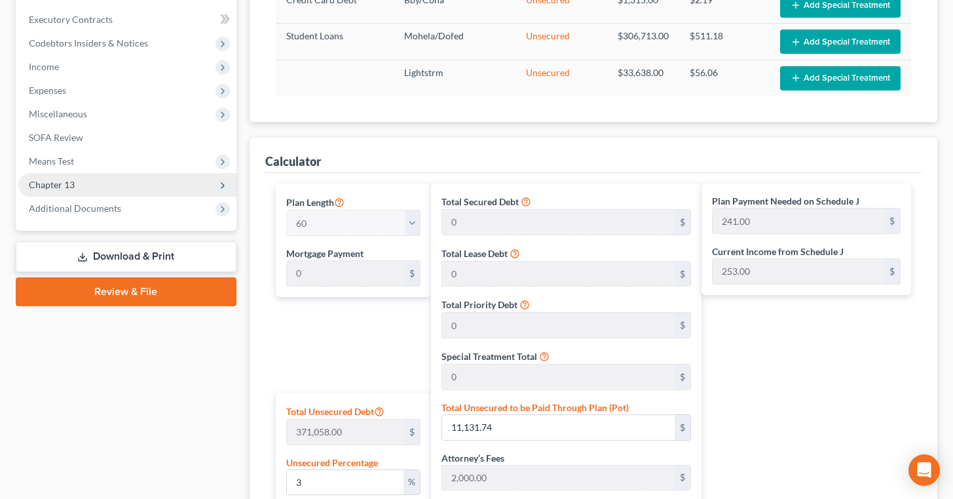
click at [108, 180] on span "Chapter 13" at bounding box center [127, 185] width 218 height 24
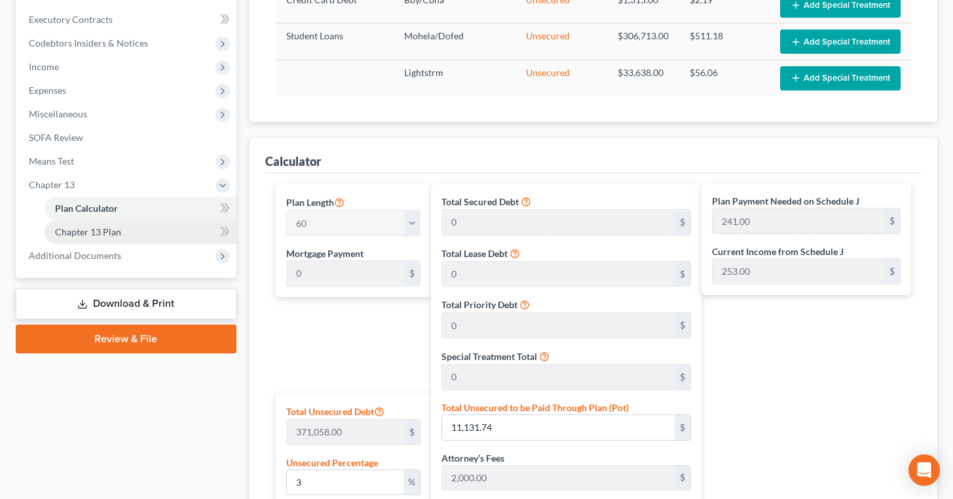
click at [132, 229] on link "Chapter 13 Plan" at bounding box center [141, 232] width 192 height 24
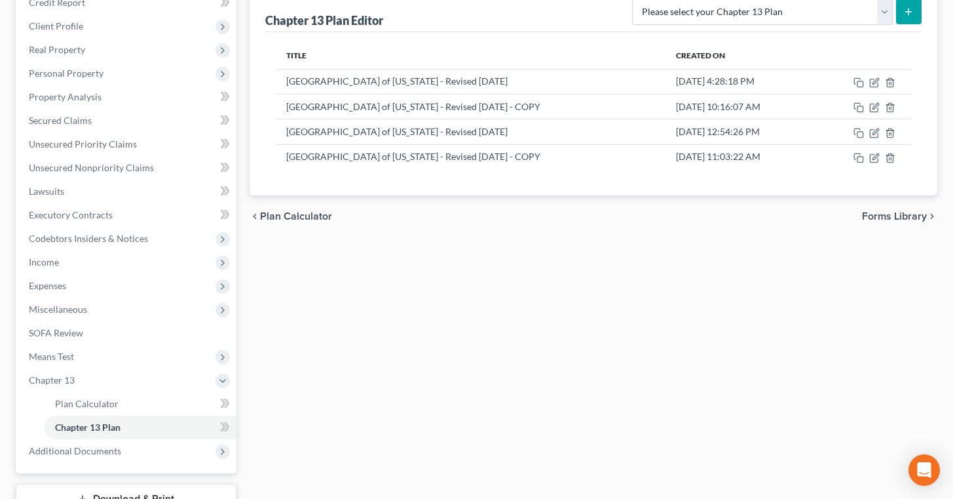
scroll to position [173, 0]
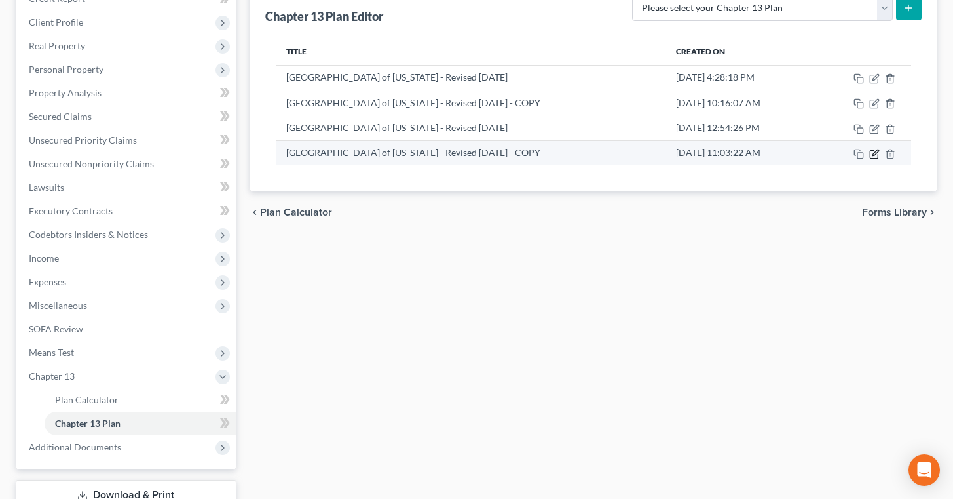
click at [876, 155] on icon "button" at bounding box center [874, 154] width 10 height 10
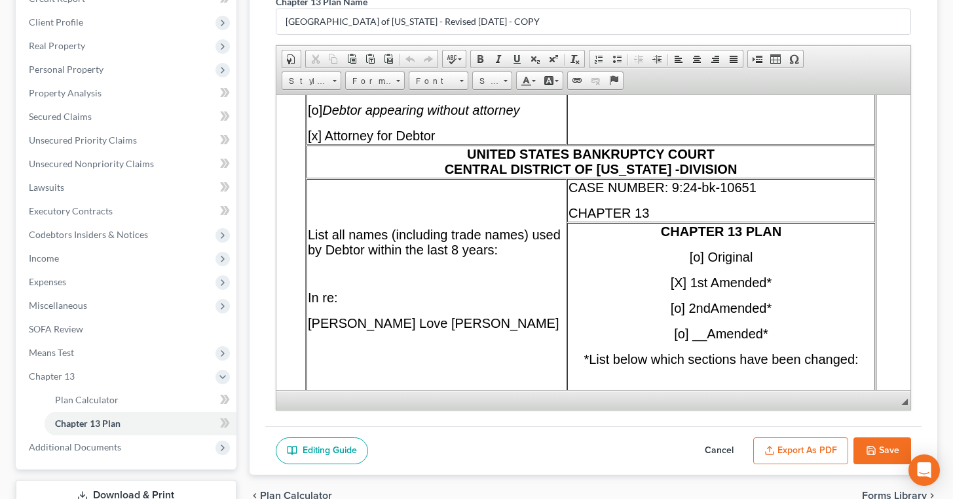
scroll to position [377, 0]
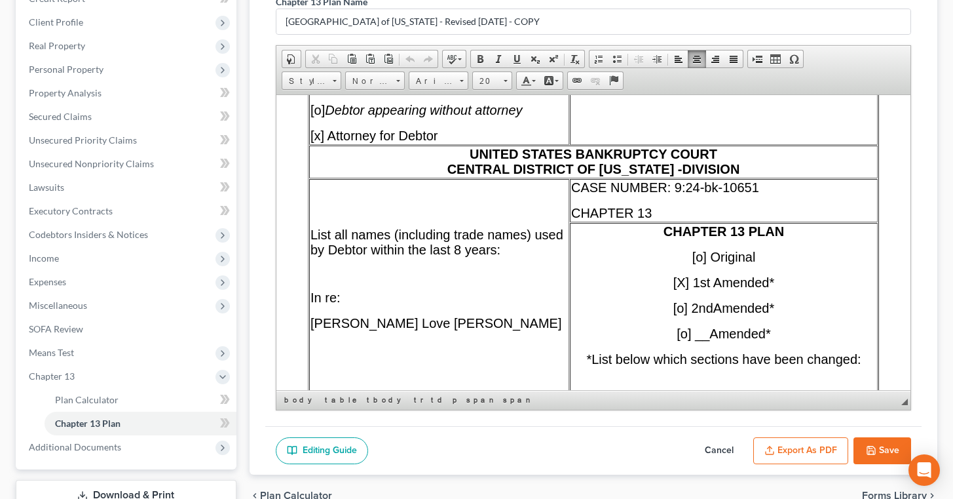
click at [698, 282] on span "[X] 1st Amended*" at bounding box center [724, 281] width 102 height 14
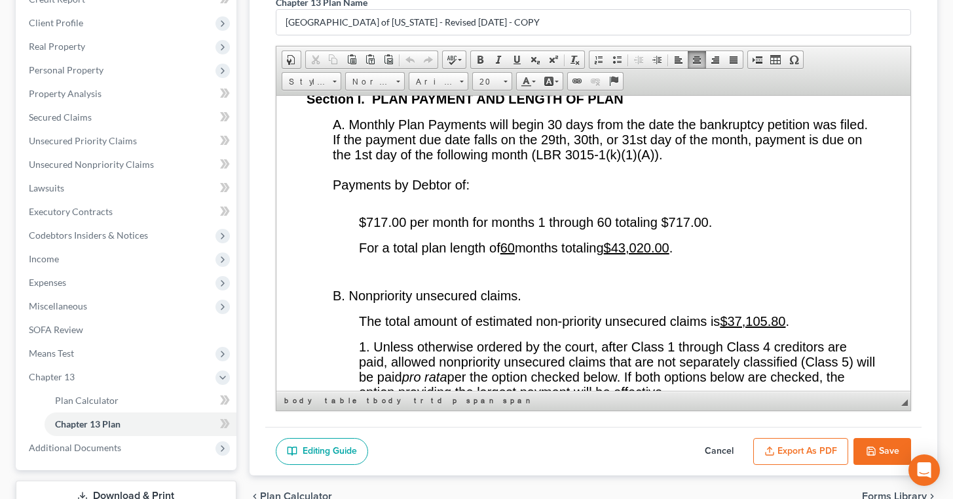
scroll to position [2351, 1]
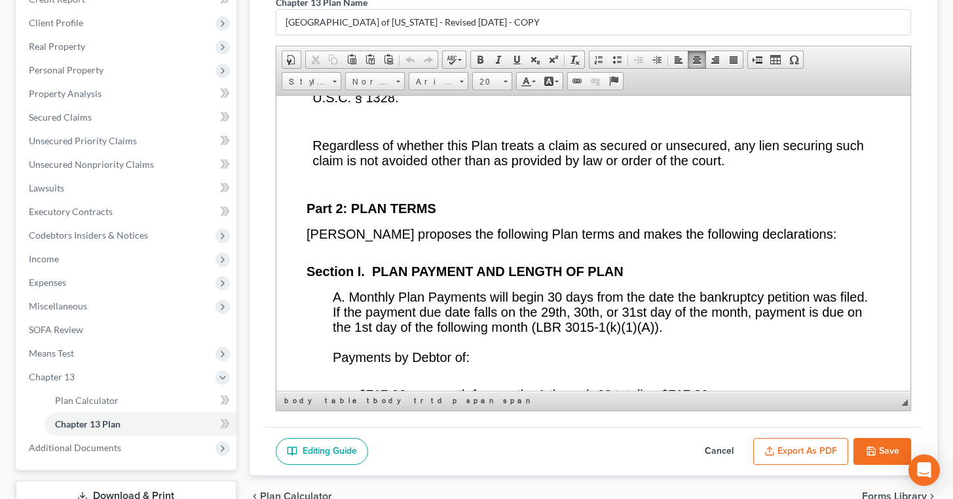
click at [719, 445] on button "Cancel" at bounding box center [719, 452] width 58 height 28
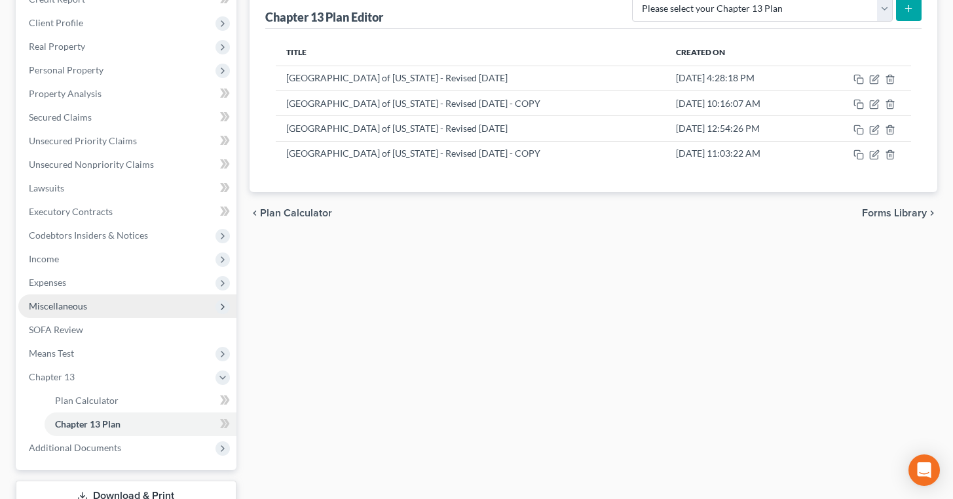
scroll to position [267, 0]
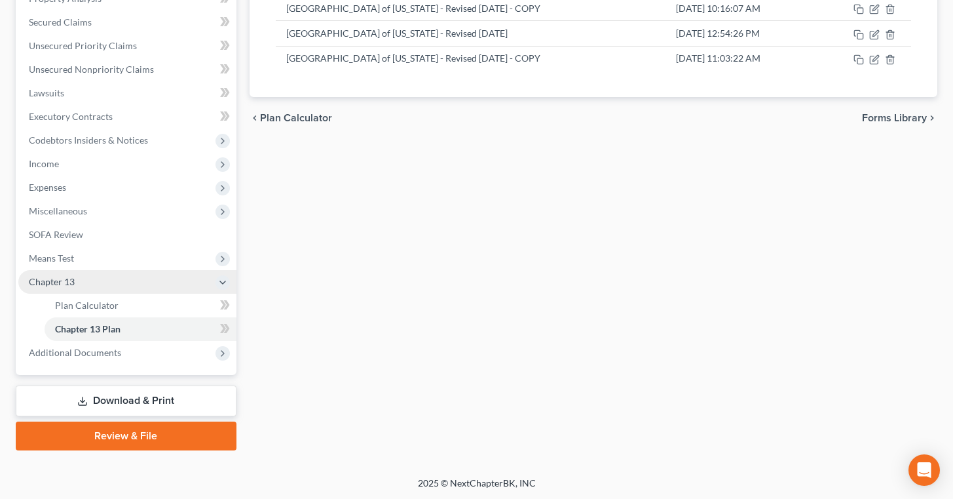
click at [79, 273] on span "Chapter 13" at bounding box center [127, 282] width 218 height 24
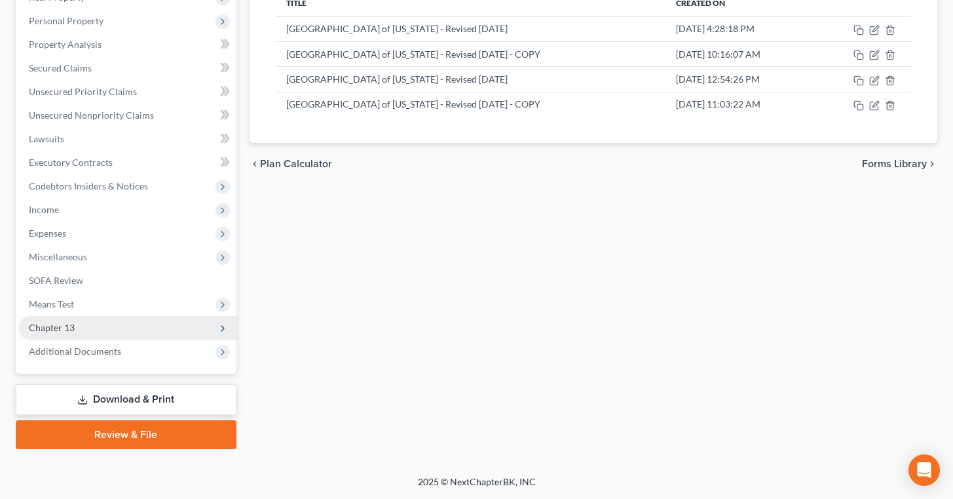
scroll to position [220, 0]
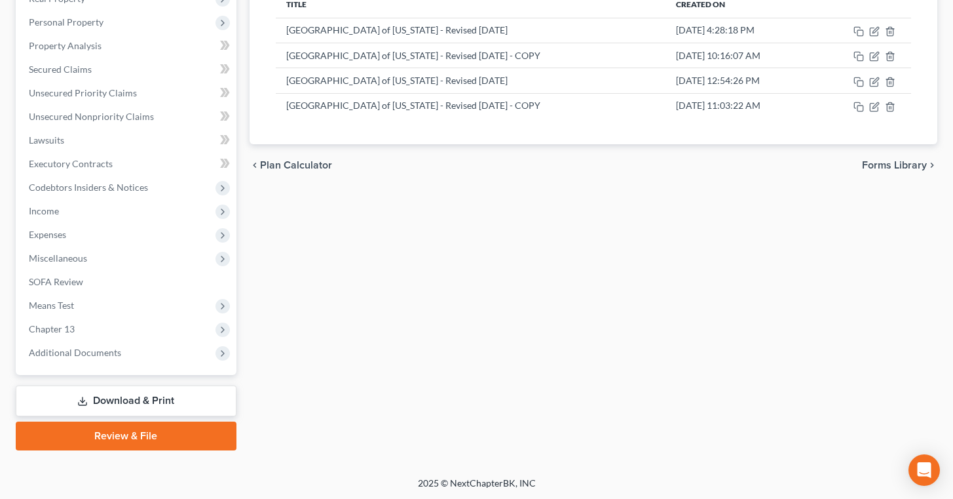
click at [140, 434] on link "Review & File" at bounding box center [126, 435] width 221 height 29
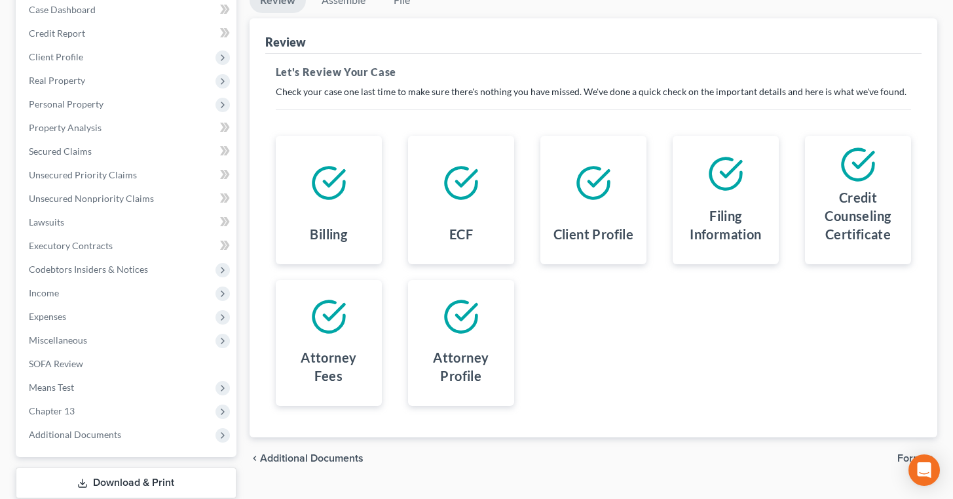
scroll to position [142, 0]
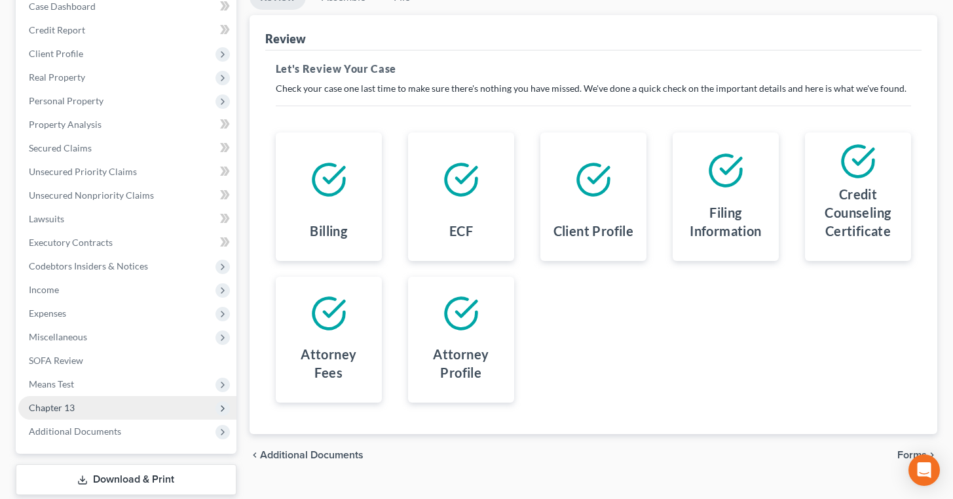
click at [77, 406] on span "Chapter 13" at bounding box center [127, 408] width 218 height 24
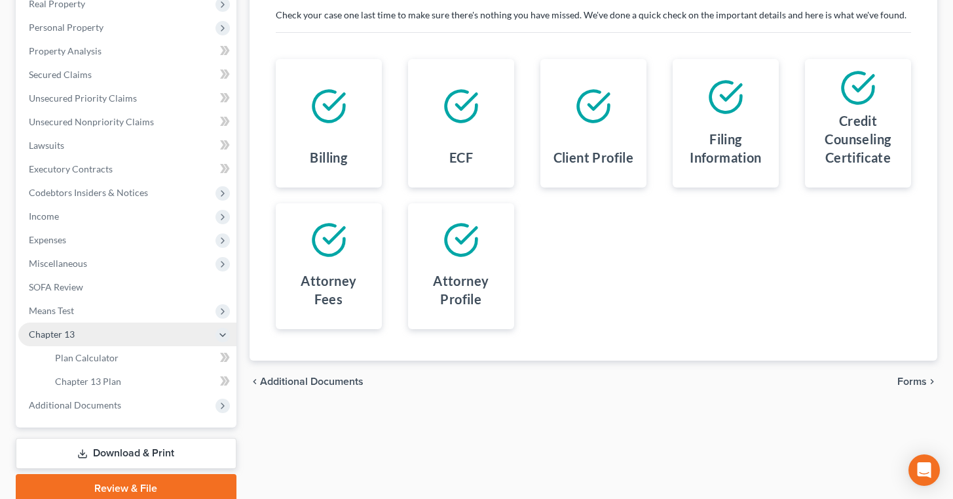
scroll to position [219, 0]
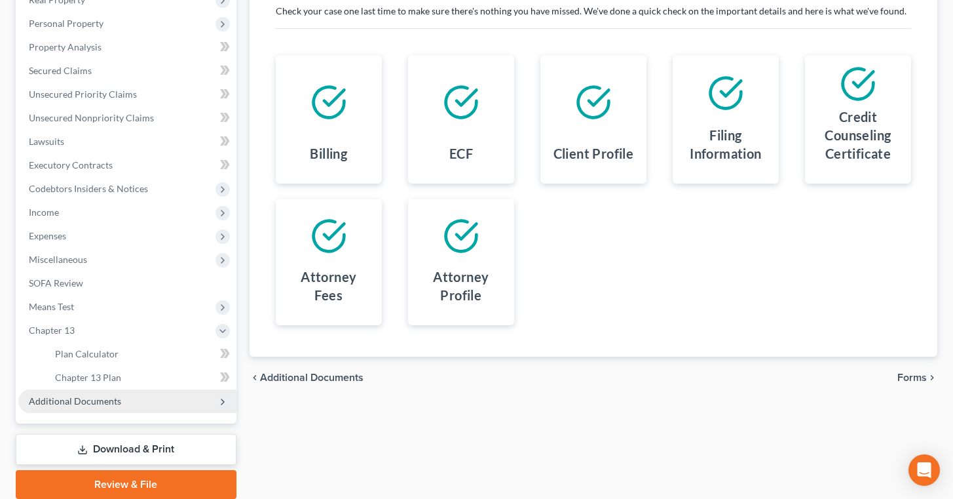
click at [162, 400] on span "Additional Documents" at bounding box center [127, 401] width 218 height 24
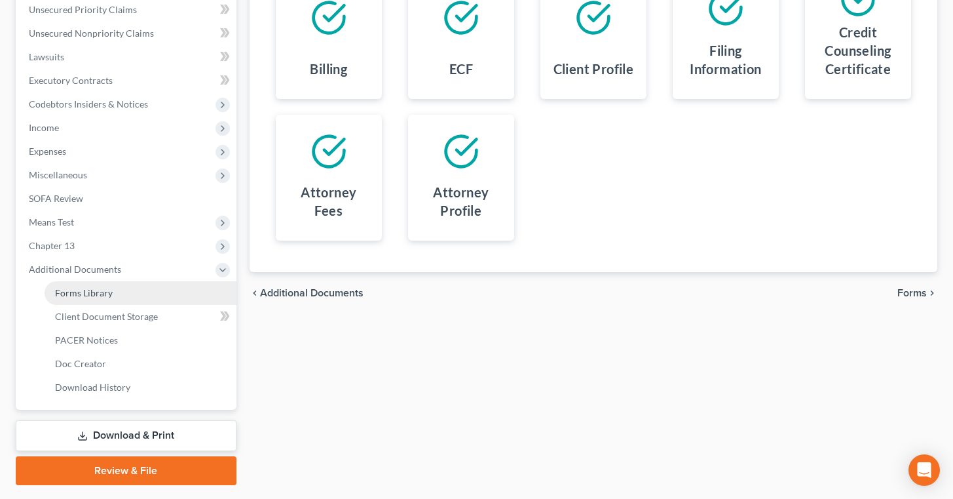
scroll to position [307, 0]
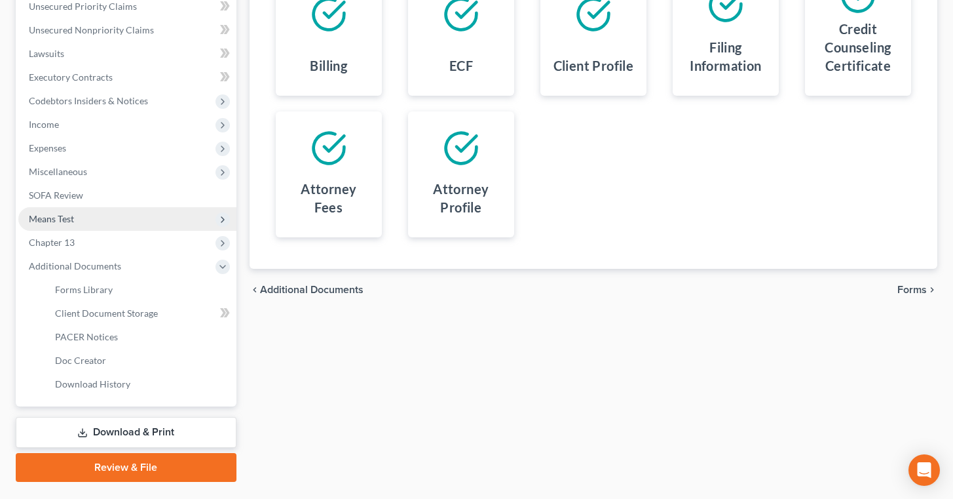
click at [129, 229] on span "Means Test" at bounding box center [127, 219] width 218 height 24
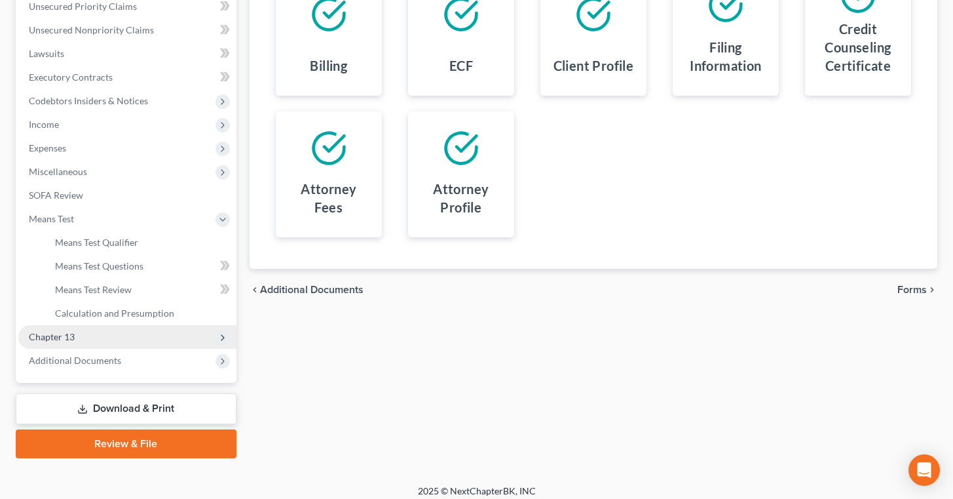
click at [96, 333] on span "Chapter 13" at bounding box center [127, 337] width 218 height 24
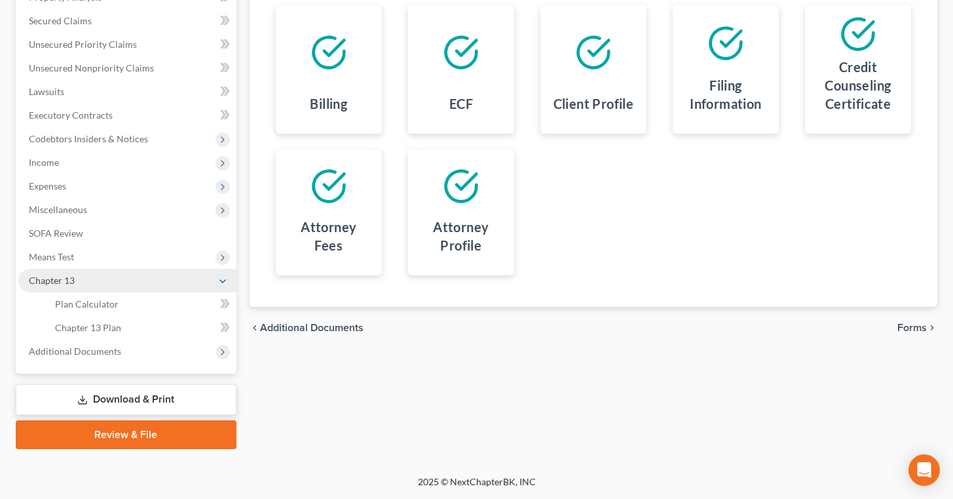
scroll to position [267, 0]
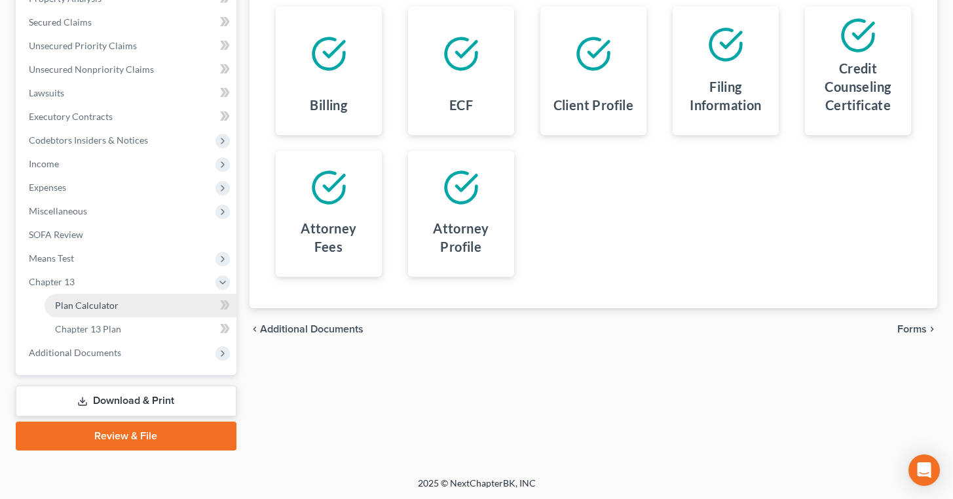
click at [126, 303] on link "Plan Calculator" at bounding box center [141, 305] width 192 height 24
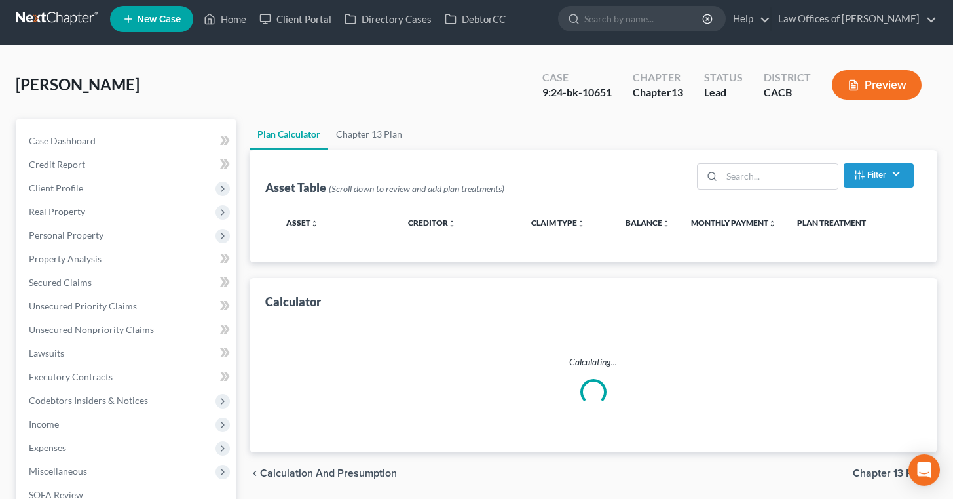
scroll to position [1, 0]
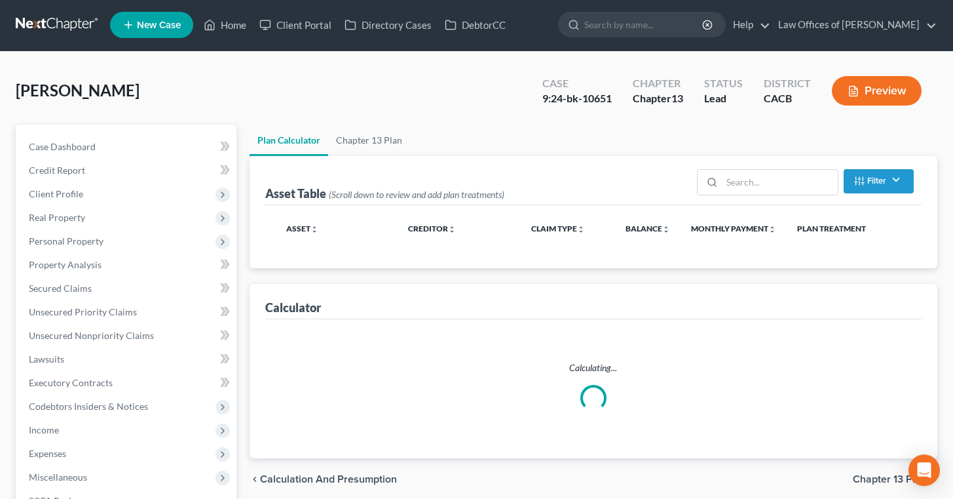
select select "59"
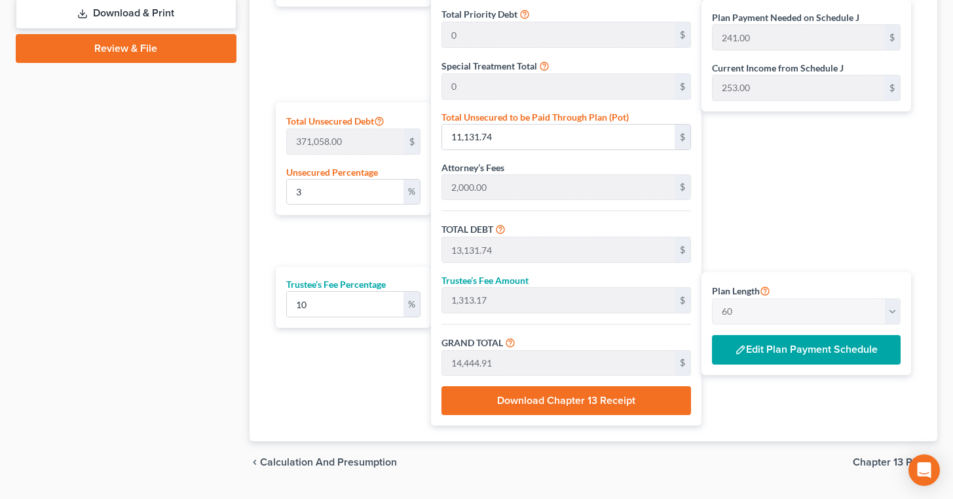
scroll to position [664, 0]
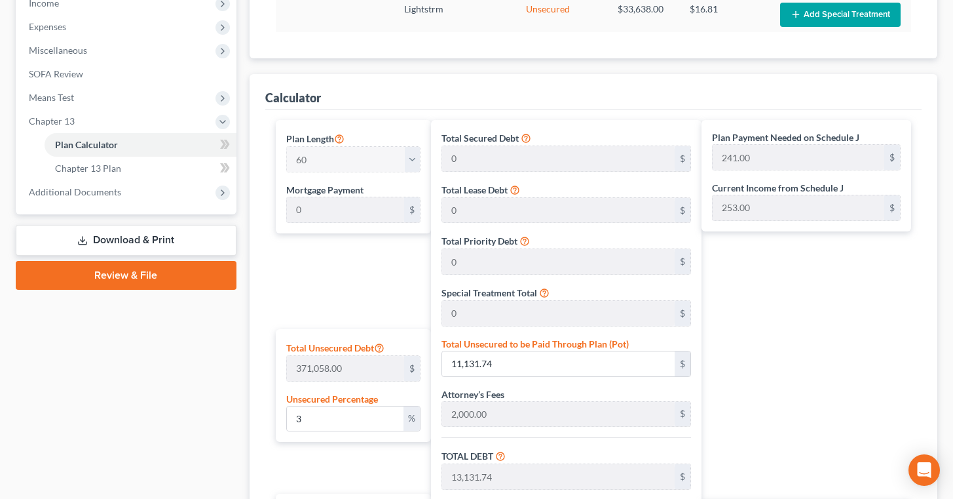
scroll to position [426, 0]
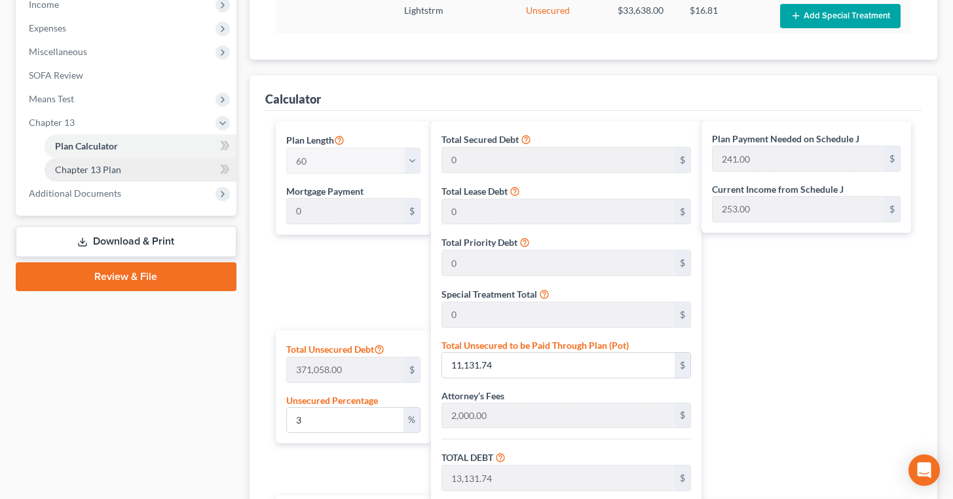
click at [159, 165] on link "Chapter 13 Plan" at bounding box center [141, 170] width 192 height 24
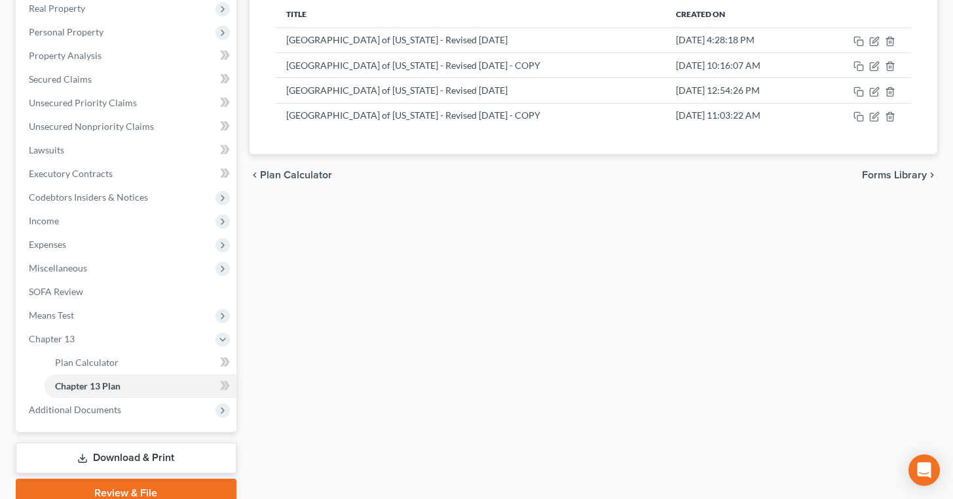
scroll to position [175, 0]
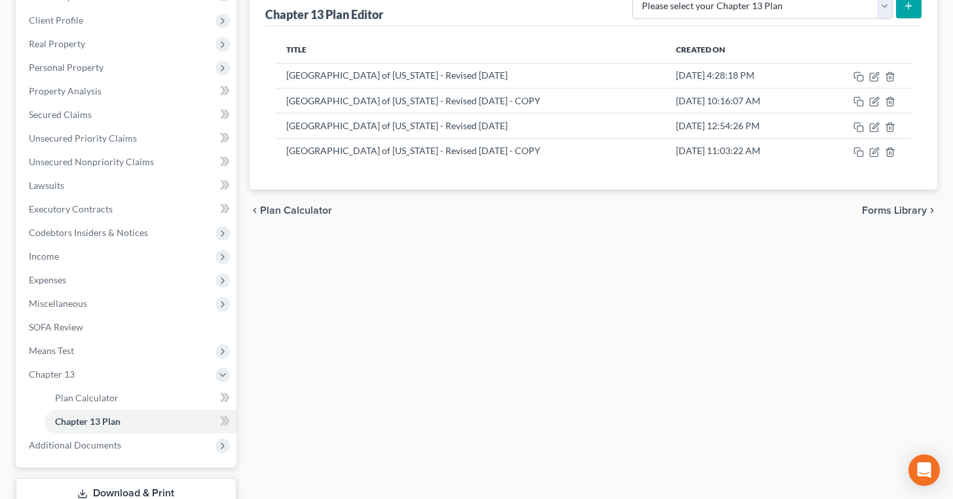
click at [293, 208] on span "Plan Calculator" at bounding box center [296, 210] width 72 height 10
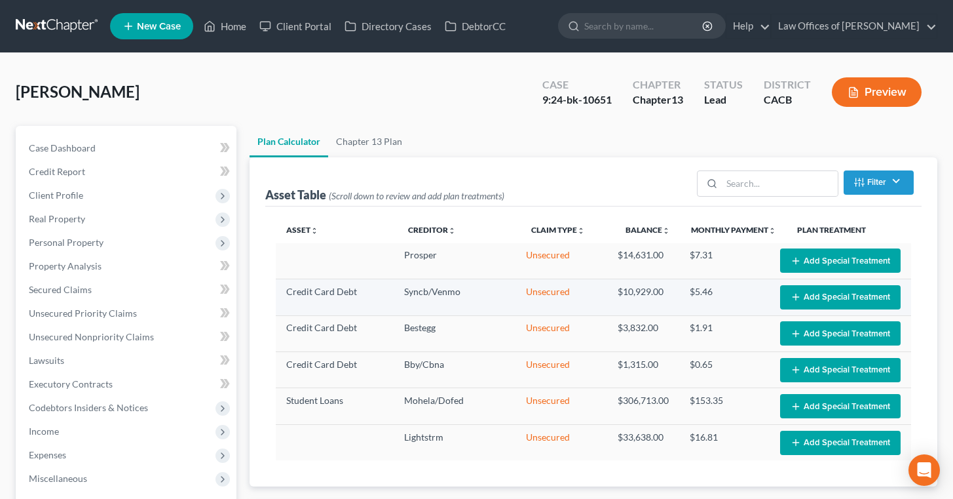
select select "59"
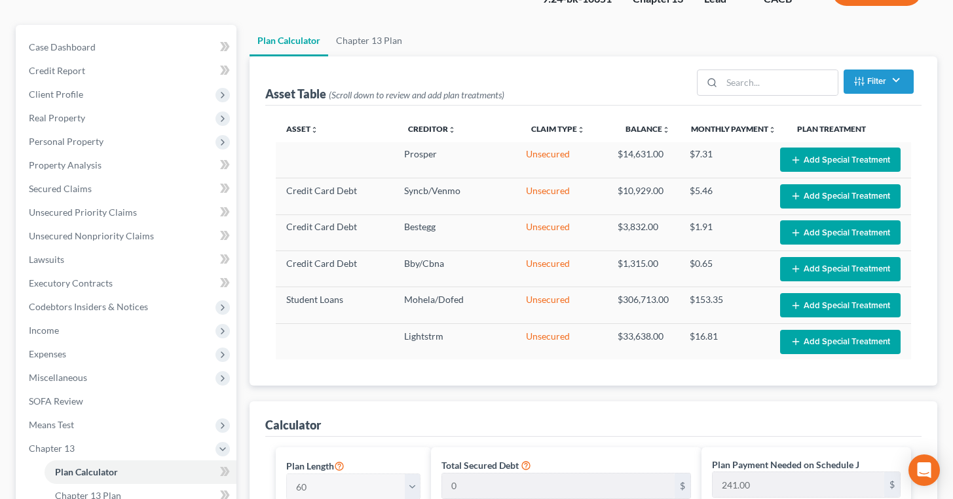
scroll to position [98, 0]
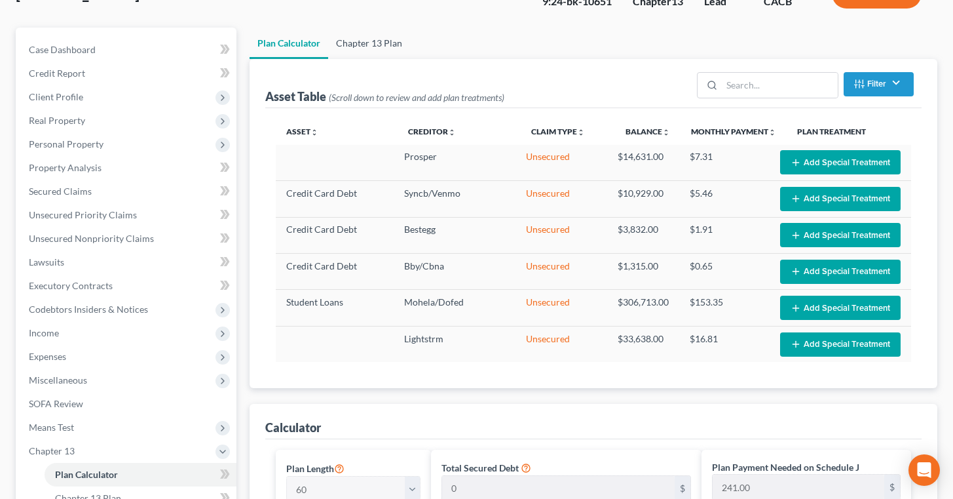
click at [377, 37] on link "Chapter 13 Plan" at bounding box center [369, 43] width 82 height 31
